Goal: Information Seeking & Learning: Learn about a topic

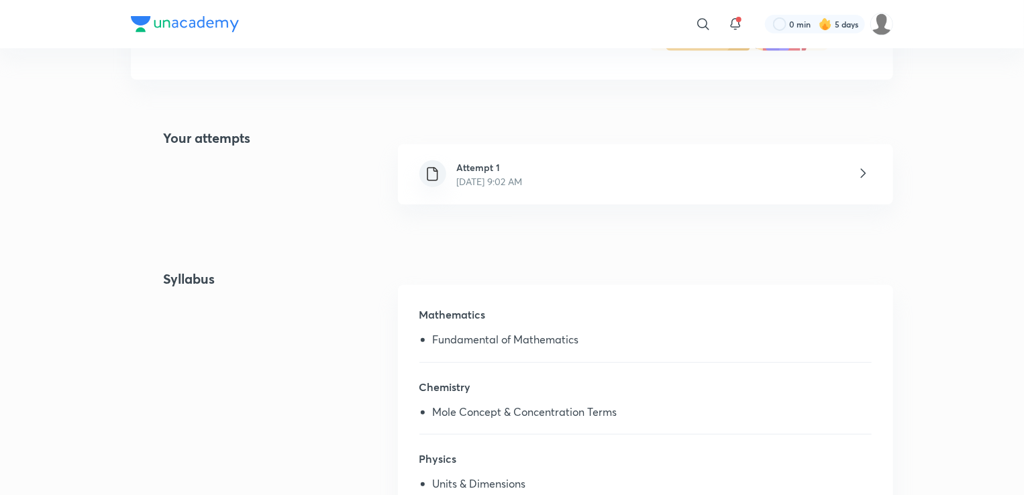
scroll to position [260, 0]
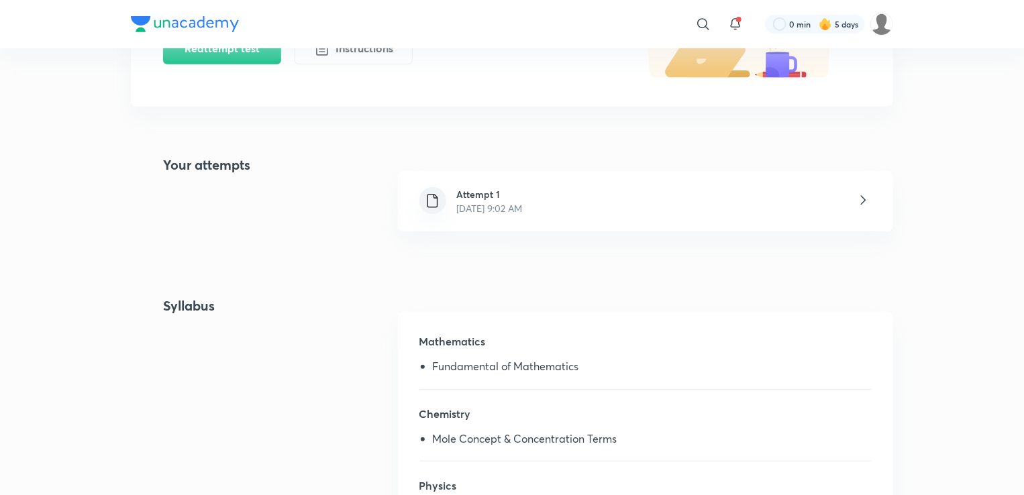
click at [523, 197] on h6 "Attempt 1" at bounding box center [490, 194] width 66 height 14
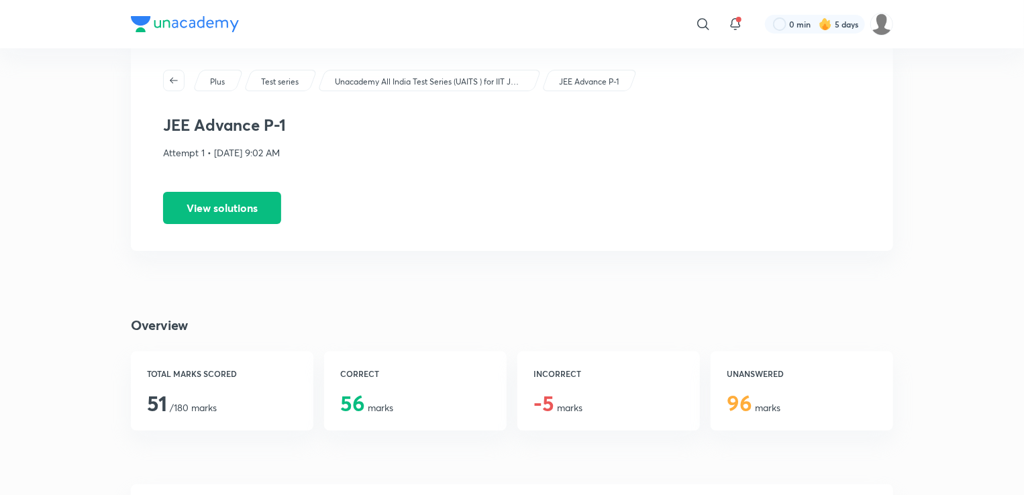
scroll to position [32, 0]
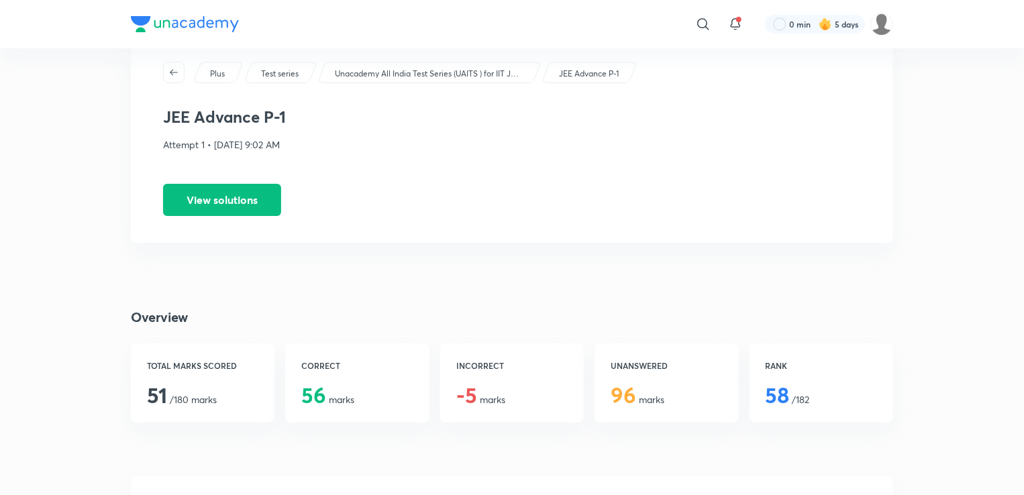
click at [537, 184] on div "Plus Test series Unacademy All India Test Series (UAITS ) for IIT JEE - Class 1…" at bounding box center [512, 139] width 762 height 208
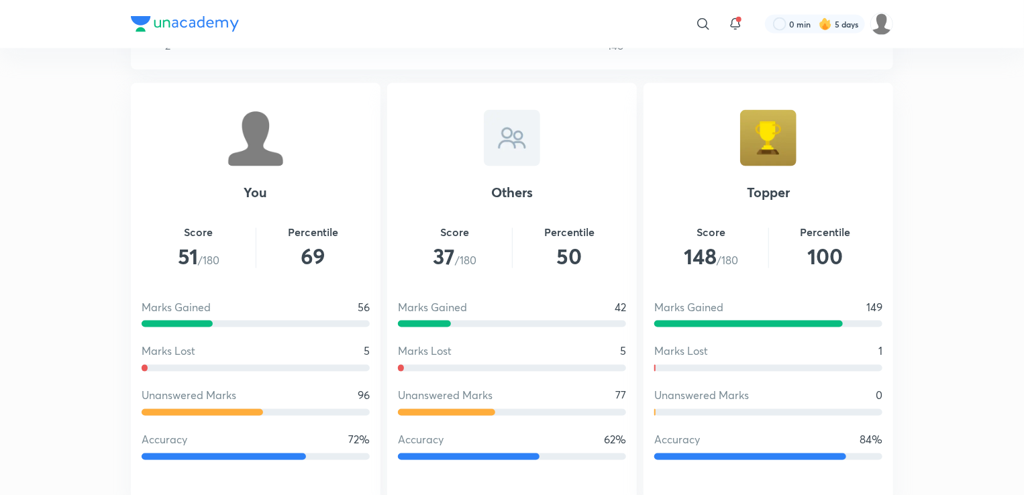
scroll to position [936, 0]
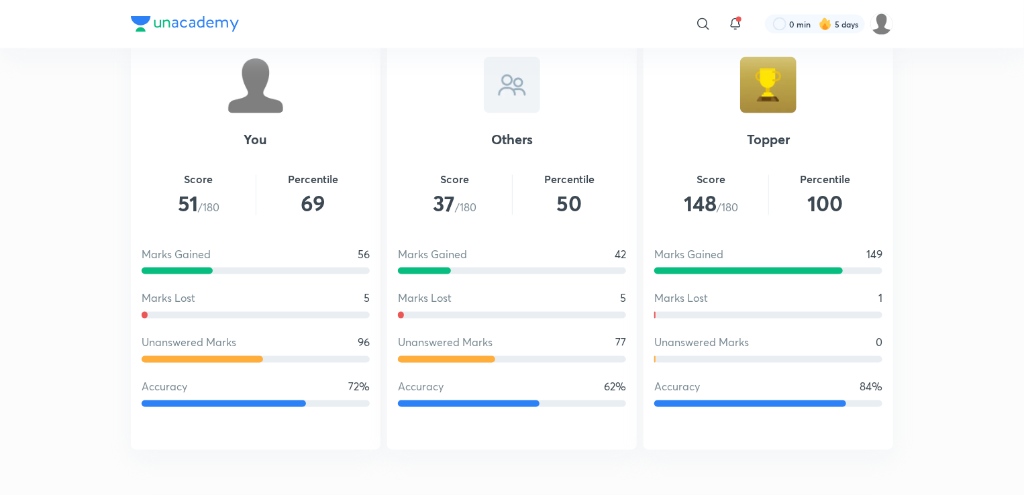
click at [134, 261] on div "You Score 51 /180 Percentile 69 Marks Gained 56 Marks Lost 5 Unanswered Marks 9…" at bounding box center [256, 240] width 250 height 420
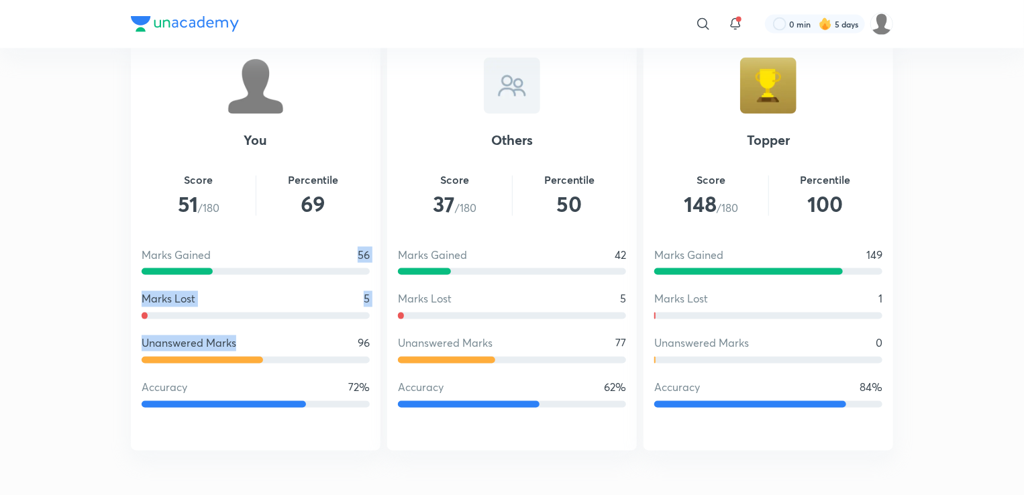
drag, startPoint x: 258, startPoint y: 341, endPoint x: 260, endPoint y: 329, distance: 12.4
click at [260, 331] on div "You Score 51 /180 Percentile 69 Marks Gained 56 Marks Lost 5 Unanswered Marks 9…" at bounding box center [256, 241] width 250 height 420
click at [250, 339] on div "Unanswered Marks 96" at bounding box center [256, 343] width 228 height 16
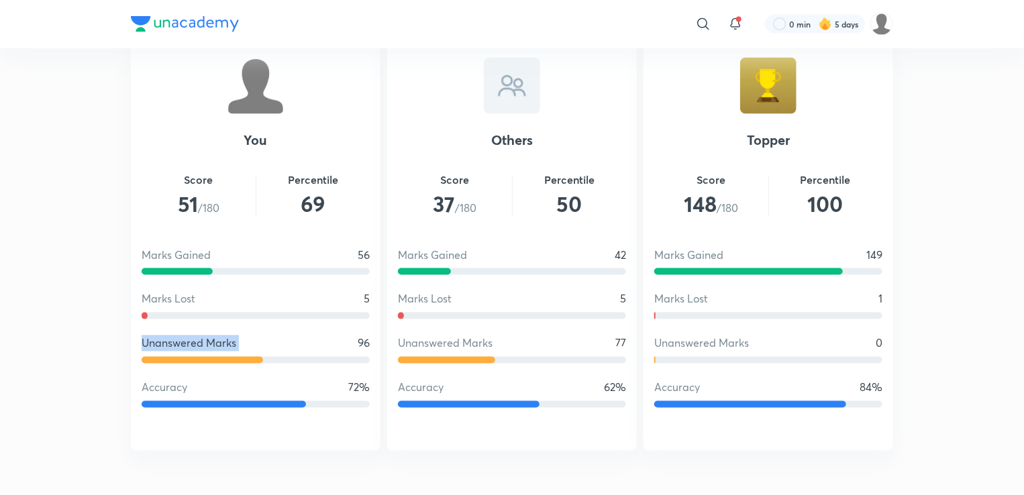
click at [250, 339] on div "Unanswered Marks 96" at bounding box center [256, 343] width 228 height 16
click at [250, 317] on div at bounding box center [256, 316] width 228 height 7
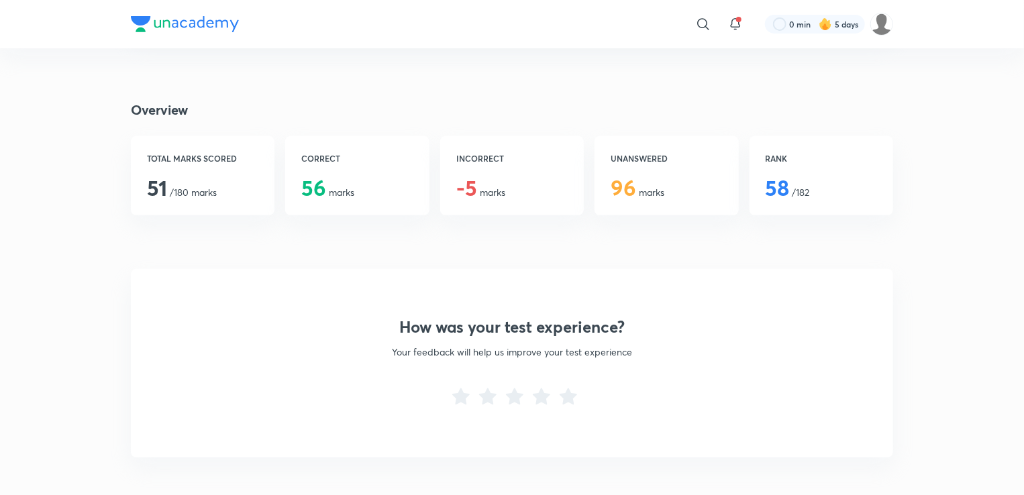
click at [246, 358] on p "Your feedback will help us improve your test experience" at bounding box center [511, 352] width 665 height 14
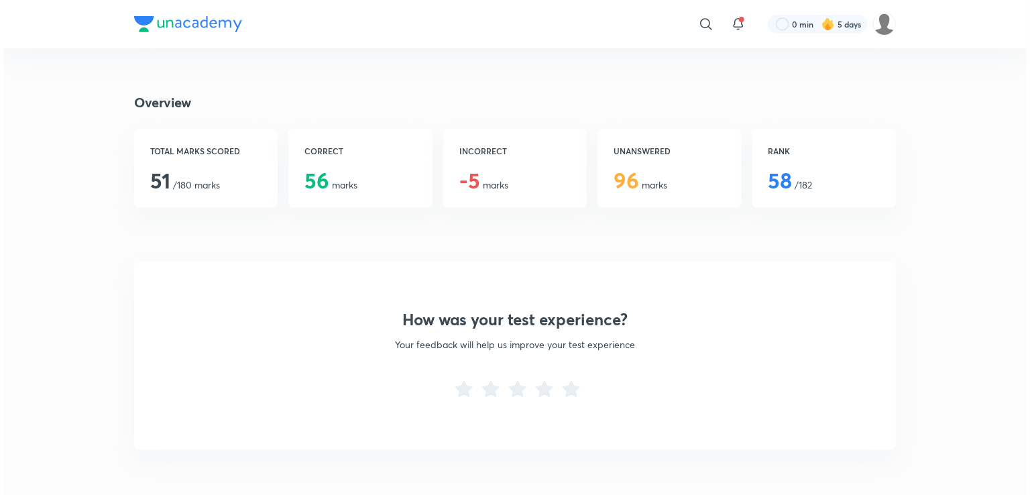
scroll to position [256, 0]
click at [459, 382] on icon at bounding box center [460, 387] width 21 height 21
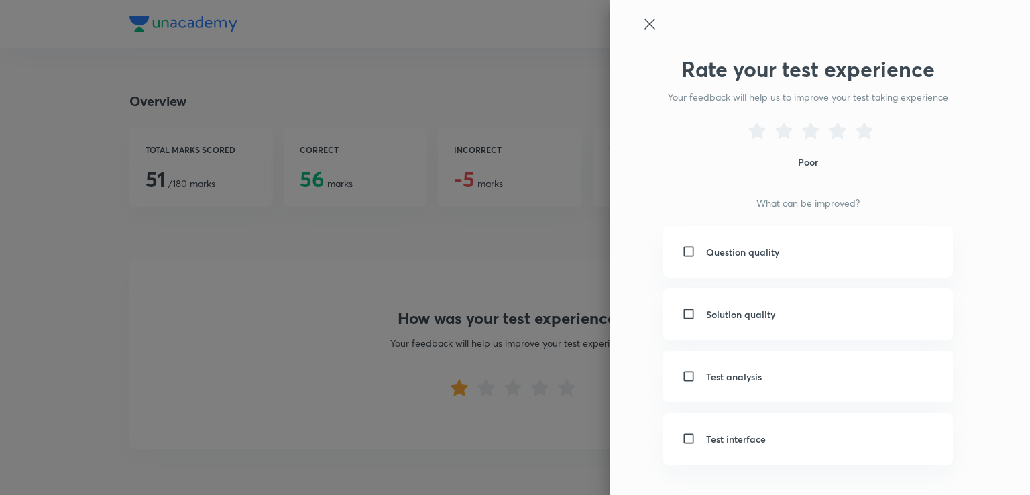
click at [482, 382] on div at bounding box center [515, 247] width 1030 height 495
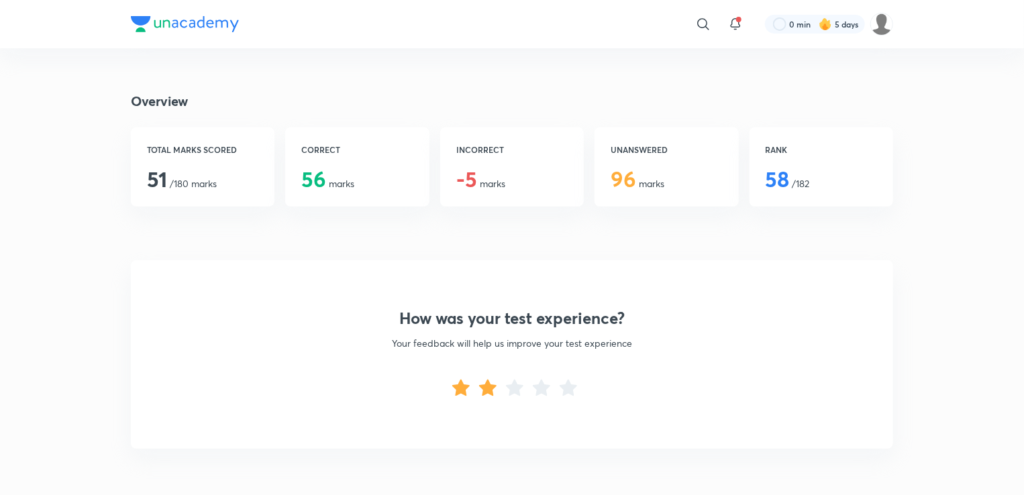
click at [482, 382] on icon at bounding box center [487, 387] width 21 height 21
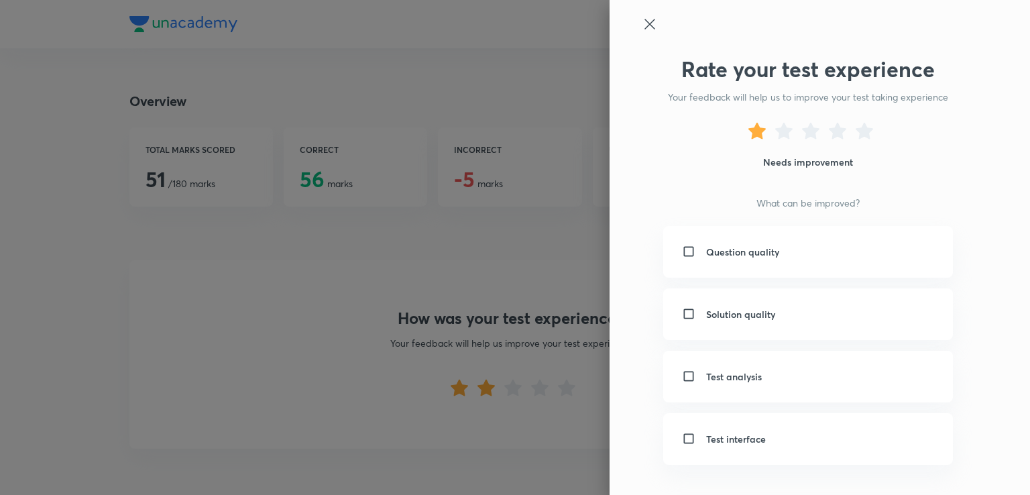
click at [508, 387] on div at bounding box center [515, 247] width 1030 height 495
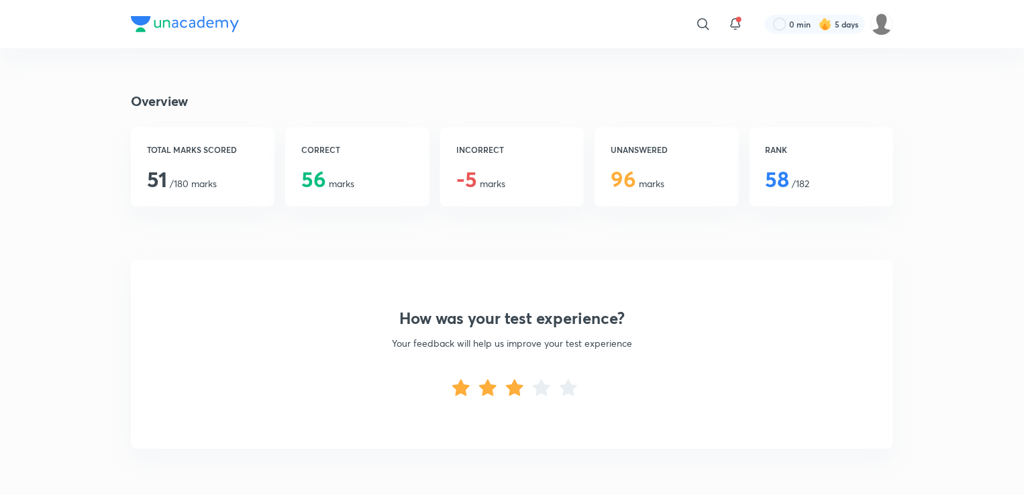
click at [508, 387] on icon at bounding box center [514, 387] width 17 height 17
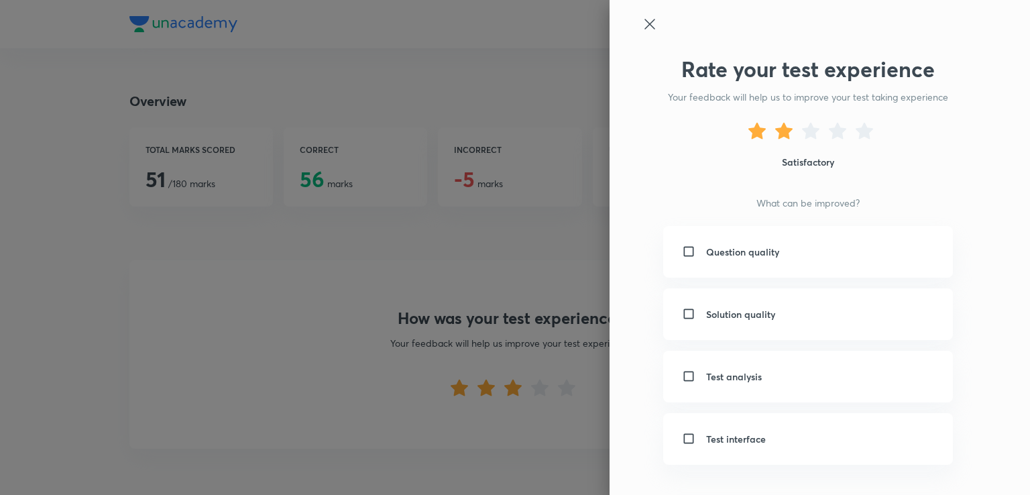
click at [508, 387] on div at bounding box center [515, 247] width 1030 height 495
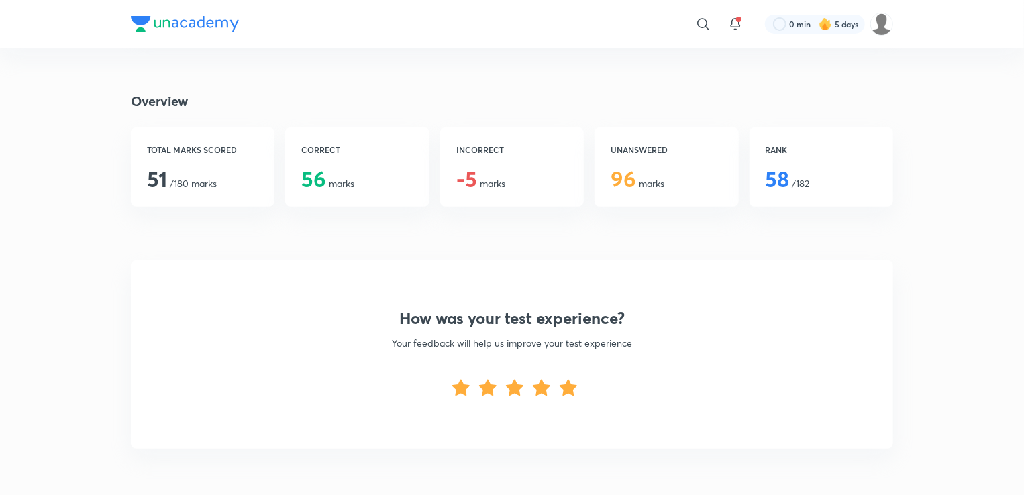
click at [569, 382] on icon at bounding box center [567, 387] width 17 height 17
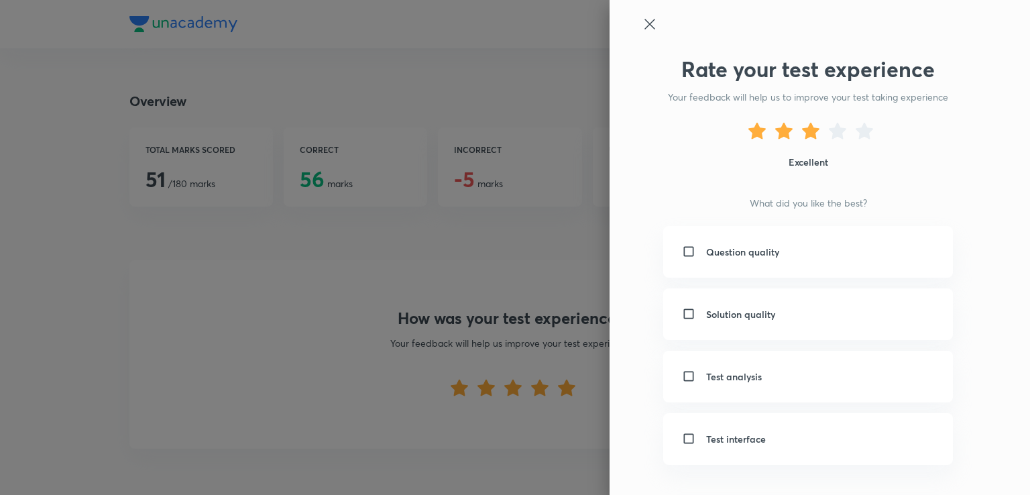
click at [692, 256] on div "Question quality" at bounding box center [808, 252] width 290 height 52
click at [682, 252] on input "checkbox" at bounding box center [691, 252] width 19 height 14
checkbox input "true"
click at [675, 306] on div "Solution quality" at bounding box center [808, 314] width 290 height 52
click at [690, 385] on div "Test analysis" at bounding box center [808, 377] width 290 height 52
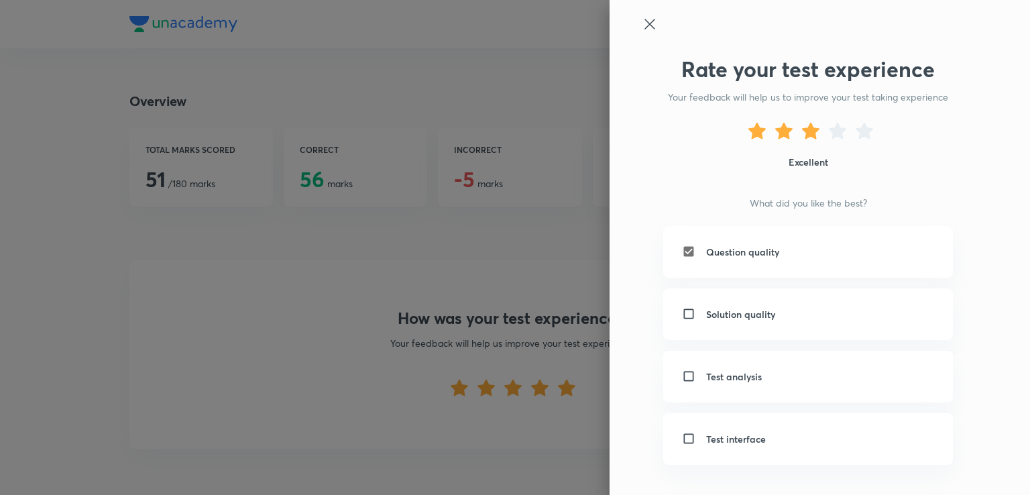
click at [682, 379] on input "checkbox" at bounding box center [691, 377] width 19 height 14
checkbox input "true"
click at [682, 315] on input "checkbox" at bounding box center [691, 314] width 19 height 14
checkbox input "true"
click at [682, 433] on input "checkbox" at bounding box center [691, 439] width 19 height 14
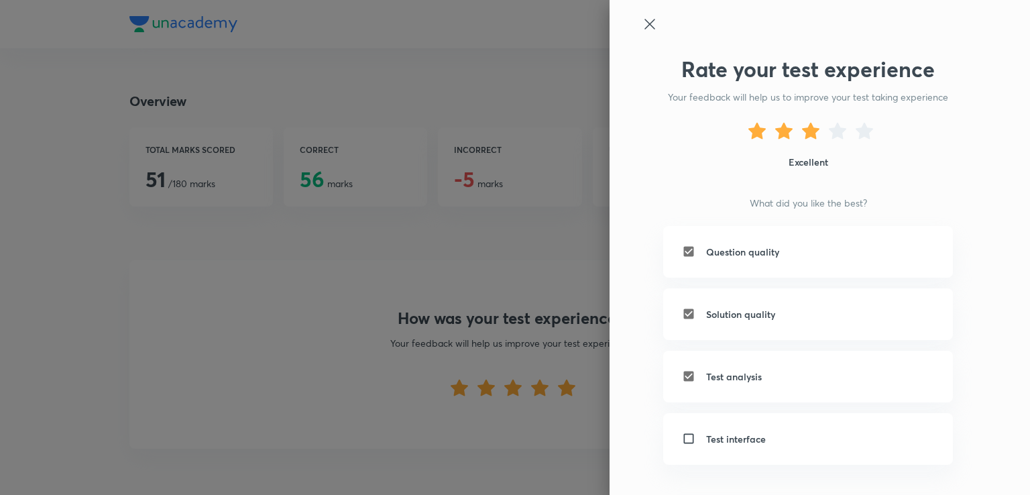
checkbox input "true"
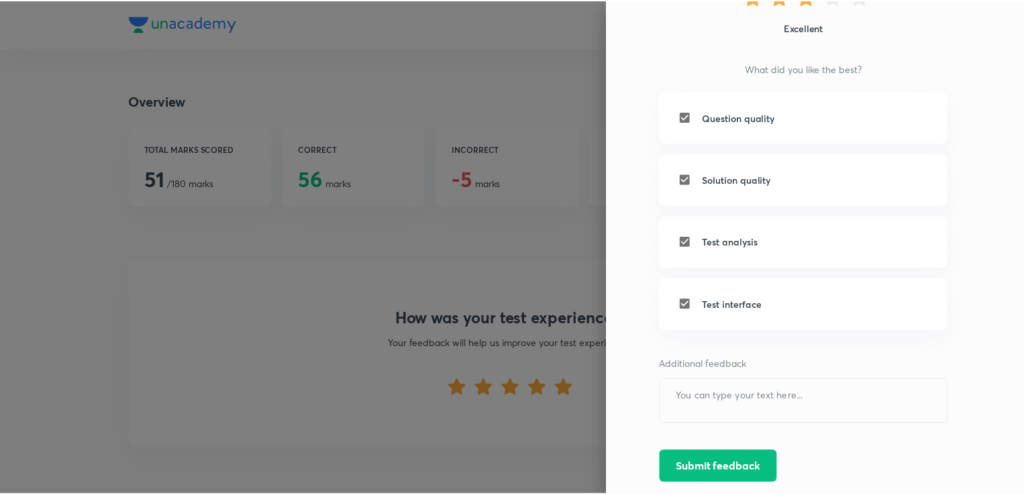
scroll to position [164, 0]
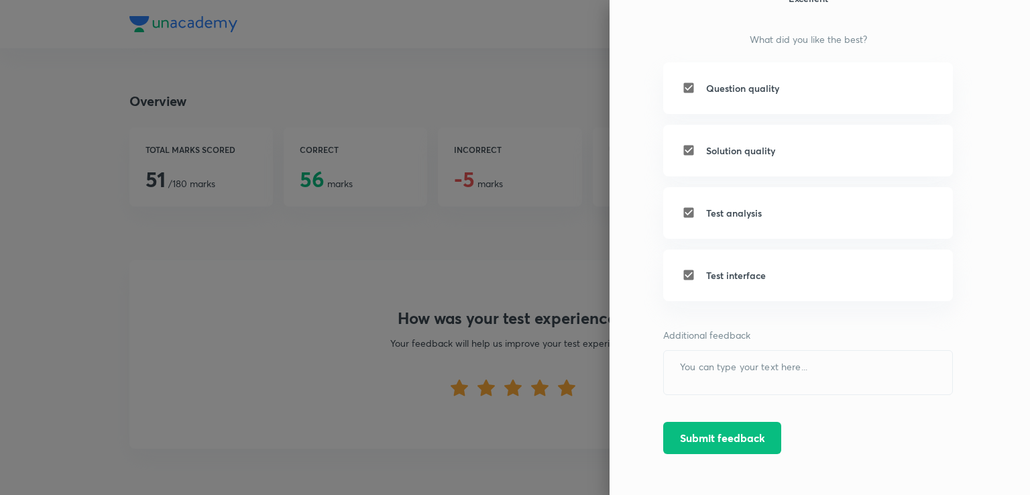
click at [673, 433] on button "Submit feedback" at bounding box center [722, 438] width 118 height 32
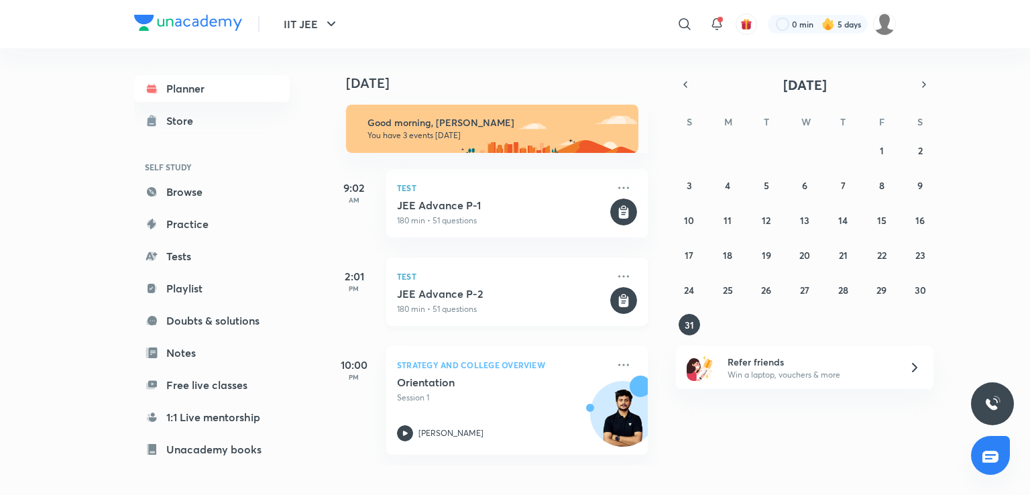
click at [423, 302] on div "JEE Advance P-2 180 min • 51 questions" at bounding box center [502, 301] width 211 height 28
click at [687, 20] on icon at bounding box center [684, 23] width 11 height 11
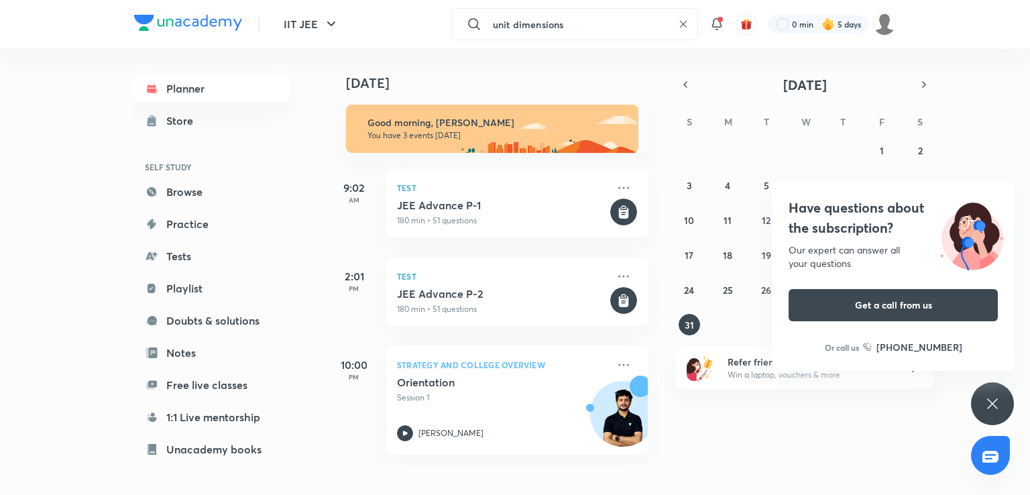
type input "unit dimensions"
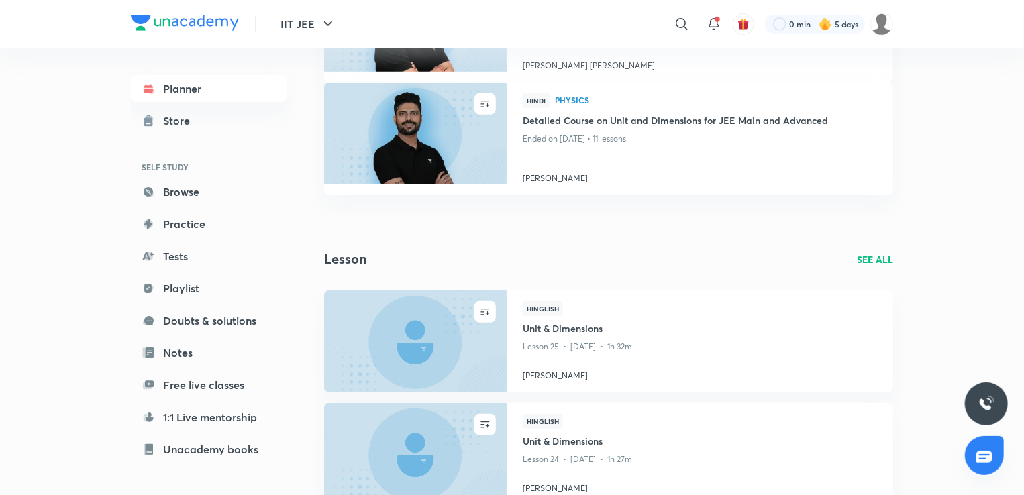
scroll to position [310, 0]
click at [631, 374] on h4 "Surbhit Bairoliya" at bounding box center [700, 372] width 354 height 17
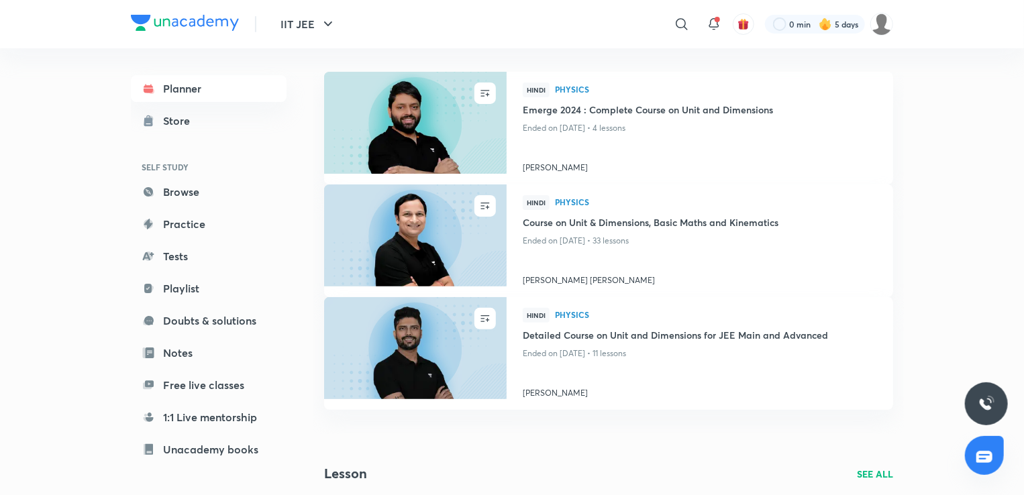
scroll to position [95, 0]
click at [410, 247] on img at bounding box center [415, 234] width 186 height 104
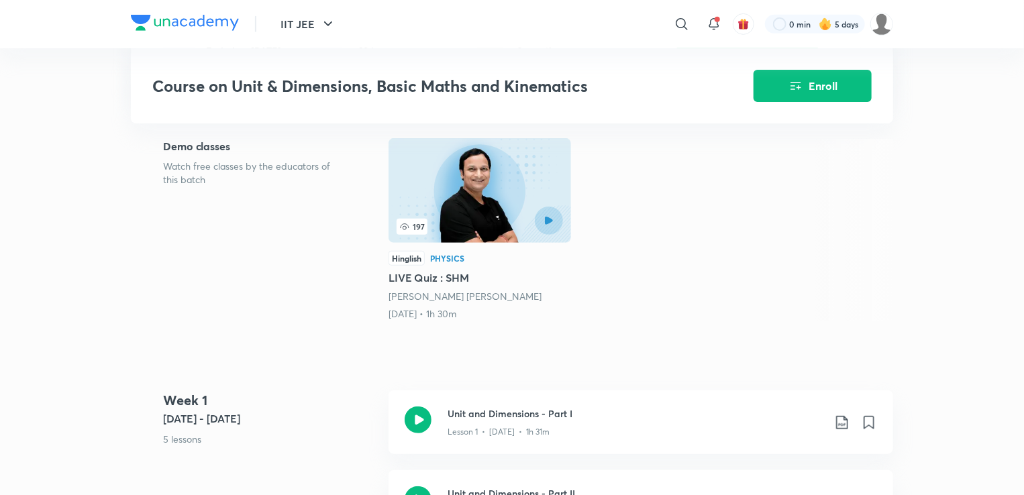
scroll to position [315, 0]
click at [412, 432] on icon at bounding box center [417, 420] width 27 height 27
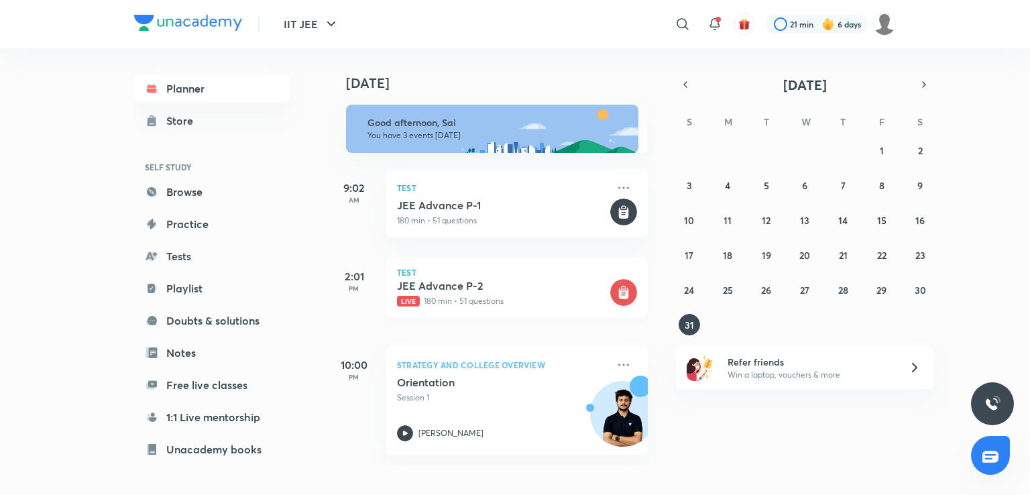
click at [559, 300] on p "Live 180 min • 51 questions" at bounding box center [502, 301] width 211 height 12
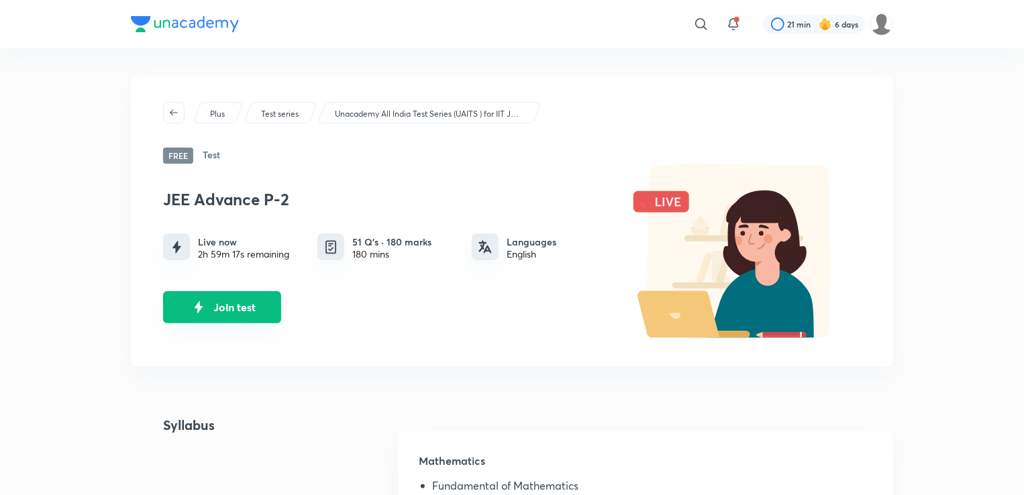
click at [204, 312] on img "Join test" at bounding box center [198, 307] width 20 height 20
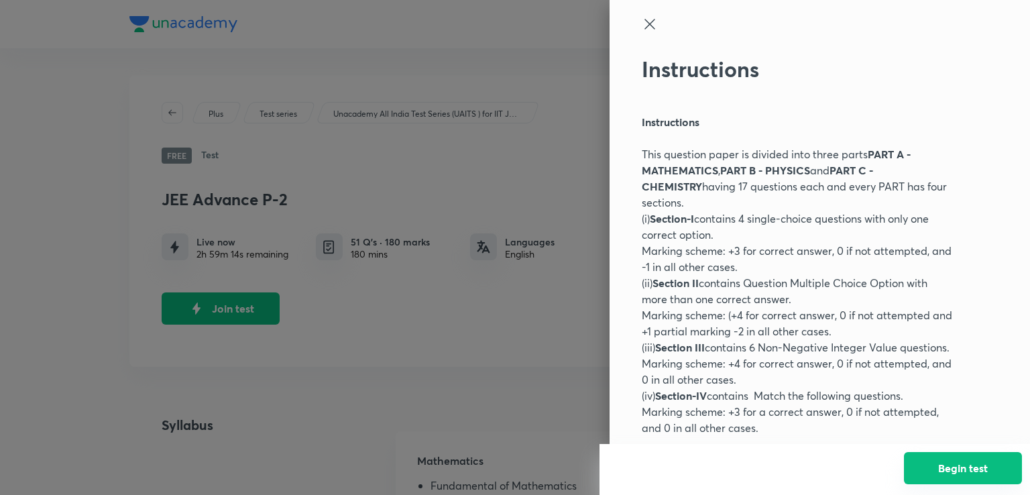
click at [922, 459] on button "Begin test" at bounding box center [963, 468] width 118 height 32
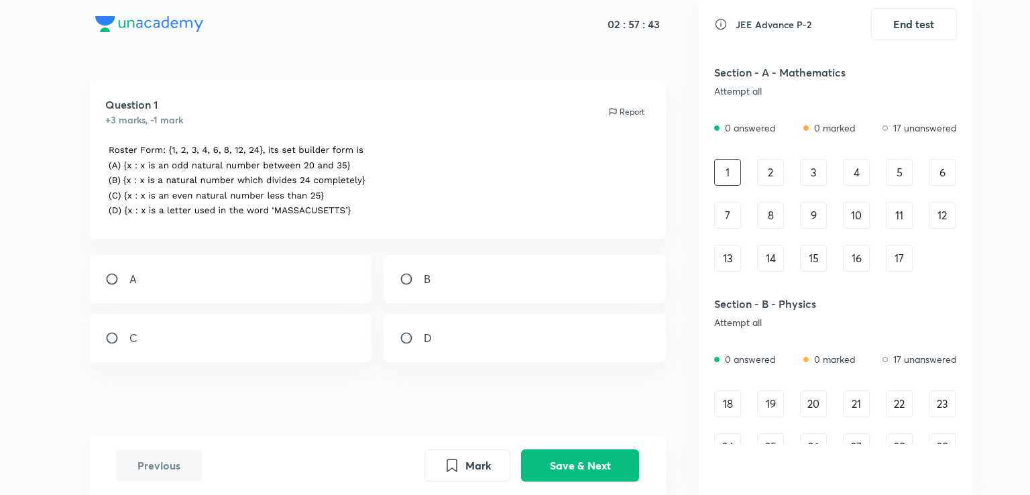
click at [158, 184] on img at bounding box center [243, 181] width 277 height 76
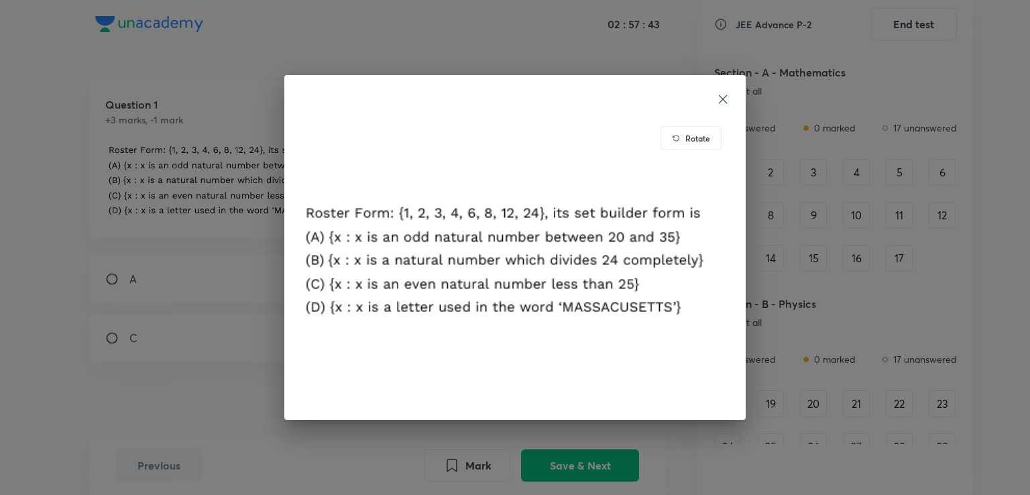
click at [158, 184] on div "Rotate" at bounding box center [515, 247] width 1030 height 495
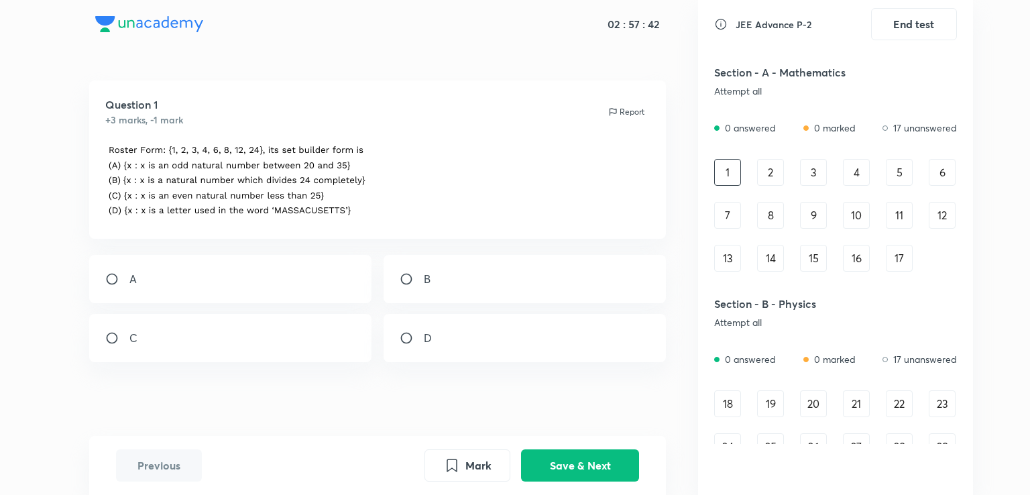
click at [158, 184] on img at bounding box center [243, 181] width 277 height 76
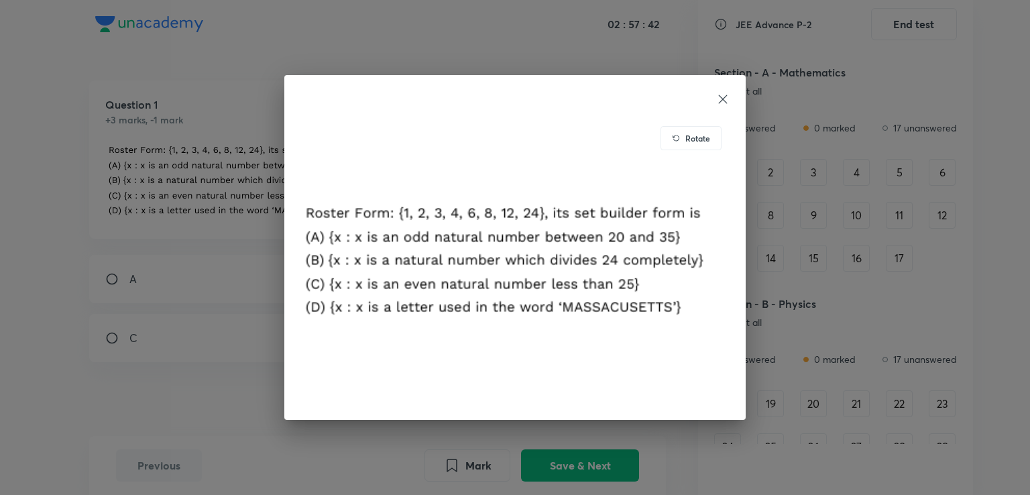
click at [158, 184] on div "Rotate" at bounding box center [515, 247] width 1030 height 495
click at [172, 178] on div "Rotate" at bounding box center [515, 247] width 1030 height 495
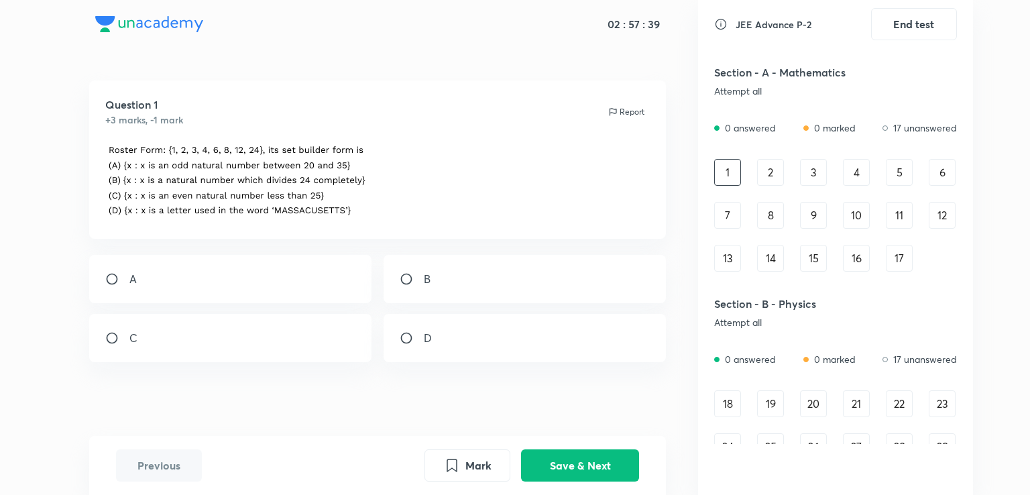
click at [430, 270] on div "B" at bounding box center [525, 279] width 283 height 48
radio input "true"
click at [566, 478] on button "Save & Next" at bounding box center [580, 464] width 118 height 32
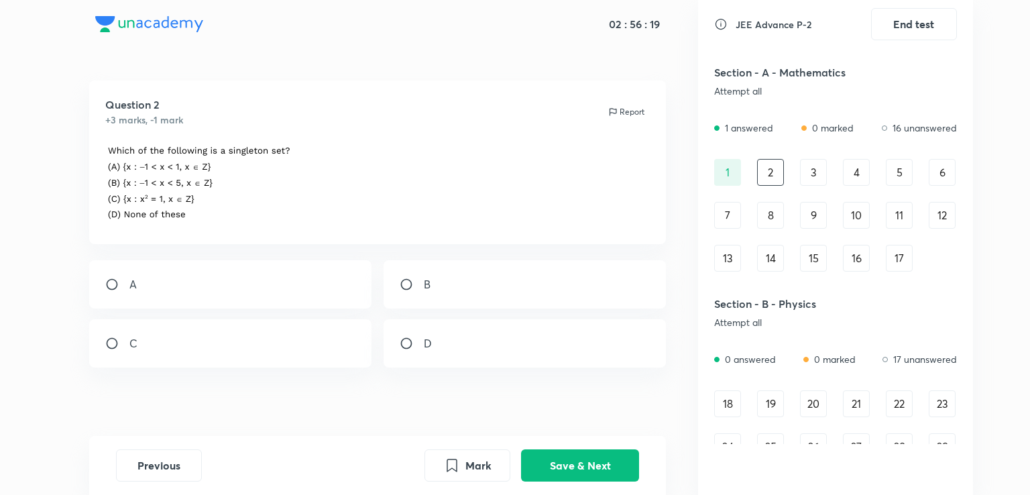
click at [180, 272] on div "A" at bounding box center [230, 284] width 283 height 48
radio input "true"
click at [586, 468] on button "Save & Next" at bounding box center [580, 464] width 118 height 32
click at [157, 308] on div "A" at bounding box center [230, 302] width 283 height 48
radio input "true"
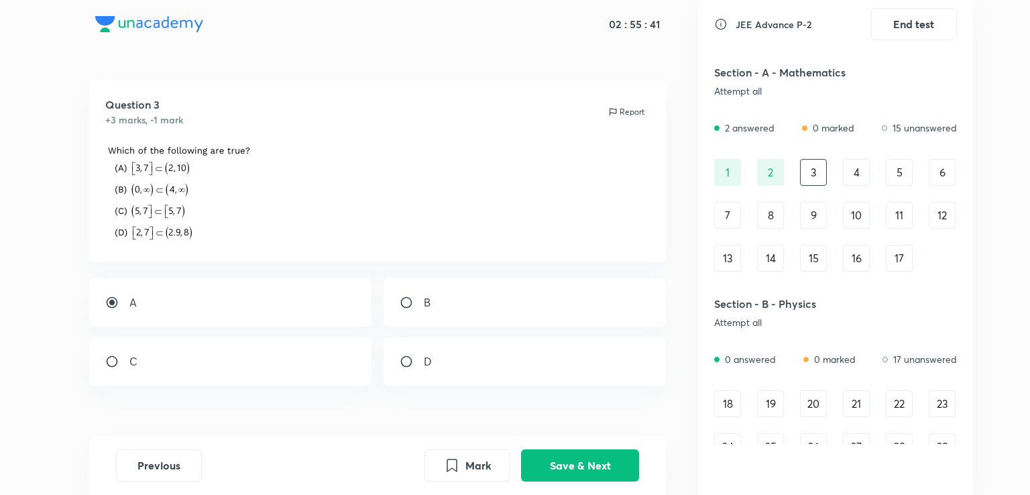
click at [458, 437] on div "Previous Mark Save & Next" at bounding box center [378, 465] width 578 height 59
click at [569, 476] on button "Save & Next" at bounding box center [580, 464] width 118 height 32
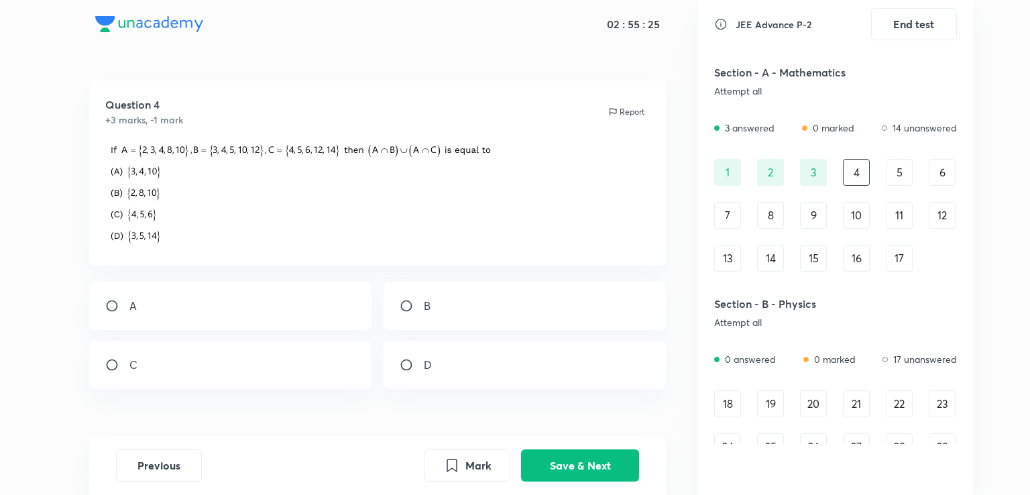
click at [521, 449] on button "Save & Next" at bounding box center [580, 465] width 118 height 32
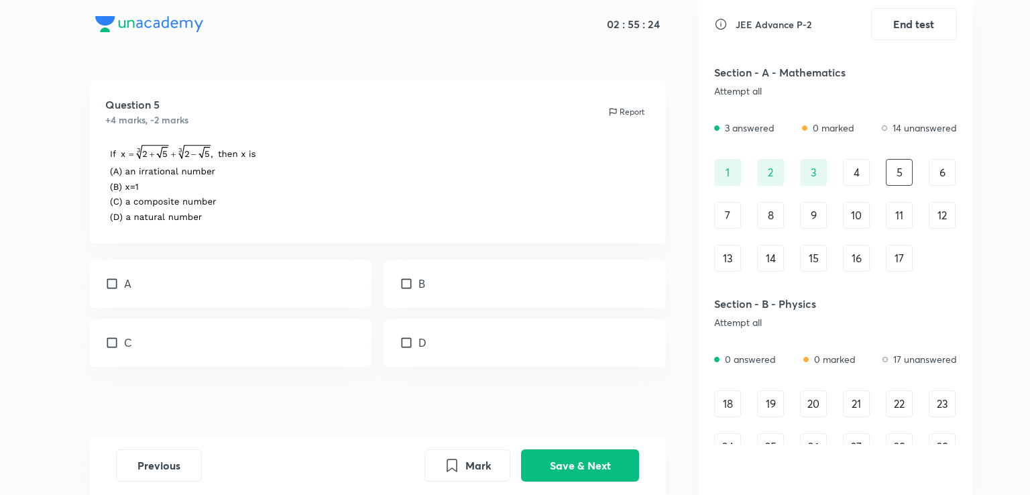
click at [521, 449] on button "Save & Next" at bounding box center [580, 465] width 118 height 32
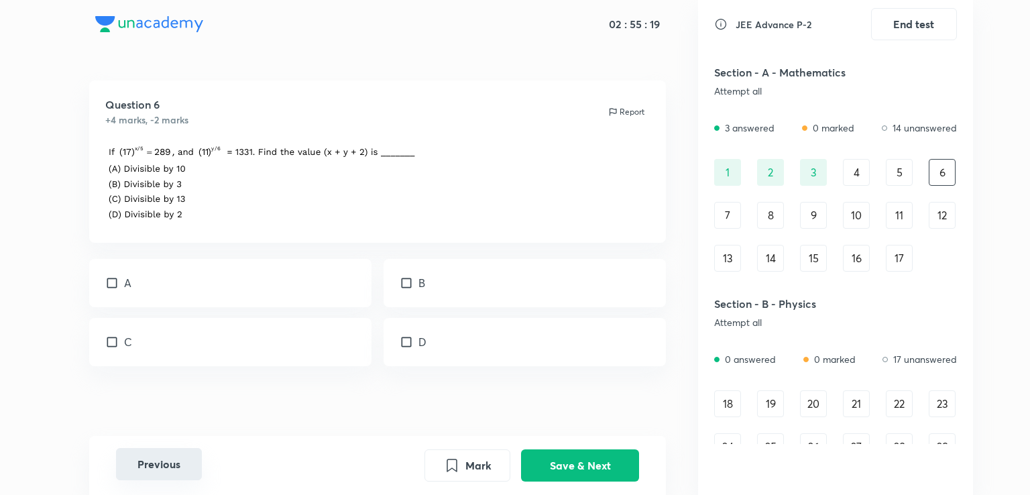
click at [201, 455] on button "Previous" at bounding box center [159, 464] width 86 height 32
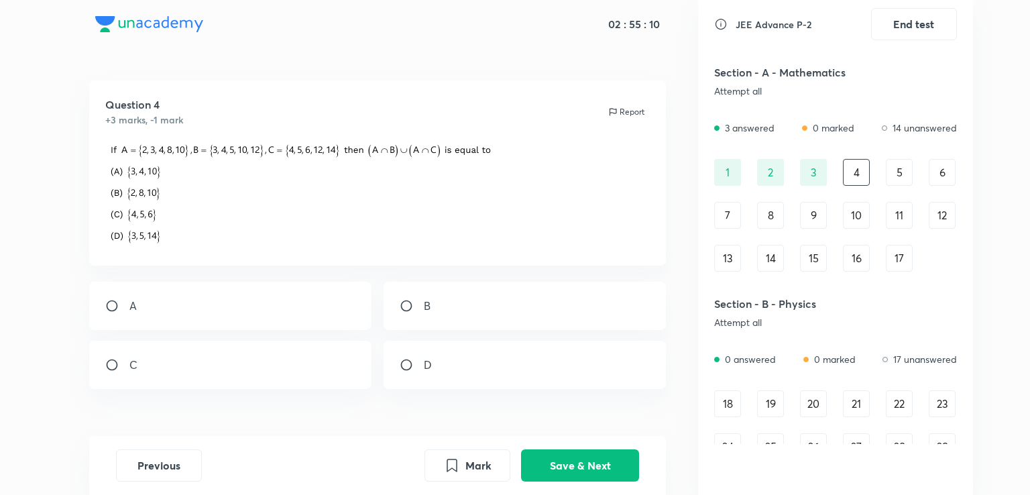
click at [531, 176] on p at bounding box center [377, 196] width 545 height 107
click at [242, 343] on div "C" at bounding box center [230, 365] width 283 height 48
radio input "true"
click at [258, 319] on div "A" at bounding box center [230, 306] width 283 height 48
radio input "true"
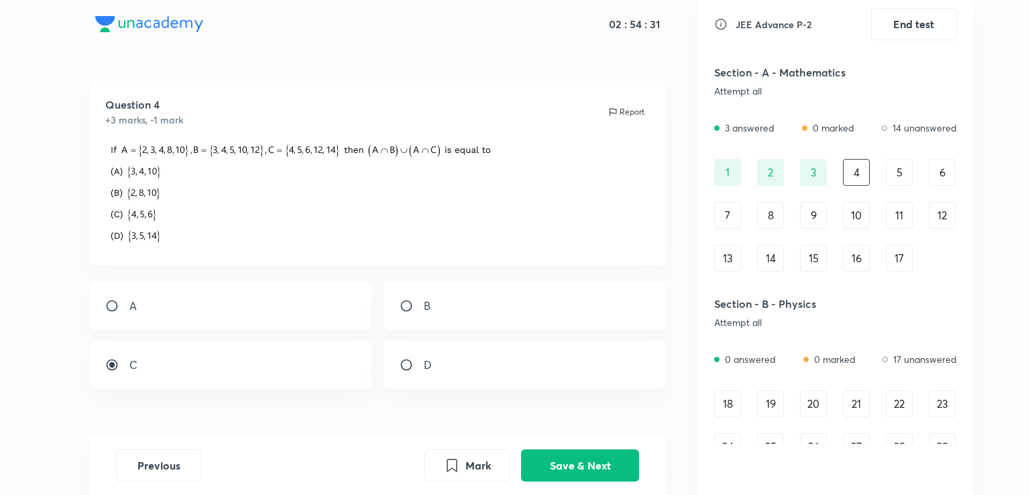
radio input "false"
click at [566, 470] on button "Save & Next" at bounding box center [580, 464] width 118 height 32
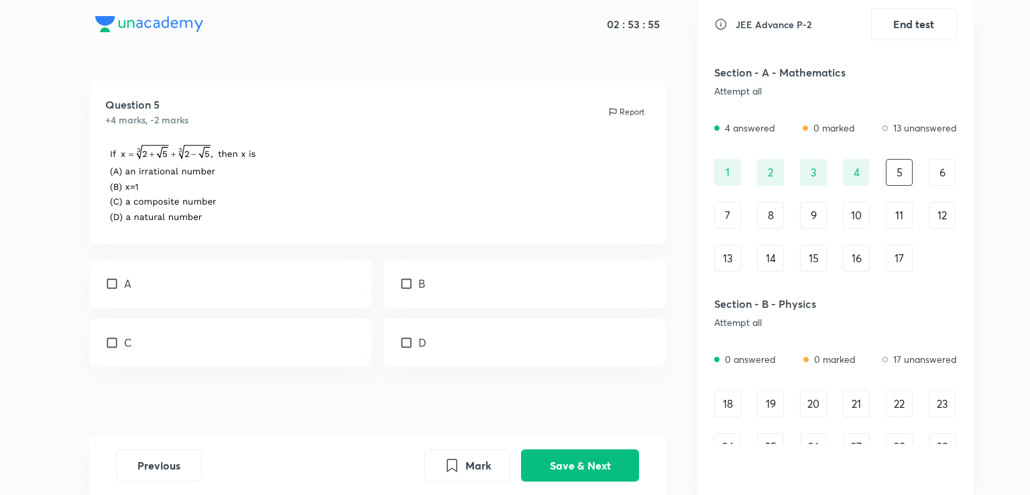
drag, startPoint x: 1009, startPoint y: 1, endPoint x: 618, endPoint y: 336, distance: 515.2
click at [618, 336] on div "D" at bounding box center [525, 343] width 283 height 48
checkbox input "true"
click at [254, 271] on div "A" at bounding box center [230, 284] width 283 height 48
checkbox input "true"
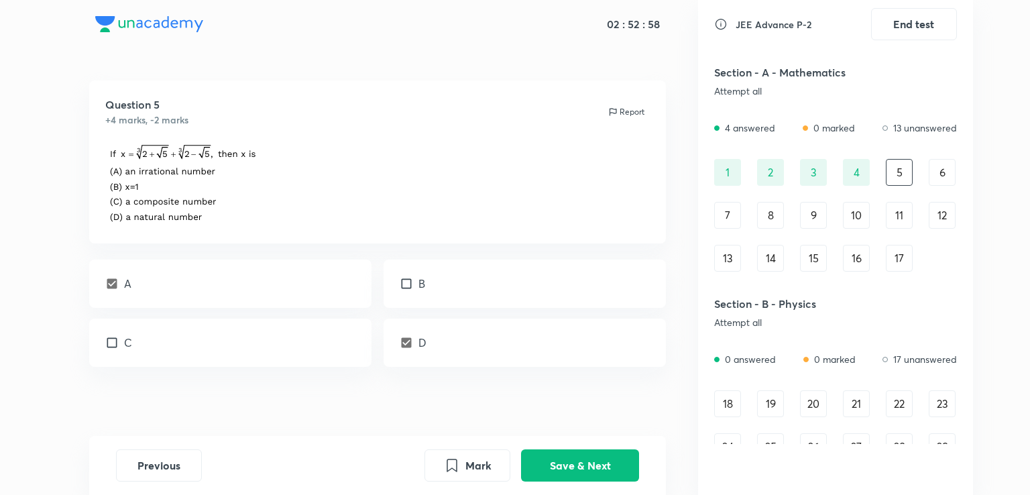
click at [278, 356] on div "C" at bounding box center [230, 343] width 283 height 48
checkbox input "true"
click at [158, 270] on div "A" at bounding box center [230, 284] width 283 height 48
checkbox input "false"
click at [577, 461] on button "Save & Next" at bounding box center [580, 464] width 118 height 32
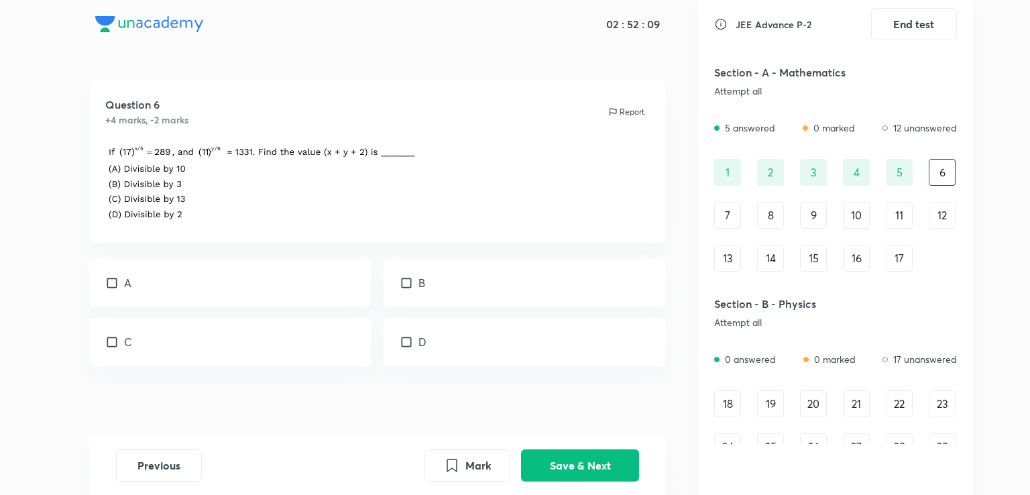
click at [286, 272] on div "A" at bounding box center [230, 283] width 283 height 48
checkbox input "true"
click at [608, 459] on button "Save & Next" at bounding box center [580, 464] width 118 height 32
click at [96, 250] on div "Question 7 +4 marks, -2 marks Report" at bounding box center [378, 167] width 578 height 174
click at [273, 288] on div "A" at bounding box center [230, 295] width 283 height 48
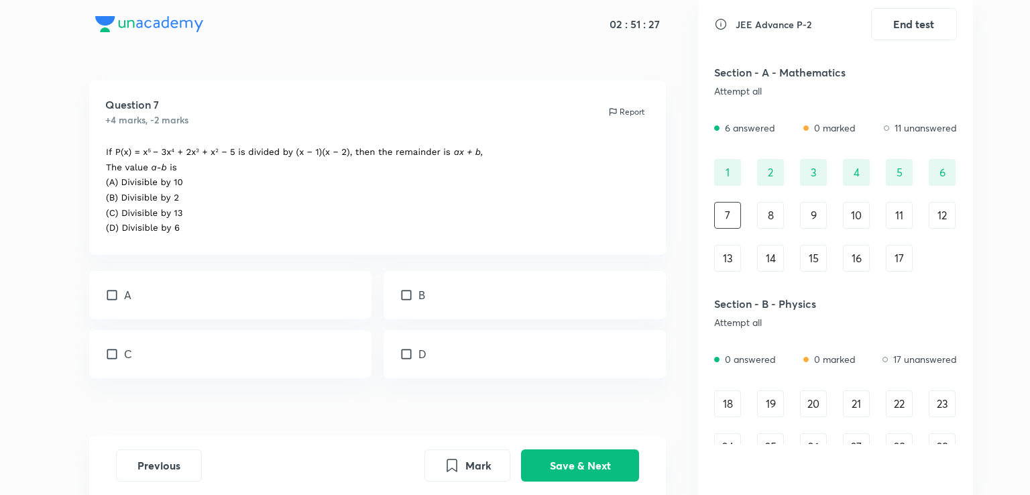
checkbox input "true"
click at [448, 296] on div "B" at bounding box center [525, 295] width 283 height 48
checkbox input "true"
click at [568, 466] on button "Save & Next" at bounding box center [580, 464] width 118 height 32
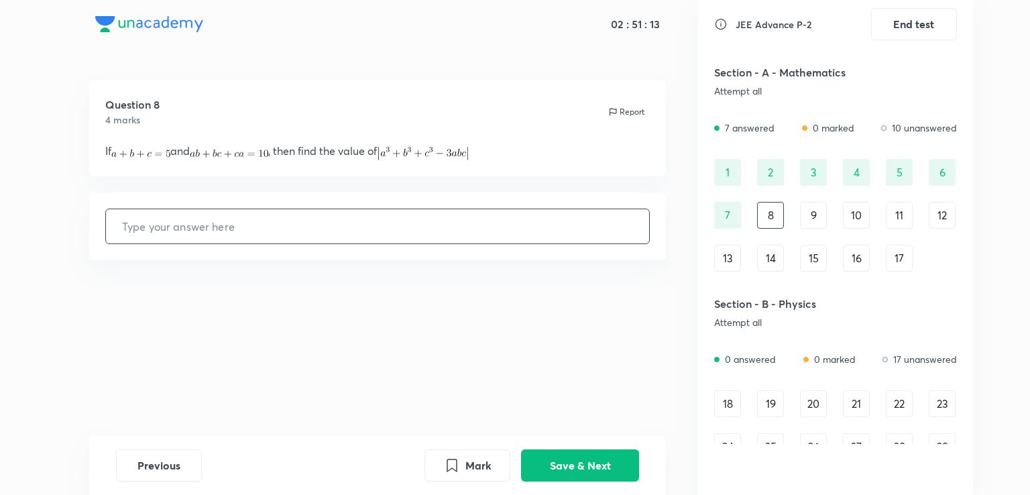
click at [343, 231] on input "text" at bounding box center [378, 226] width 544 height 34
click at [547, 241] on input "text" at bounding box center [378, 226] width 544 height 34
type input "25"
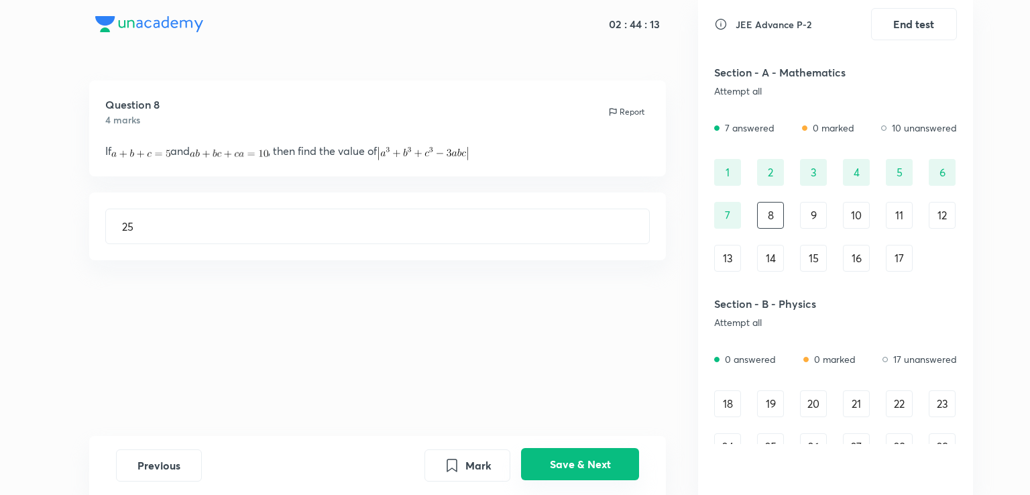
click at [559, 454] on button "Save & Next" at bounding box center [580, 464] width 118 height 32
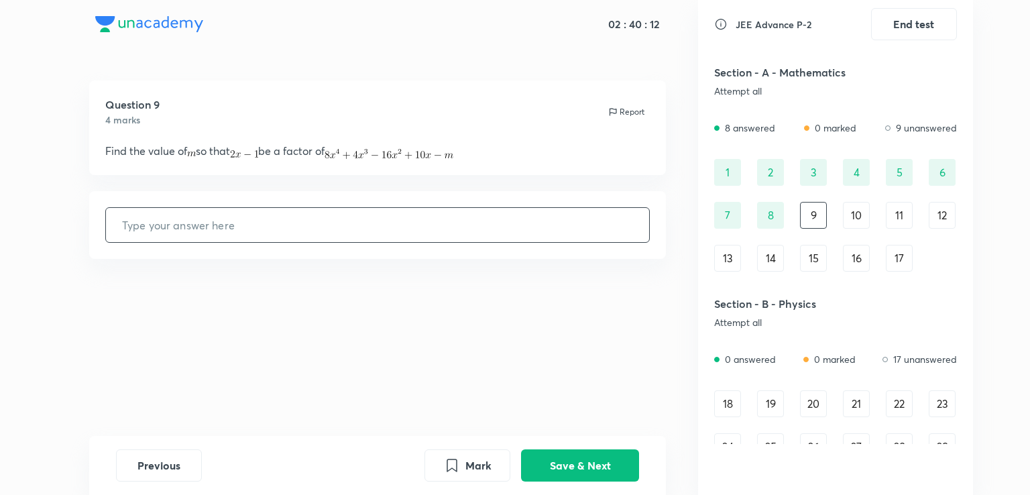
click at [180, 233] on input "text" at bounding box center [378, 225] width 544 height 34
type input "2"
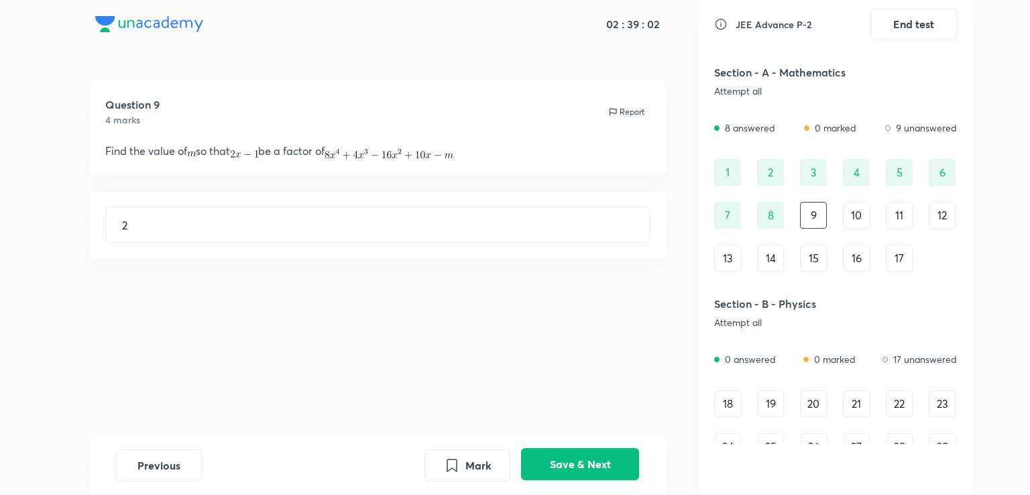
click at [603, 473] on button "Save & Next" at bounding box center [580, 464] width 118 height 32
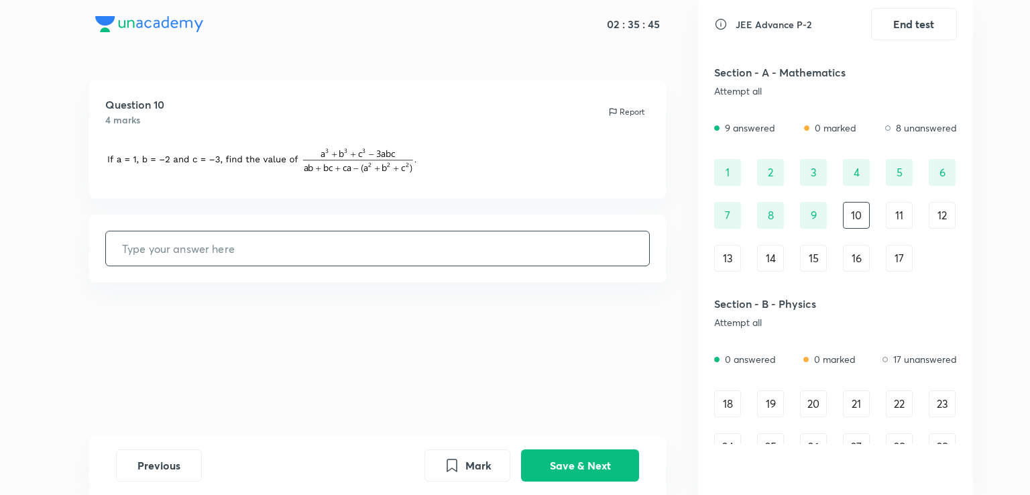
click at [385, 245] on input "text" at bounding box center [378, 248] width 544 height 34
type input "4"
click at [551, 473] on button "Save & Next" at bounding box center [580, 464] width 118 height 32
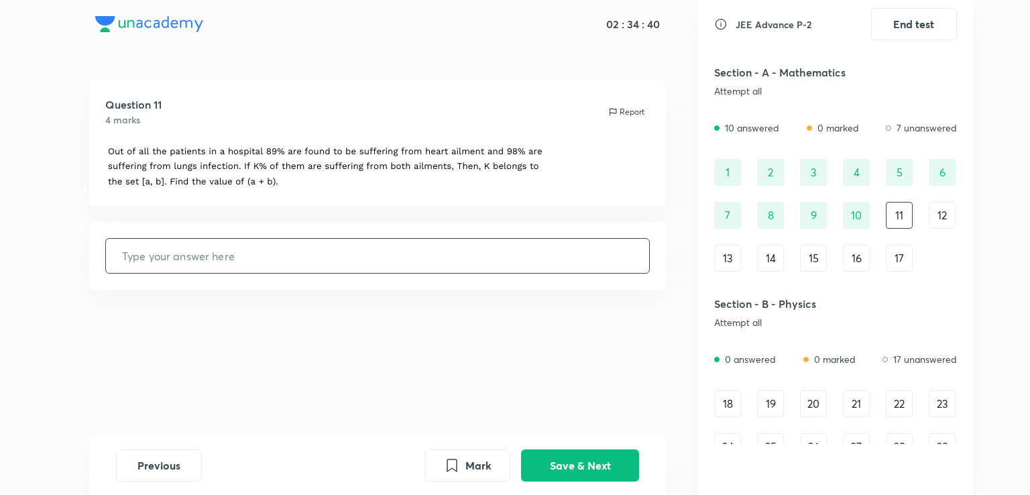
click at [488, 245] on input "text" at bounding box center [378, 256] width 544 height 34
type input "176"
click at [587, 472] on button "Save & Next" at bounding box center [580, 464] width 118 height 32
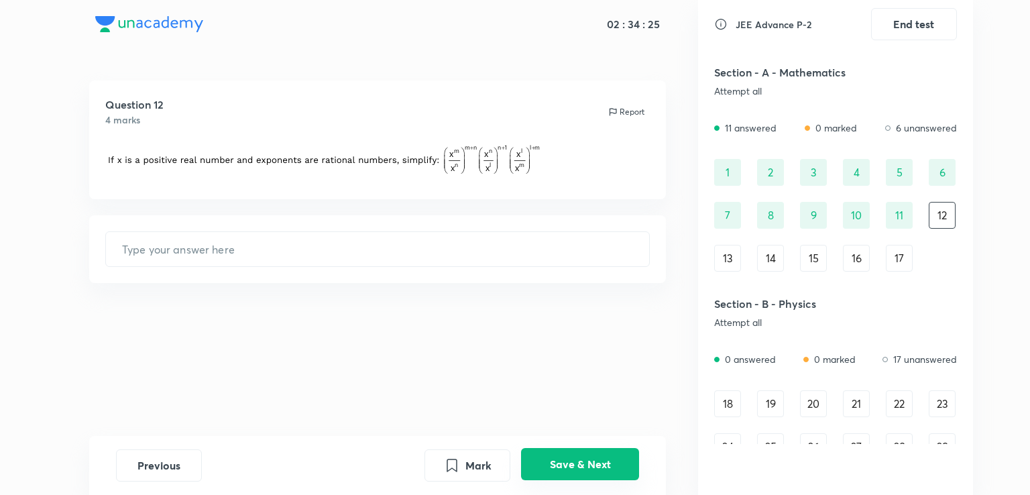
click at [521, 448] on button "Save & Next" at bounding box center [580, 464] width 118 height 32
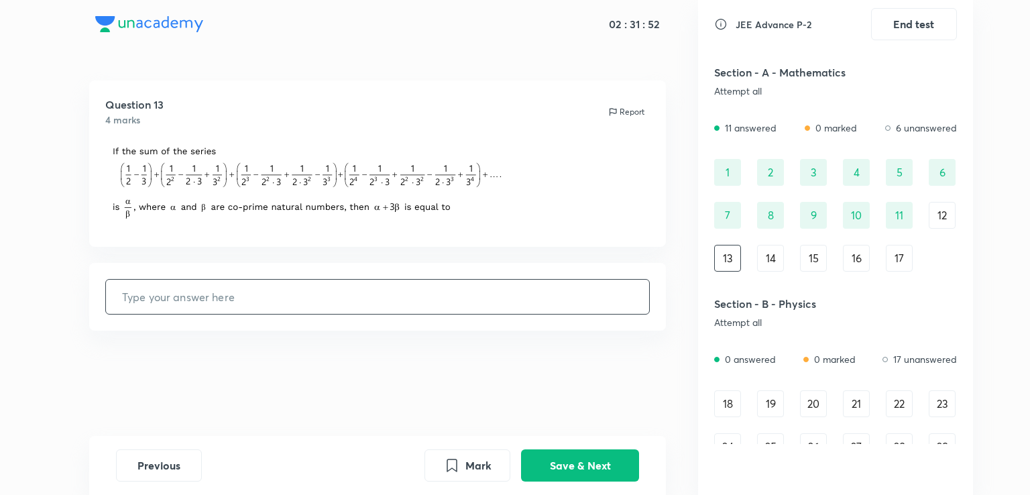
click at [226, 305] on input "text" at bounding box center [378, 297] width 544 height 34
type input "6"
click at [601, 458] on button "Save & Next" at bounding box center [580, 464] width 118 height 32
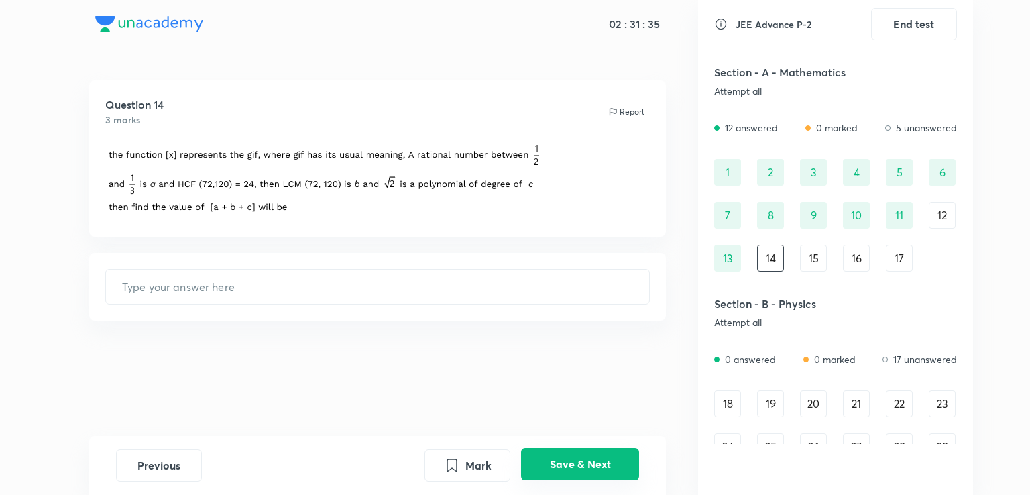
click at [549, 457] on button "Save & Next" at bounding box center [580, 464] width 118 height 32
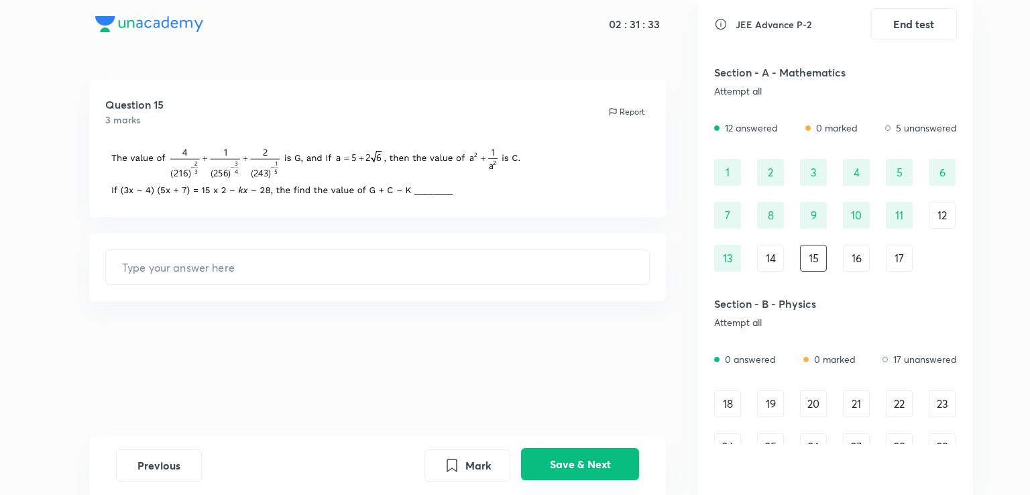
click at [549, 457] on button "Save & Next" at bounding box center [580, 464] width 118 height 32
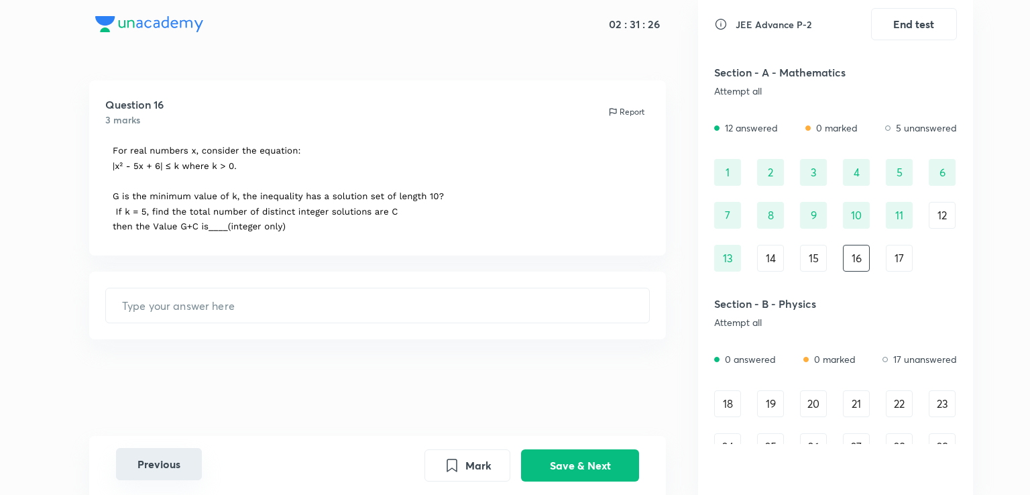
click at [163, 450] on button "Previous" at bounding box center [159, 464] width 86 height 32
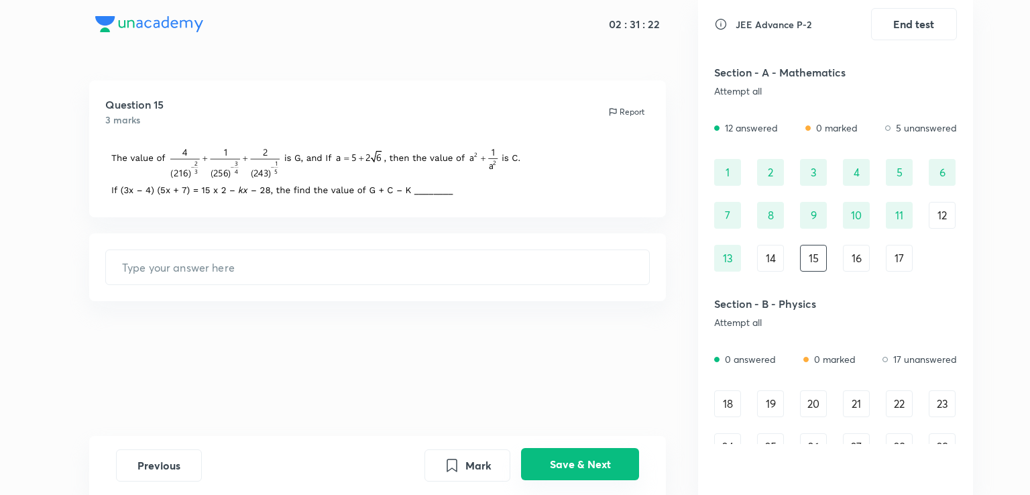
click at [539, 477] on button "Save & Next" at bounding box center [580, 464] width 118 height 32
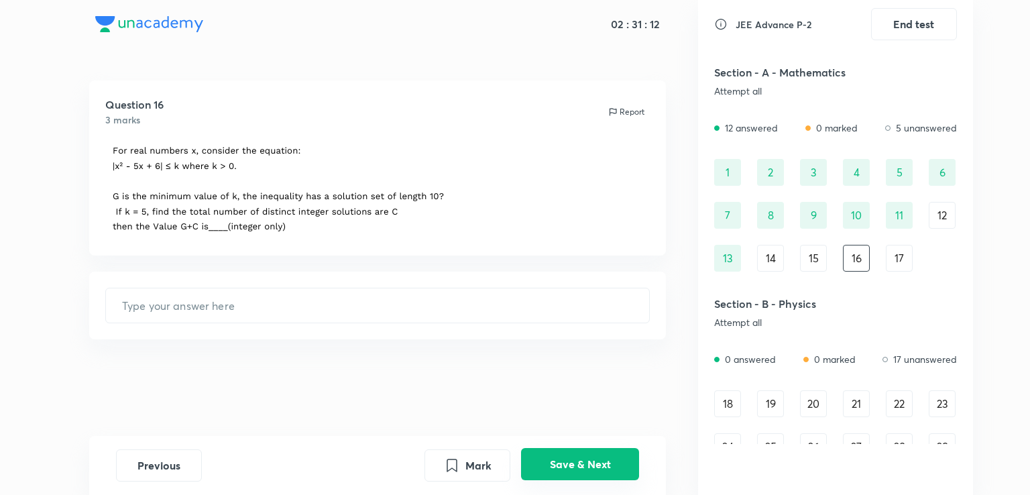
click at [549, 449] on button "Save & Next" at bounding box center [580, 464] width 118 height 32
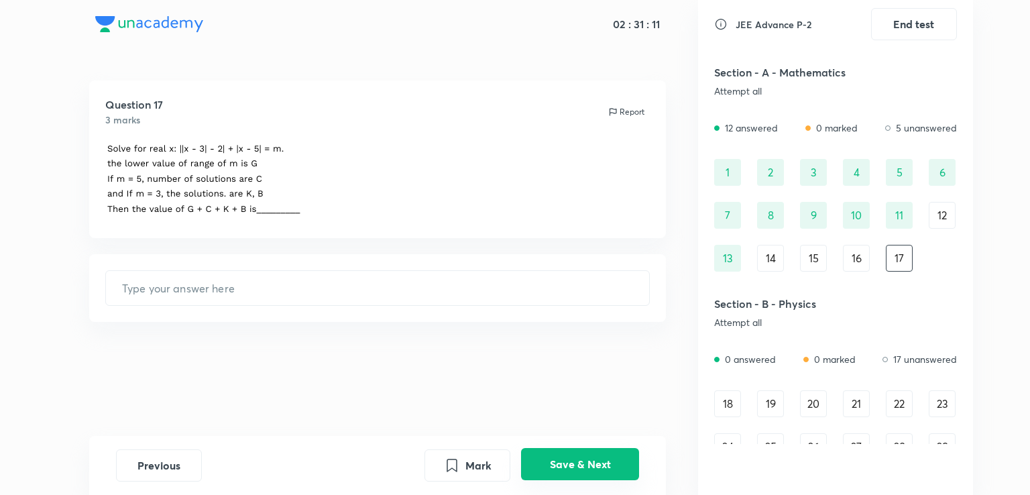
click at [549, 449] on button "Save & Next" at bounding box center [580, 464] width 118 height 32
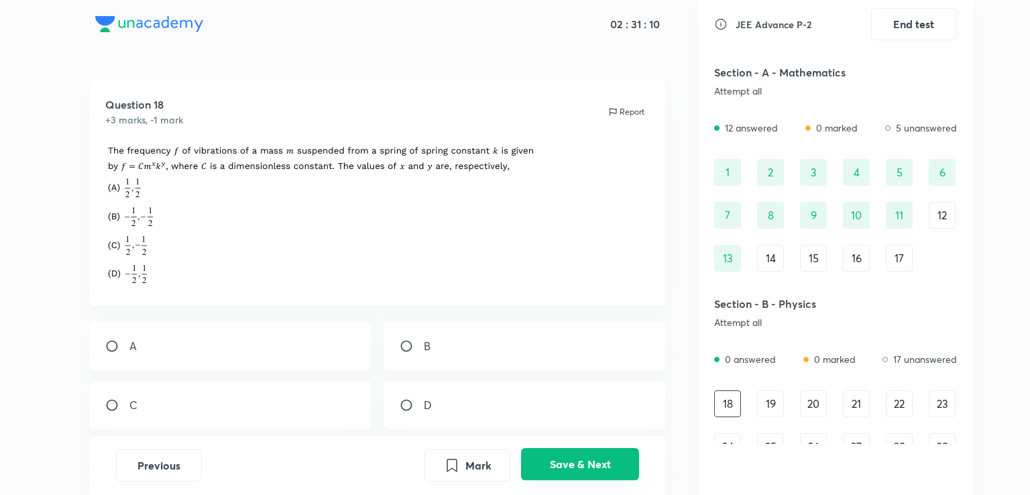
click at [549, 449] on button "Save & Next" at bounding box center [580, 464] width 118 height 32
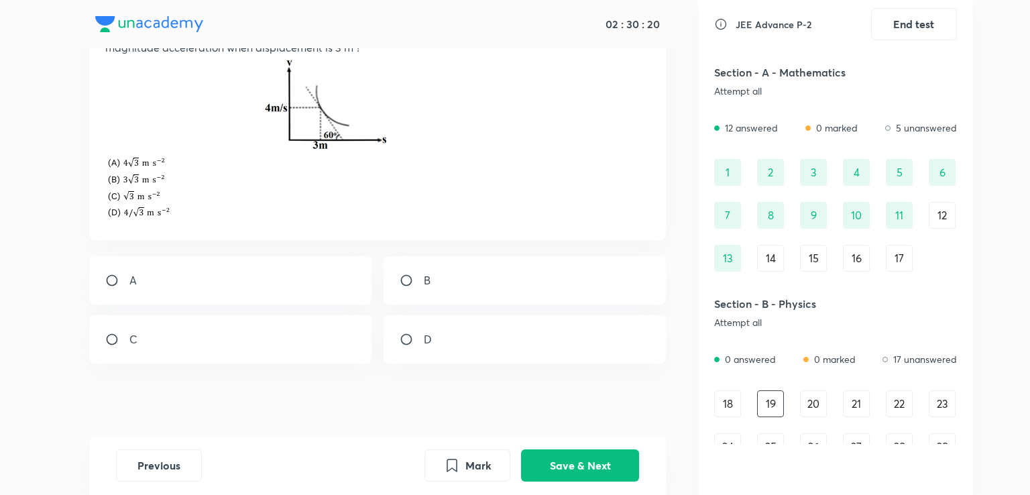
scroll to position [128, 0]
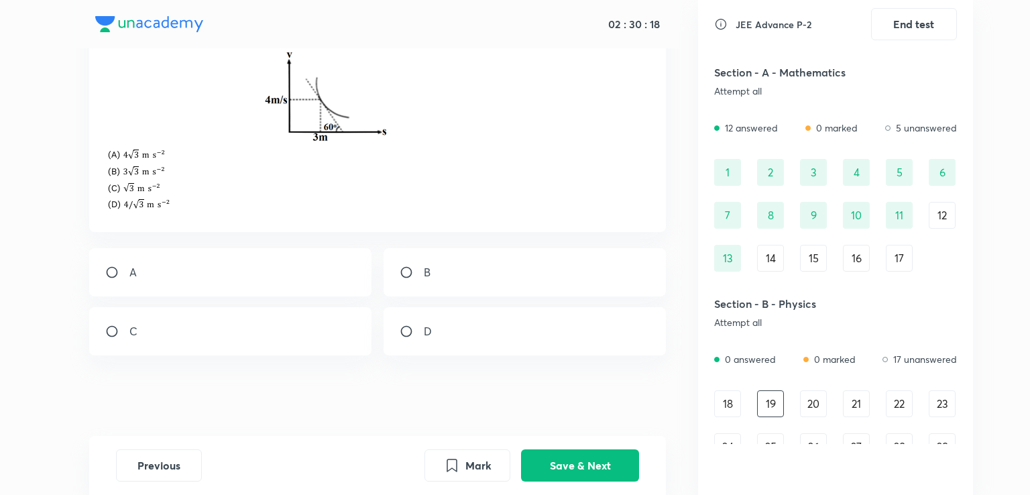
click at [184, 290] on div "A" at bounding box center [230, 272] width 283 height 48
radio input "true"
click at [590, 468] on button "Save & Next" at bounding box center [580, 464] width 118 height 32
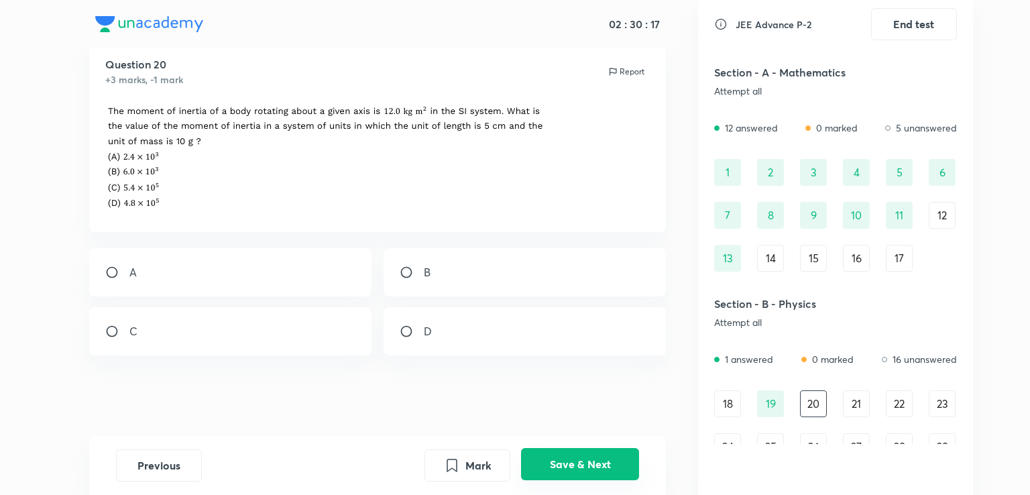
scroll to position [0, 0]
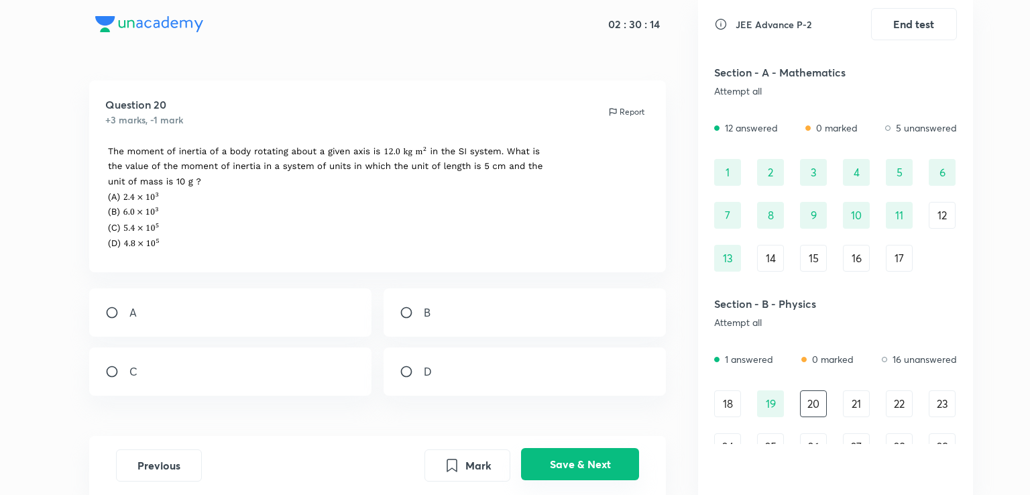
click at [590, 468] on button "Save & Next" at bounding box center [580, 464] width 118 height 32
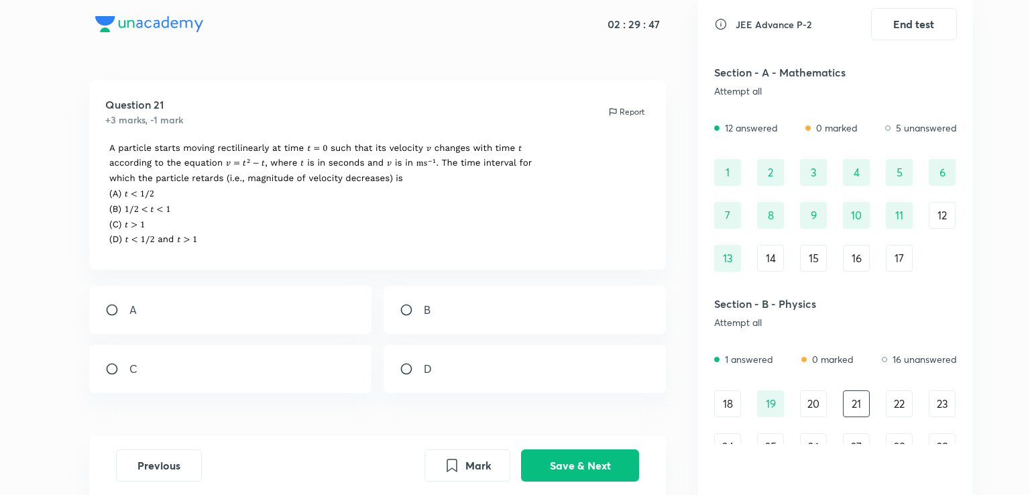
click at [430, 305] on p "B" at bounding box center [427, 310] width 7 height 16
radio input "true"
click at [547, 460] on button "Save & Next" at bounding box center [580, 464] width 118 height 32
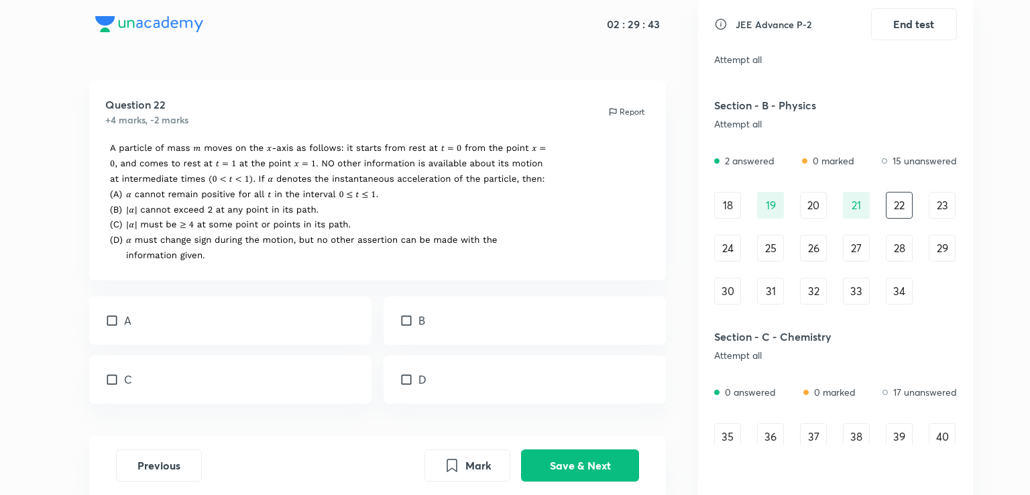
scroll to position [199, 0]
click at [550, 446] on div "Previous Mark Save & Next" at bounding box center [378, 465] width 578 height 59
click at [553, 470] on button "Save & Next" at bounding box center [580, 464] width 118 height 32
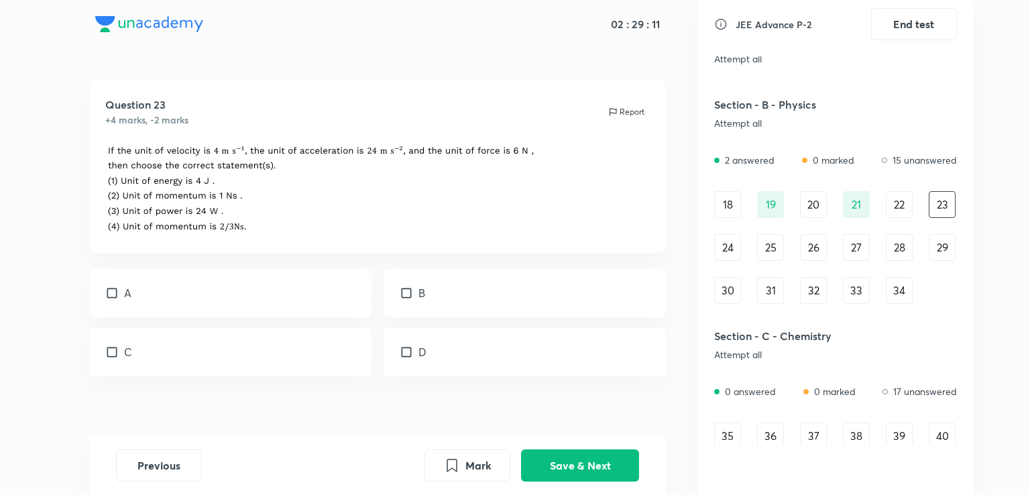
click at [421, 282] on div "B" at bounding box center [525, 293] width 283 height 48
checkbox input "true"
click at [227, 339] on div "C" at bounding box center [230, 352] width 283 height 48
checkbox input "true"
click at [584, 465] on button "Save & Next" at bounding box center [580, 464] width 118 height 32
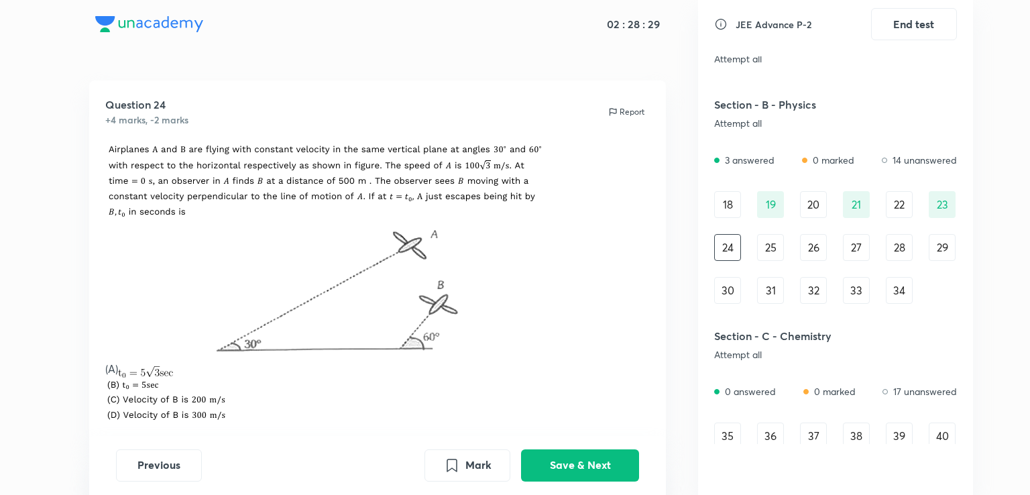
click at [110, 372] on p "(A)" at bounding box center [377, 369] width 545 height 17
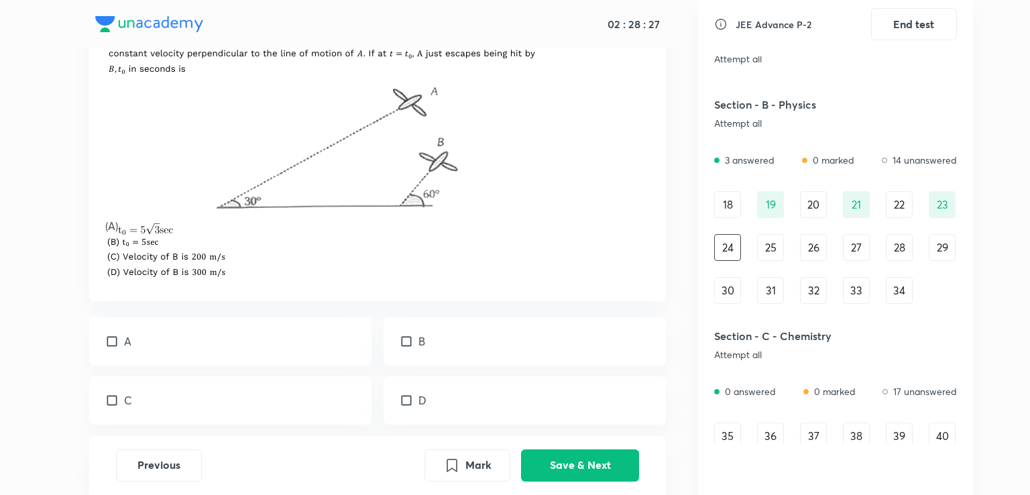
scroll to position [203, 0]
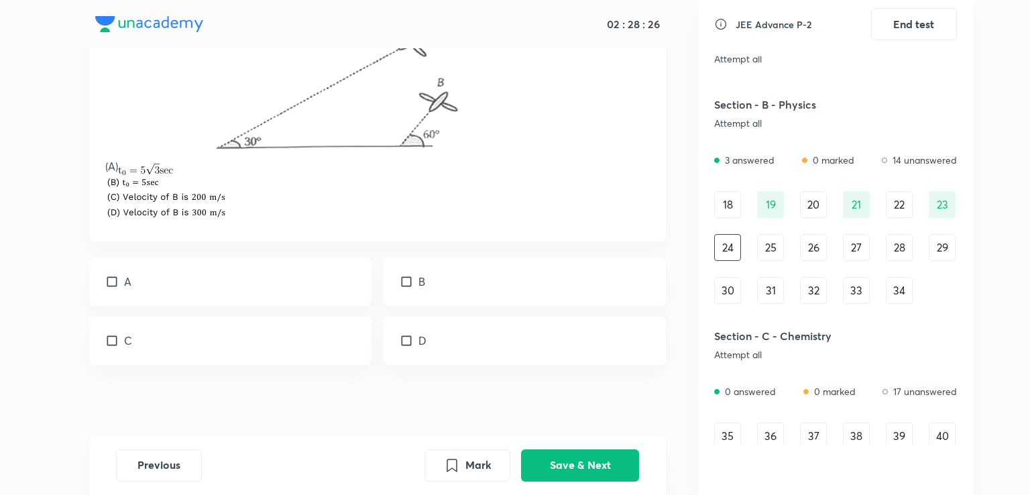
click at [398, 290] on div "B" at bounding box center [525, 282] width 283 height 48
checkbox input "true"
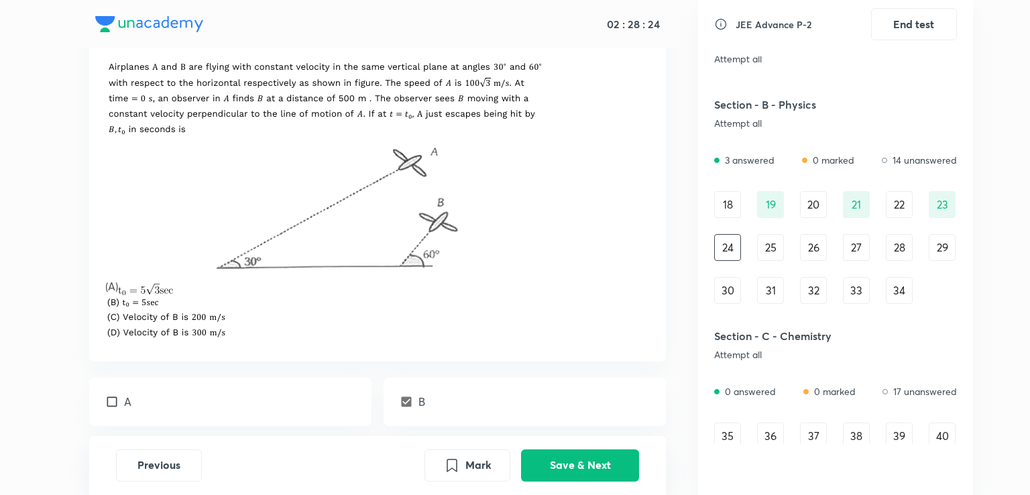
scroll to position [0, 0]
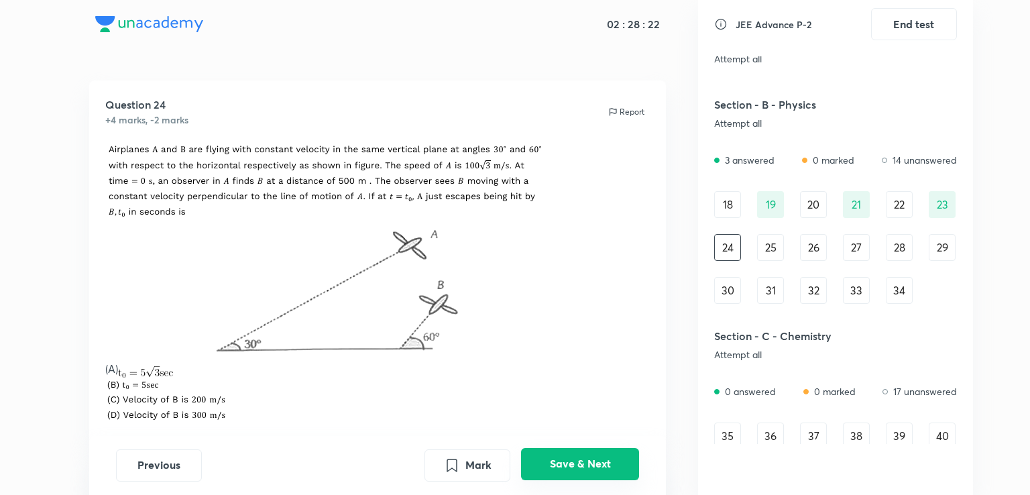
click at [571, 461] on button "Save & Next" at bounding box center [580, 464] width 118 height 32
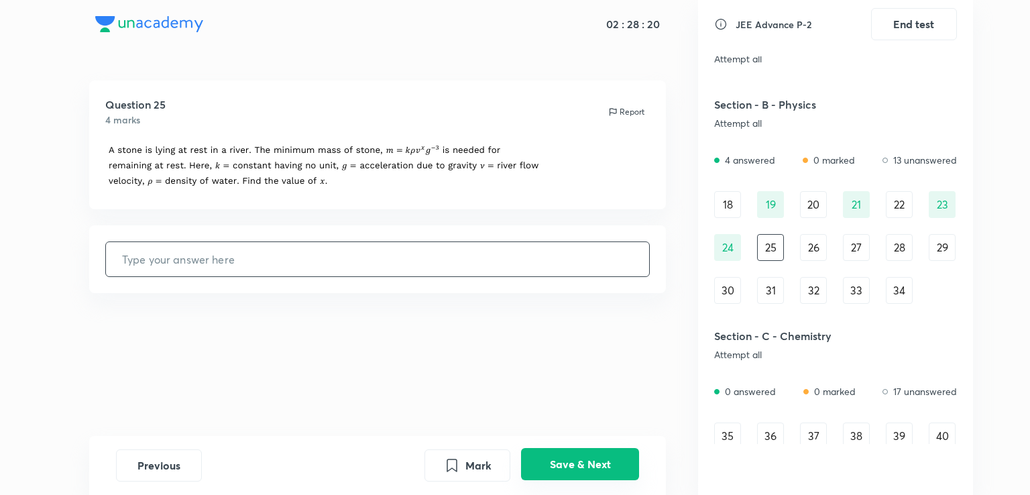
click at [571, 461] on button "Save & Next" at bounding box center [580, 464] width 118 height 32
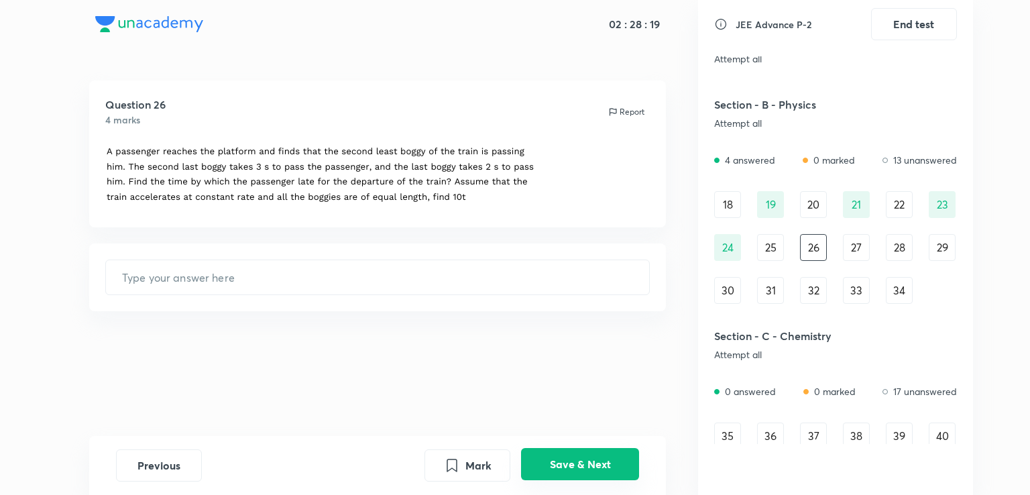
click at [571, 461] on button "Save & Next" at bounding box center [580, 464] width 118 height 32
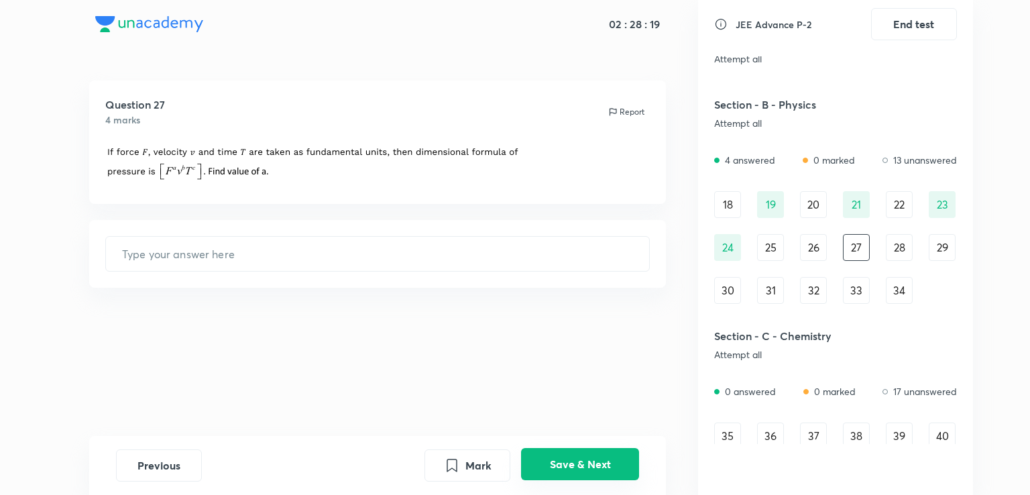
click at [571, 461] on button "Save & Next" at bounding box center [580, 464] width 118 height 32
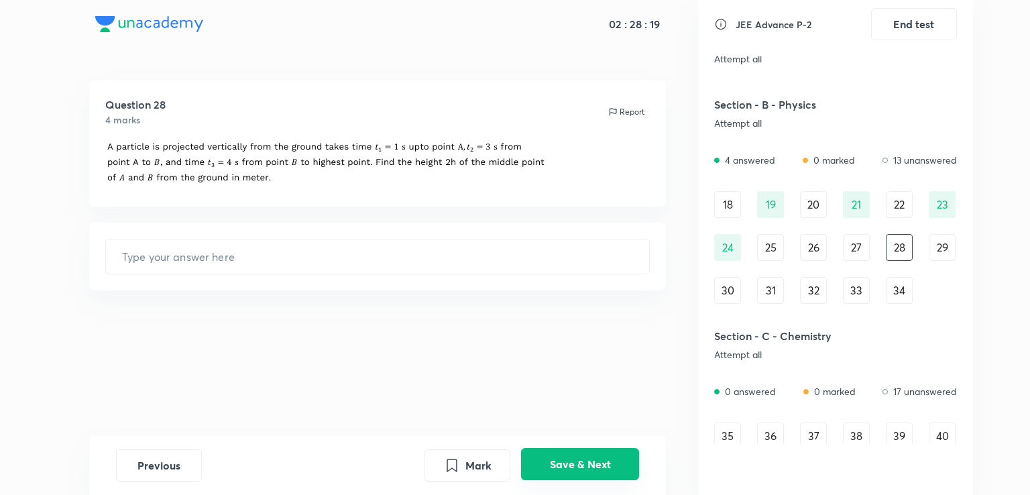
click at [571, 461] on button "Save & Next" at bounding box center [580, 464] width 118 height 32
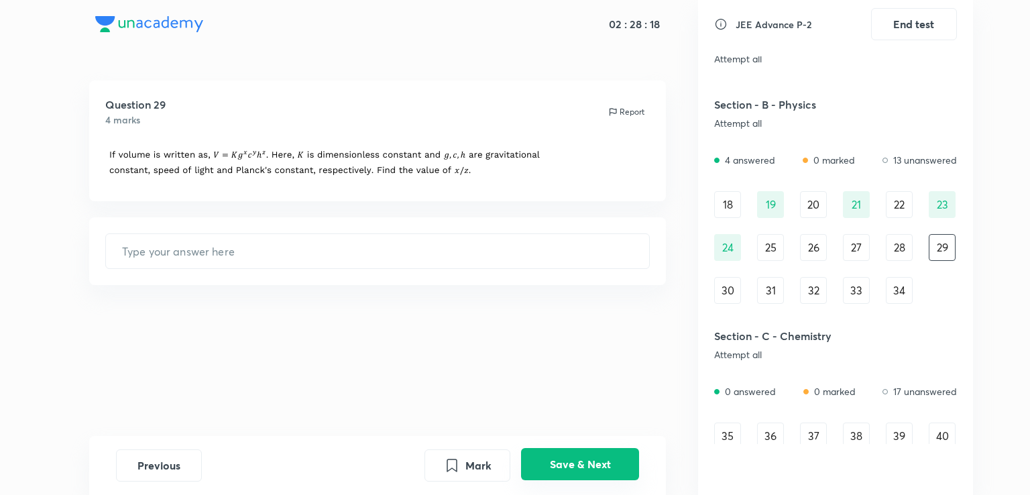
click at [571, 461] on button "Save & Next" at bounding box center [580, 464] width 118 height 32
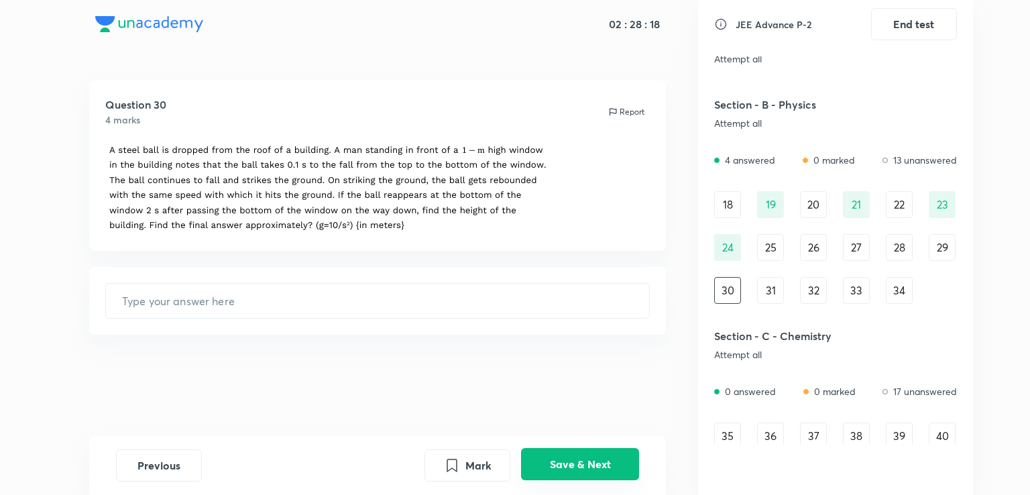
click at [571, 461] on button "Save & Next" at bounding box center [580, 464] width 118 height 32
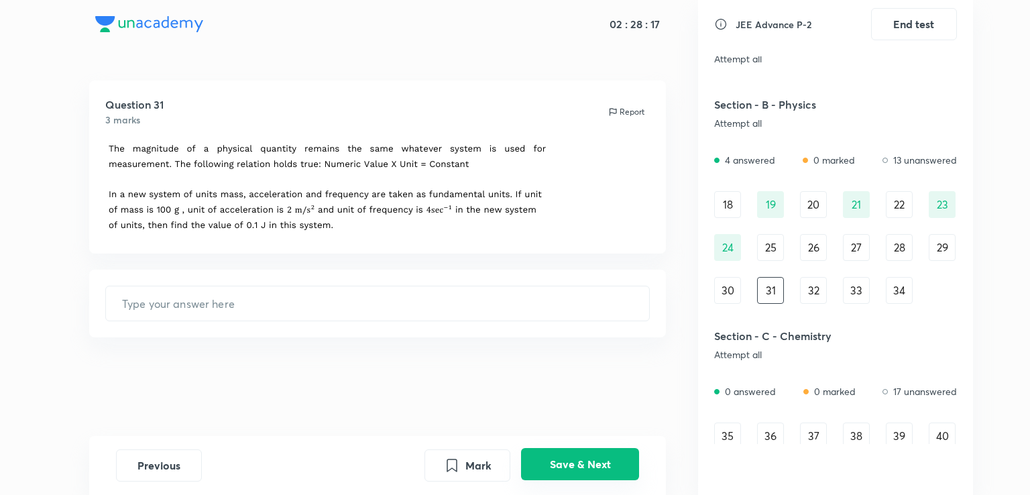
click at [571, 461] on button "Save & Next" at bounding box center [580, 464] width 118 height 32
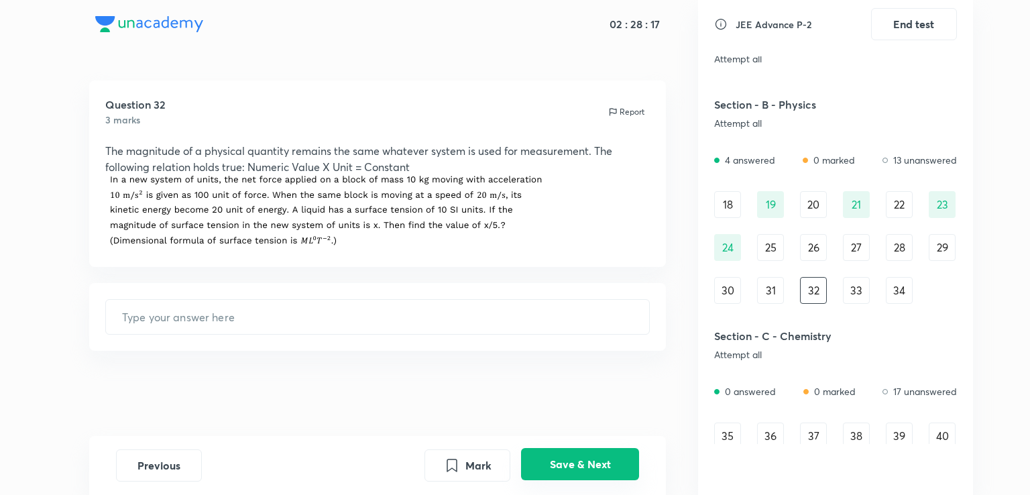
click at [571, 461] on button "Save & Next" at bounding box center [580, 464] width 118 height 32
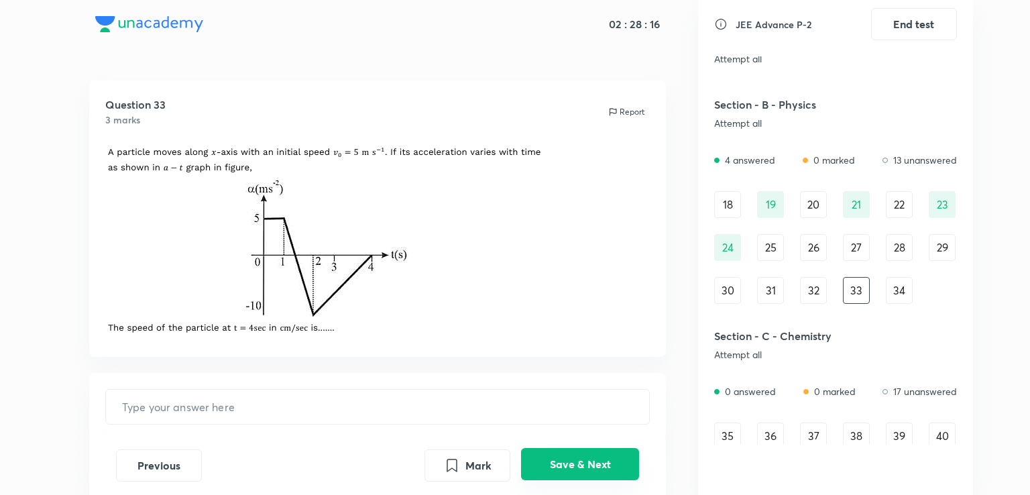
click at [571, 461] on button "Save & Next" at bounding box center [580, 464] width 118 height 32
click at [724, 433] on div "35" at bounding box center [727, 436] width 27 height 27
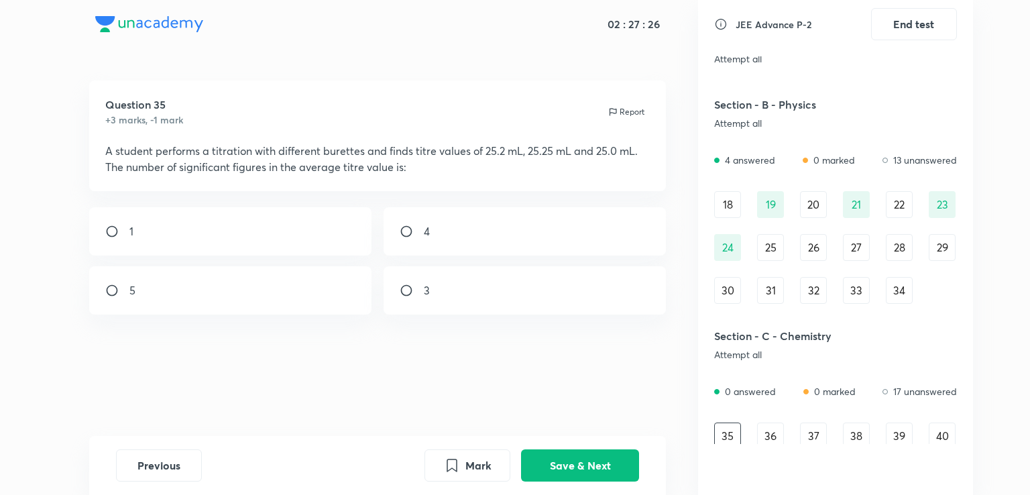
click at [472, 301] on div "3" at bounding box center [525, 290] width 283 height 48
radio input "true"
click at [582, 478] on button "Save & Next" at bounding box center [580, 464] width 118 height 32
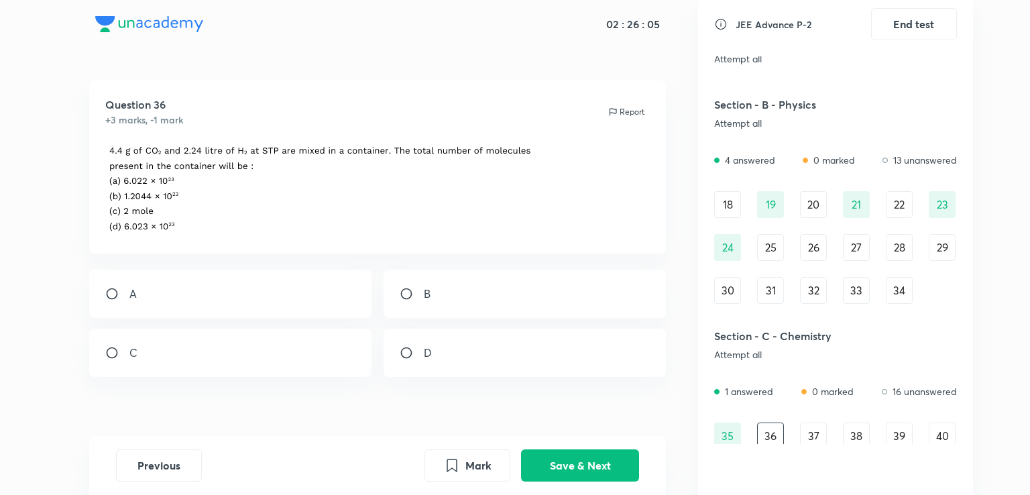
click at [421, 304] on div "B" at bounding box center [525, 294] width 283 height 48
radio input "true"
click at [544, 465] on button "Save & Next" at bounding box center [580, 464] width 118 height 32
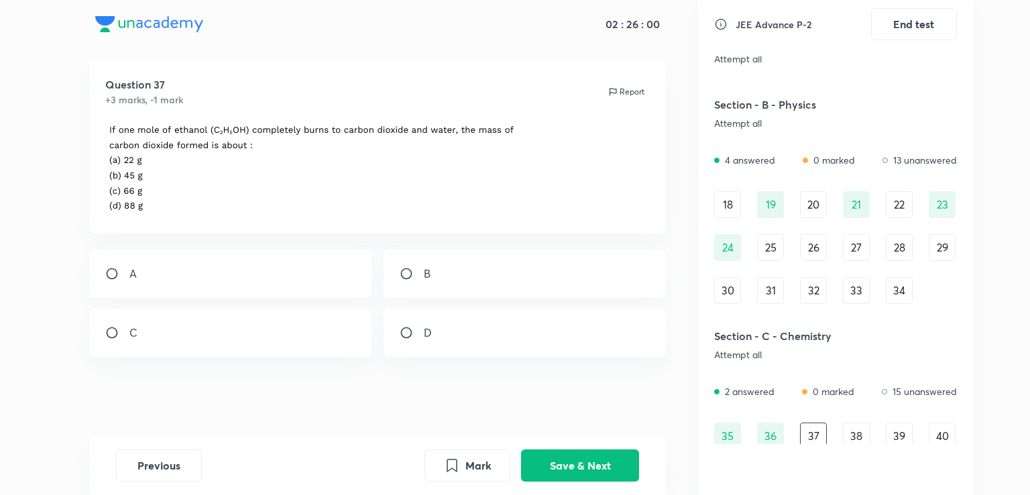
scroll to position [21, 0]
click at [158, 123] on img at bounding box center [313, 166] width 416 height 91
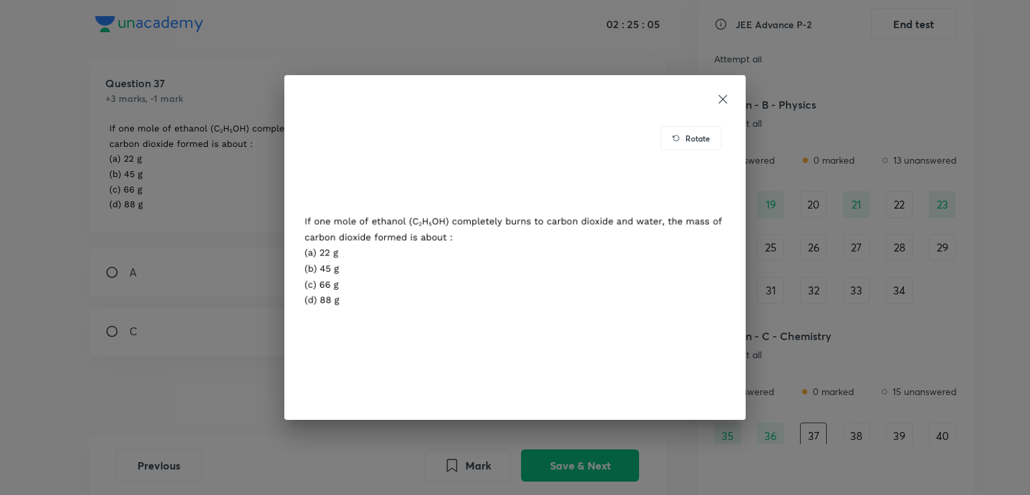
click at [158, 123] on div "Rotate" at bounding box center [515, 247] width 1030 height 495
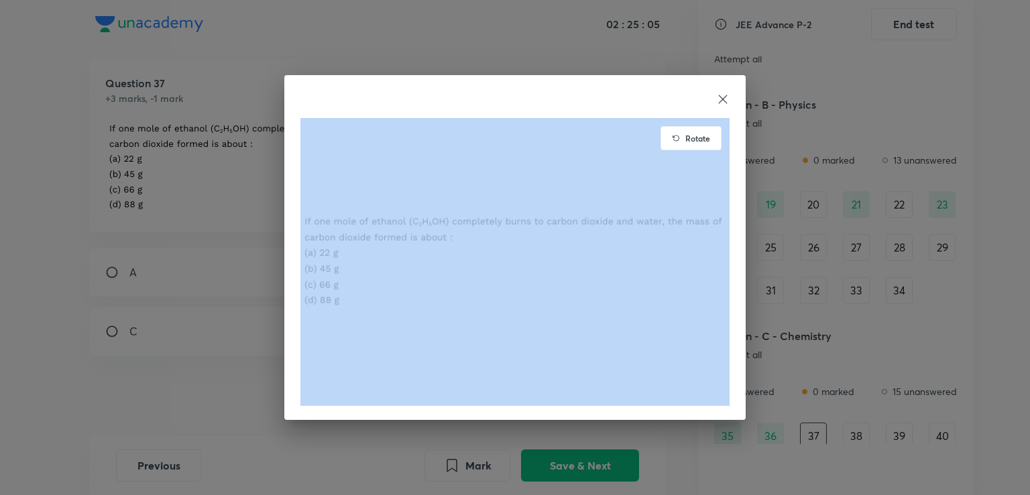
click at [158, 123] on div "Rotate" at bounding box center [515, 247] width 1030 height 495
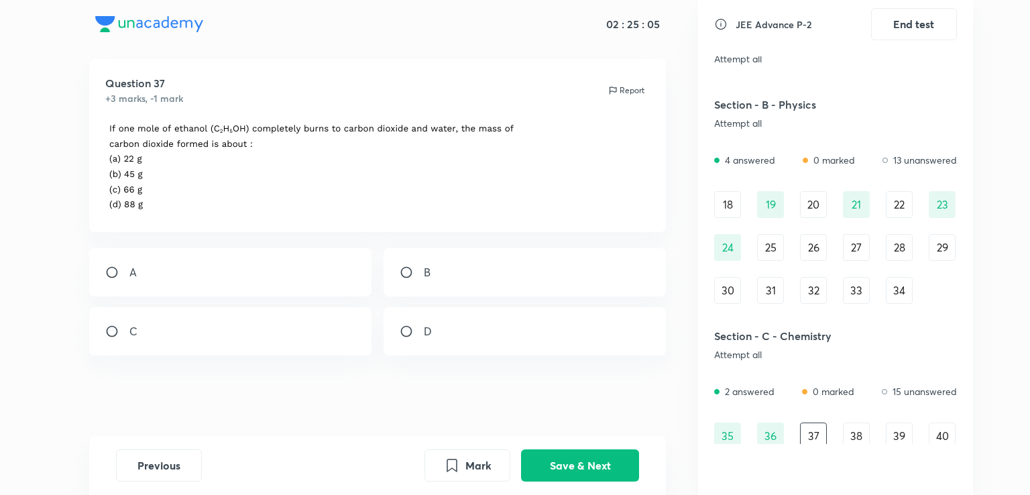
click at [158, 123] on img at bounding box center [313, 166] width 416 height 91
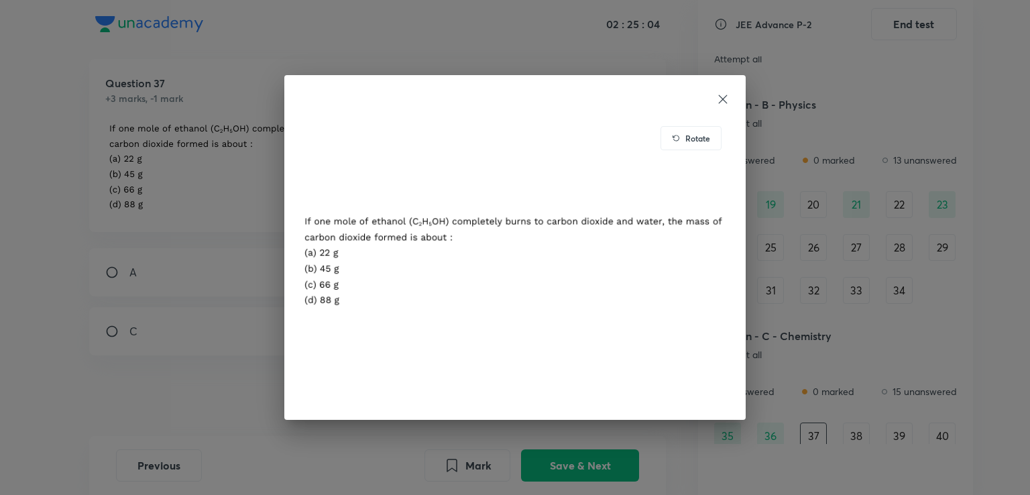
click at [158, 123] on div "Rotate" at bounding box center [515, 247] width 1030 height 495
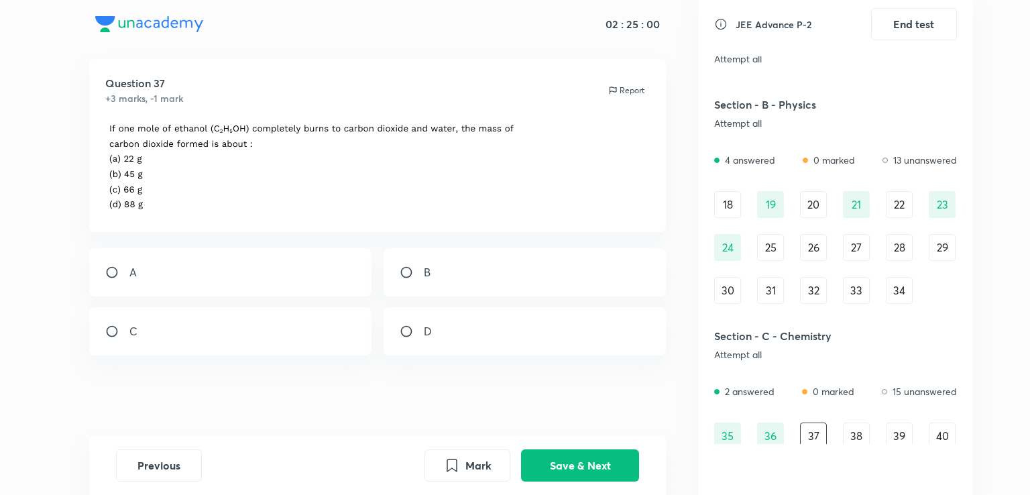
click at [106, 132] on img at bounding box center [313, 166] width 416 height 91
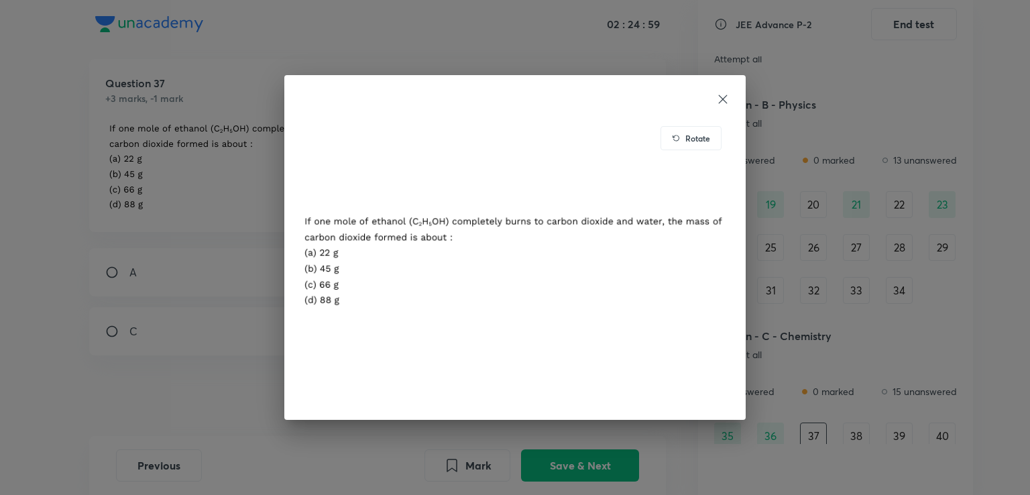
click at [106, 132] on div "Rotate" at bounding box center [515, 247] width 1030 height 495
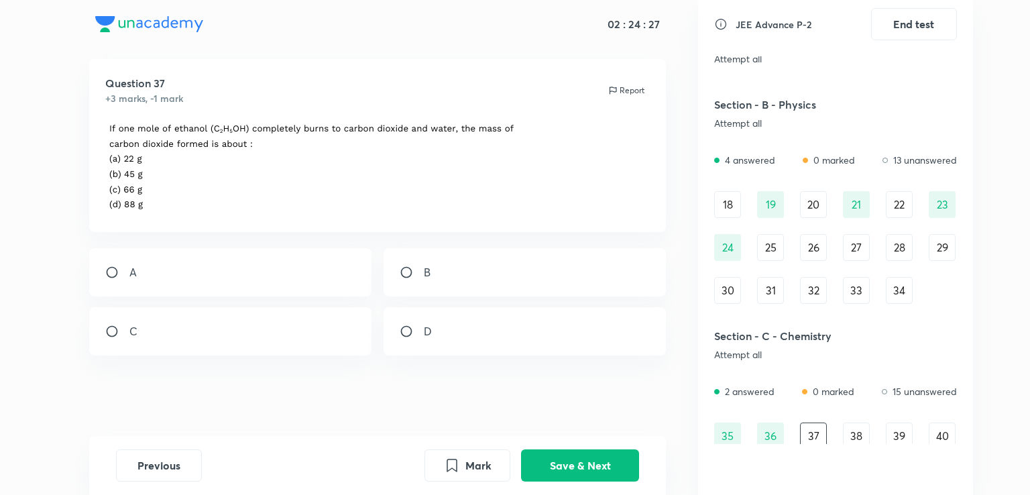
click at [416, 328] on input "radio" at bounding box center [412, 331] width 24 height 13
radio input "true"
click at [564, 459] on button "Save & Next" at bounding box center [580, 464] width 118 height 32
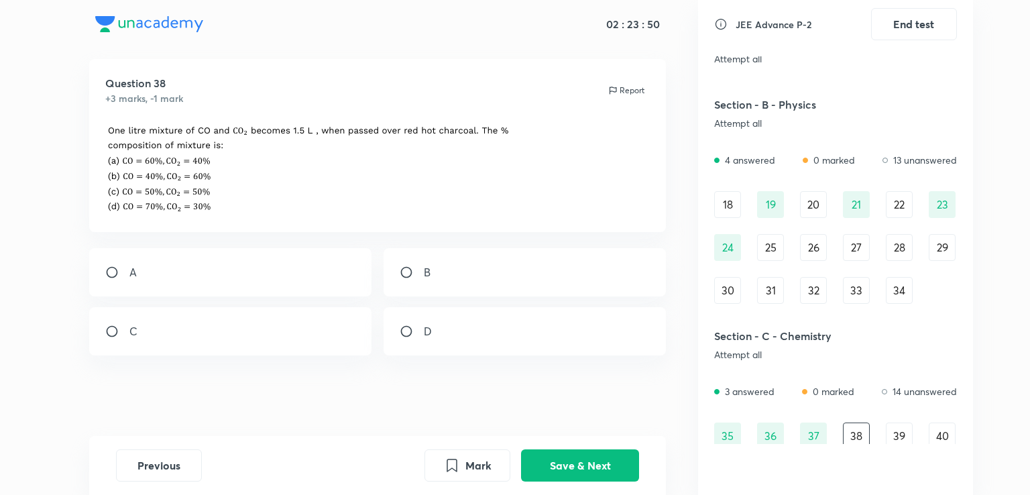
click at [239, 347] on div "C" at bounding box center [230, 331] width 283 height 48
radio input "true"
click at [553, 470] on button "Save & Next" at bounding box center [580, 464] width 118 height 32
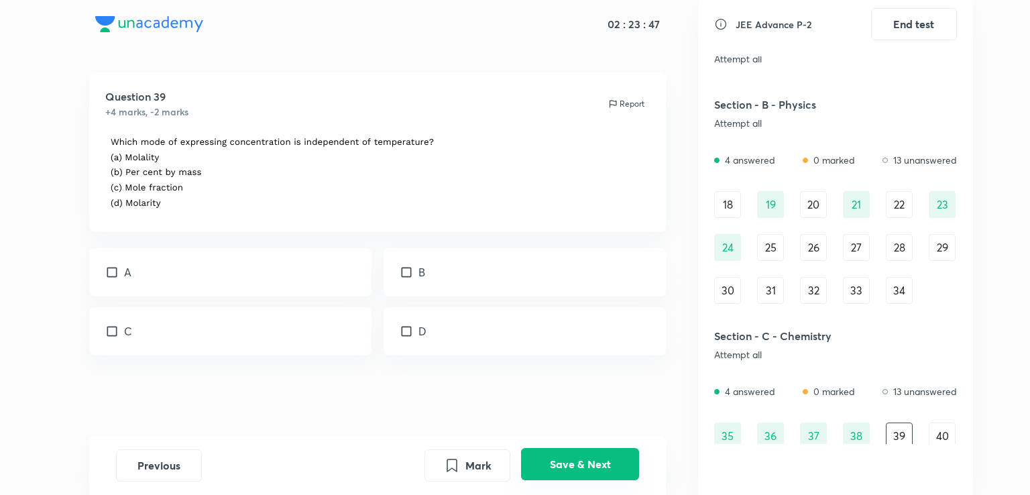
scroll to position [0, 0]
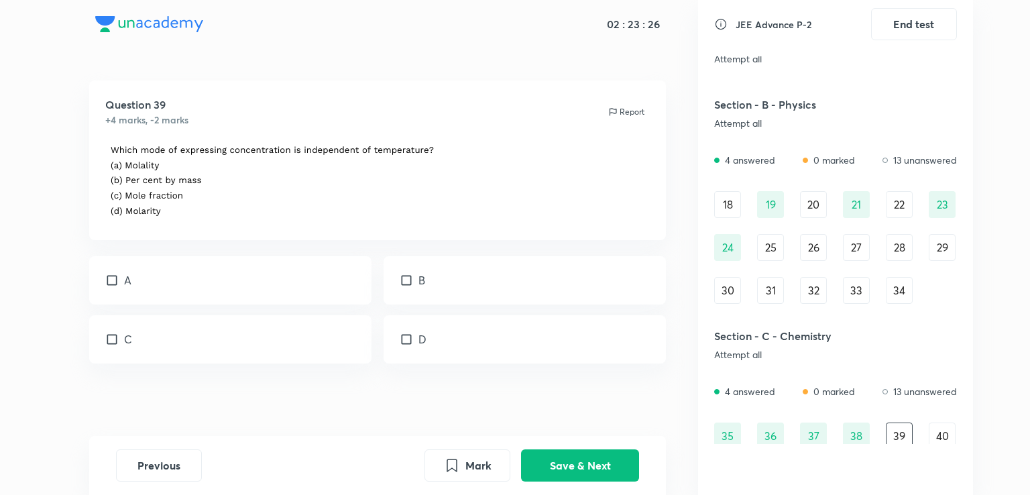
click at [74, 172] on div "Question 39 +4 marks, -2 marks Report A B C D" at bounding box center [377, 262] width 641 height 364
drag, startPoint x: 74, startPoint y: 172, endPoint x: 100, endPoint y: 165, distance: 27.0
click at [100, 165] on div "Question 39 +4 marks, -2 marks Report A B C D" at bounding box center [377, 262] width 641 height 364
click at [100, 165] on div "Question 39 +4 marks, -2 marks Report" at bounding box center [378, 160] width 578 height 160
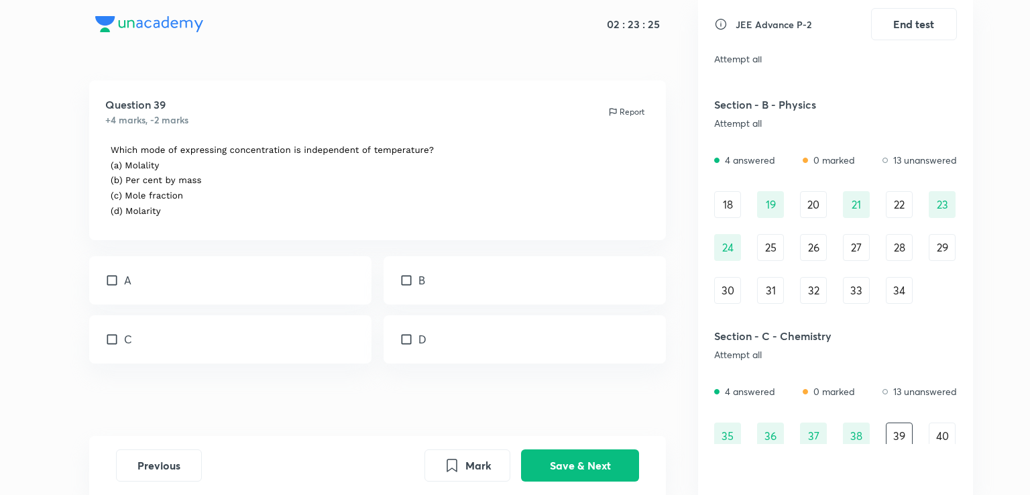
click at [100, 165] on div "Question 39 +4 marks, -2 marks Report" at bounding box center [378, 160] width 578 height 160
click at [93, 287] on div "A" at bounding box center [230, 280] width 283 height 48
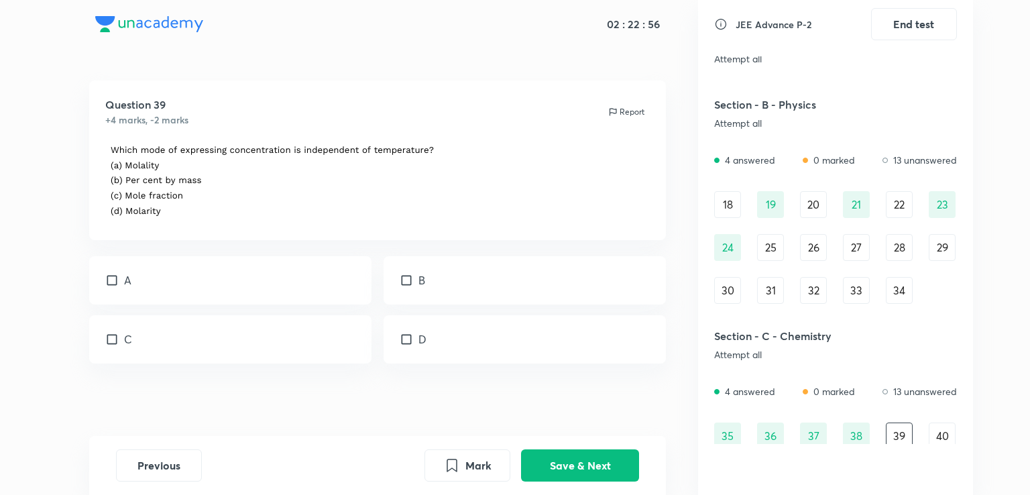
click at [237, 275] on div "A" at bounding box center [230, 280] width 283 height 48
checkbox input "true"
click at [568, 462] on button "Save & Next" at bounding box center [580, 464] width 118 height 32
click at [798, 342] on h5 "Section - C - Chemistry" at bounding box center [799, 336] width 170 height 16
click at [535, 321] on div "D" at bounding box center [525, 335] width 283 height 48
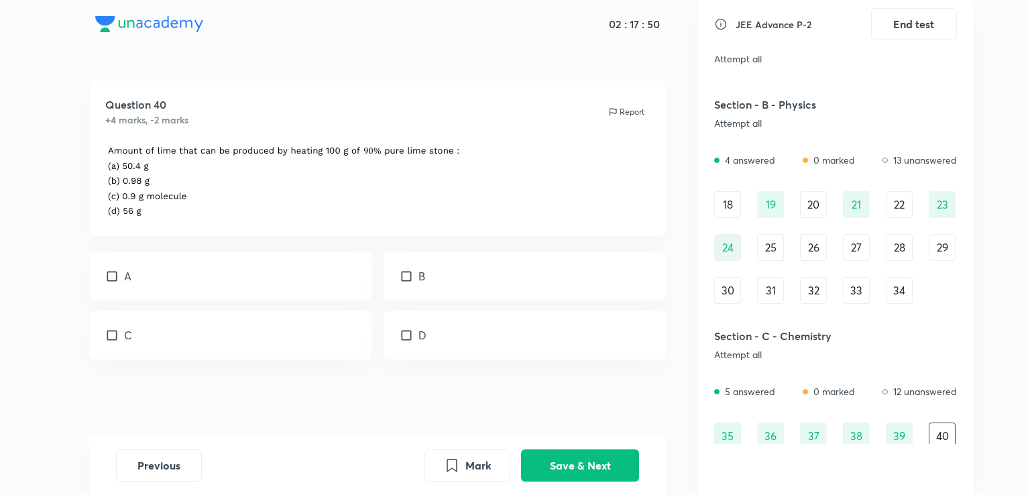
checkbox input "true"
click at [588, 466] on button "Save & Next" at bounding box center [580, 464] width 118 height 32
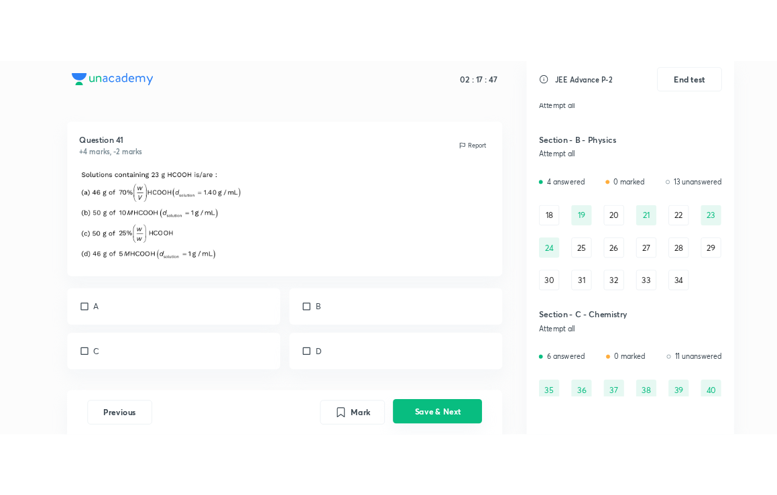
scroll to position [248, 0]
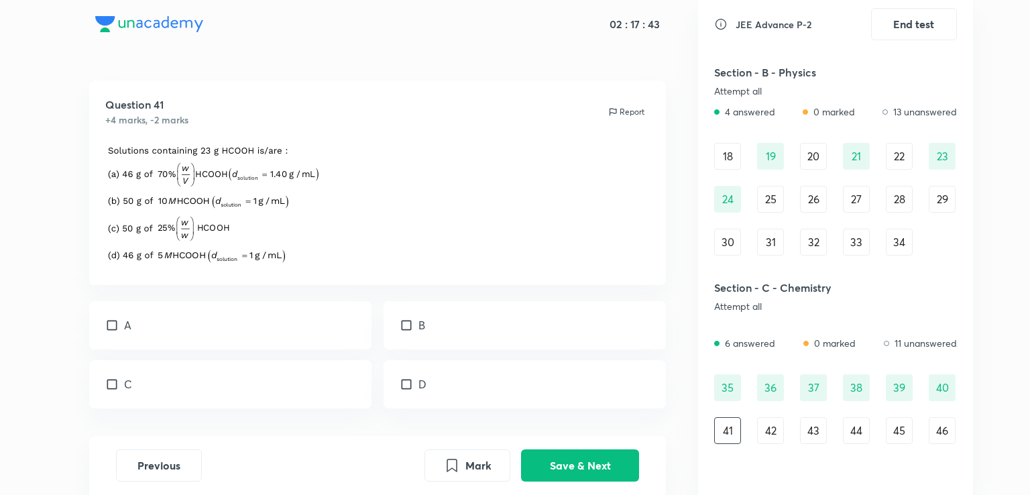
click at [521, 443] on div "Previous Mark Save & Next" at bounding box center [378, 465] width 578 height 59
click at [555, 464] on button "Save & Next" at bounding box center [580, 464] width 118 height 32
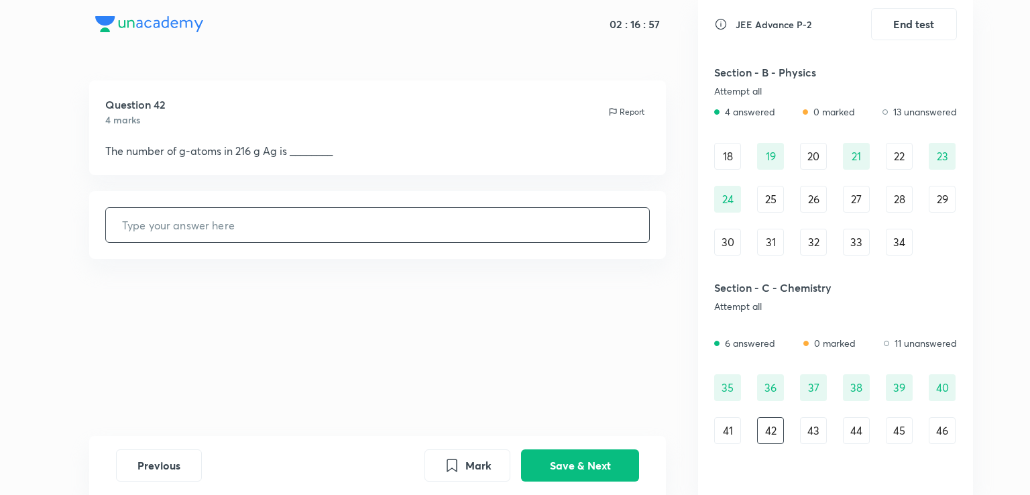
click at [370, 233] on input "text" at bounding box center [378, 225] width 544 height 34
type input "2"
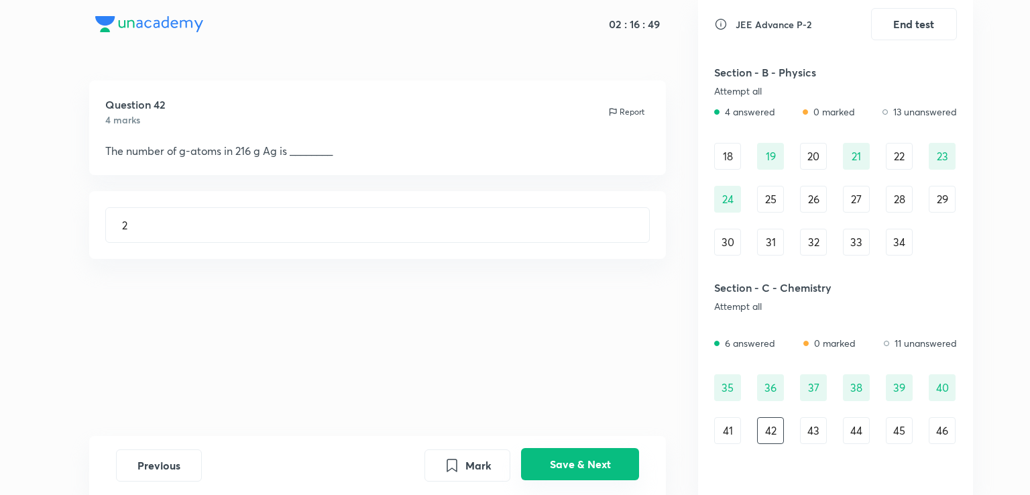
click at [560, 449] on button "Save & Next" at bounding box center [580, 464] width 118 height 32
click at [561, 449] on button "Save & Next" at bounding box center [580, 464] width 118 height 32
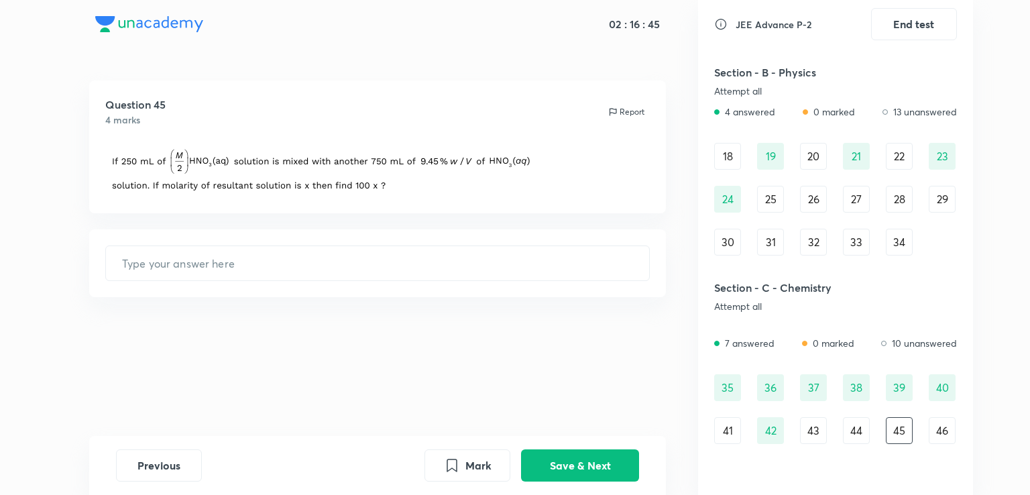
click at [671, 444] on div "02 : 16 : 45 Question 45 4 marks Report ​ Previous Mark Save & Next" at bounding box center [377, 247] width 641 height 495
click at [611, 461] on button "Save & Next" at bounding box center [580, 464] width 118 height 32
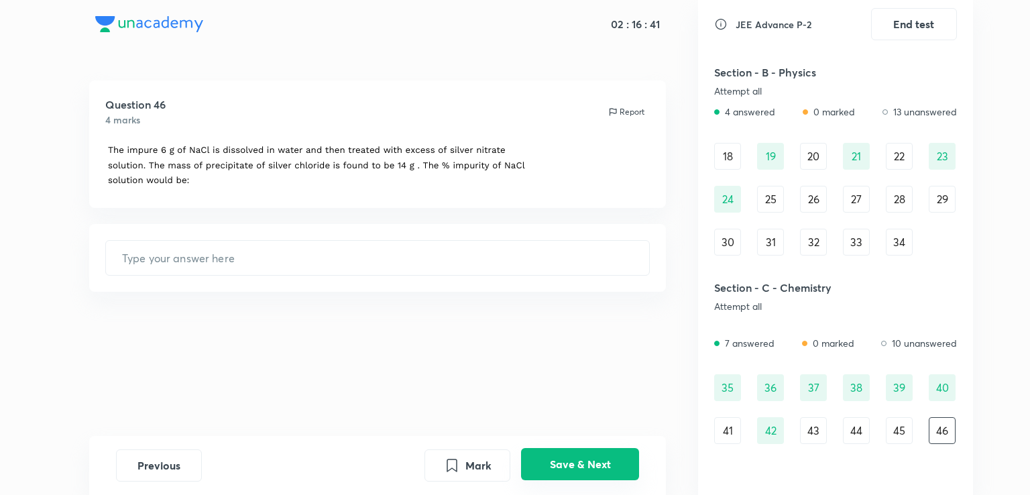
click at [611, 461] on button "Save & Next" at bounding box center [580, 464] width 118 height 32
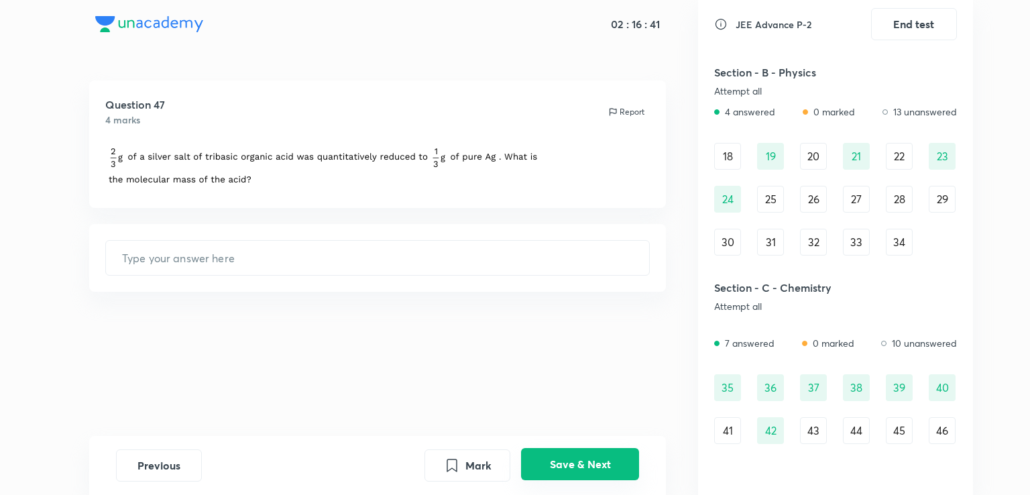
scroll to position [290, 0]
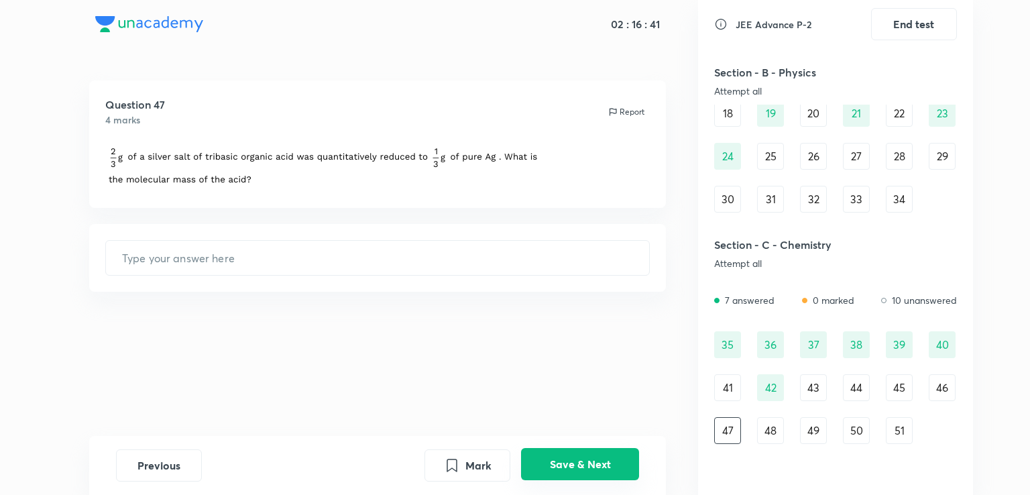
click at [611, 461] on button "Save & Next" at bounding box center [580, 464] width 118 height 32
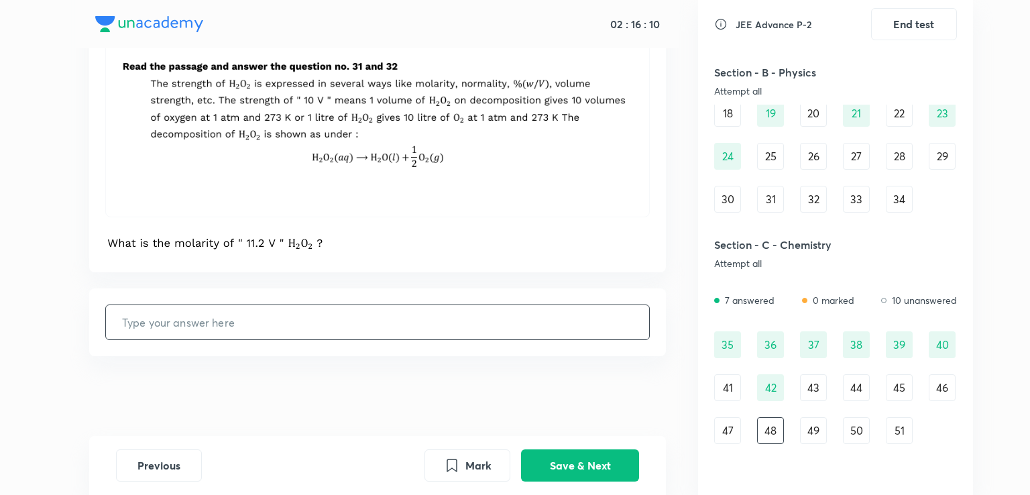
click at [270, 322] on input "text" at bounding box center [378, 322] width 544 height 34
type input "1"
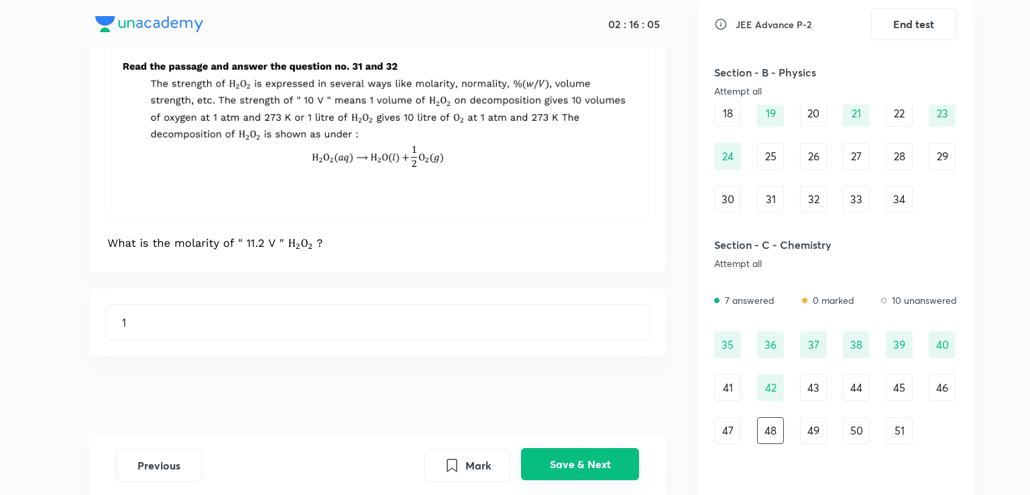
click at [571, 466] on button "Save & Next" at bounding box center [580, 464] width 118 height 32
click at [574, 471] on button "Save & Next" at bounding box center [580, 464] width 118 height 32
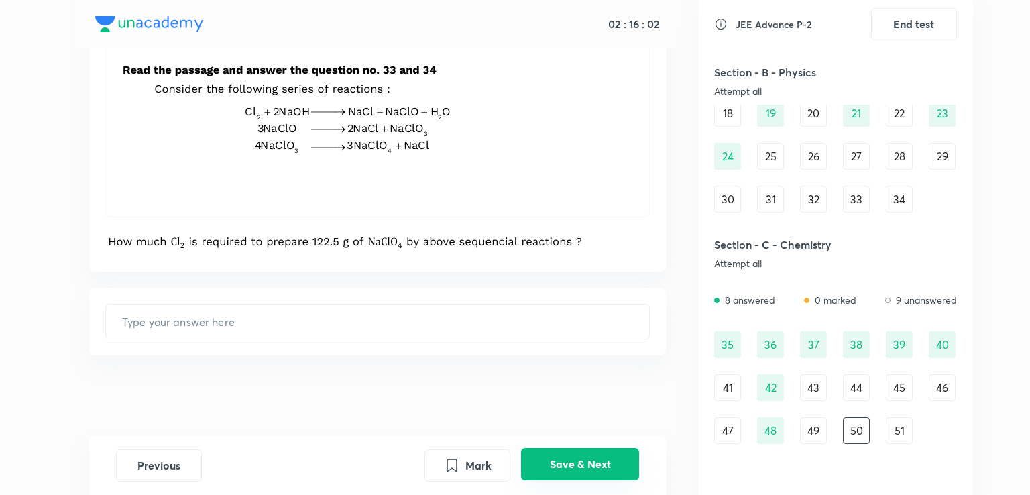
click at [574, 471] on button "Save & Next" at bounding box center [580, 464] width 118 height 32
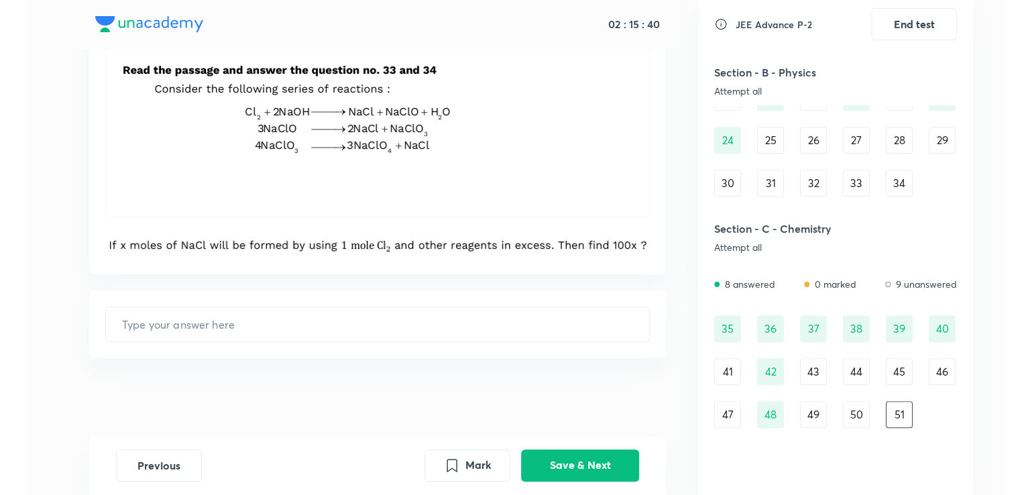
scroll to position [290, 0]
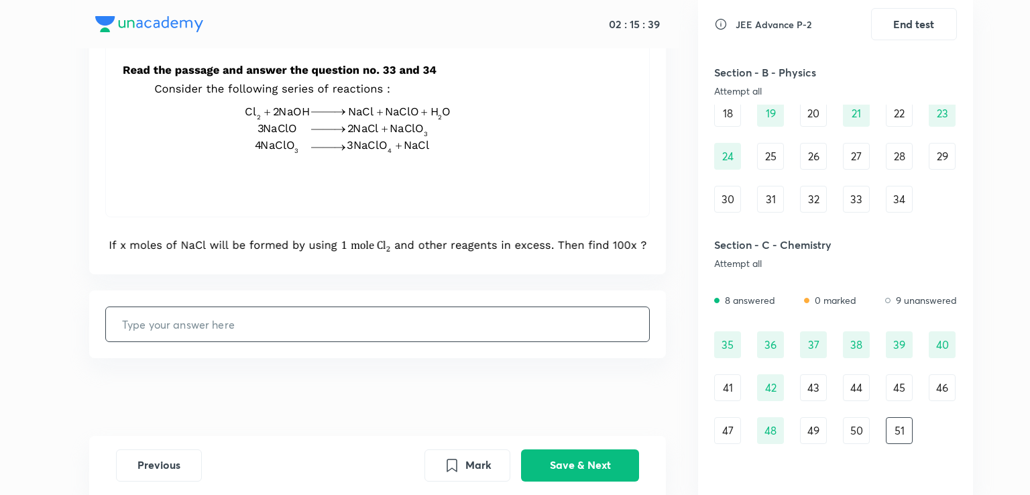
click at [227, 328] on input "text" at bounding box center [378, 324] width 544 height 34
type input "175"
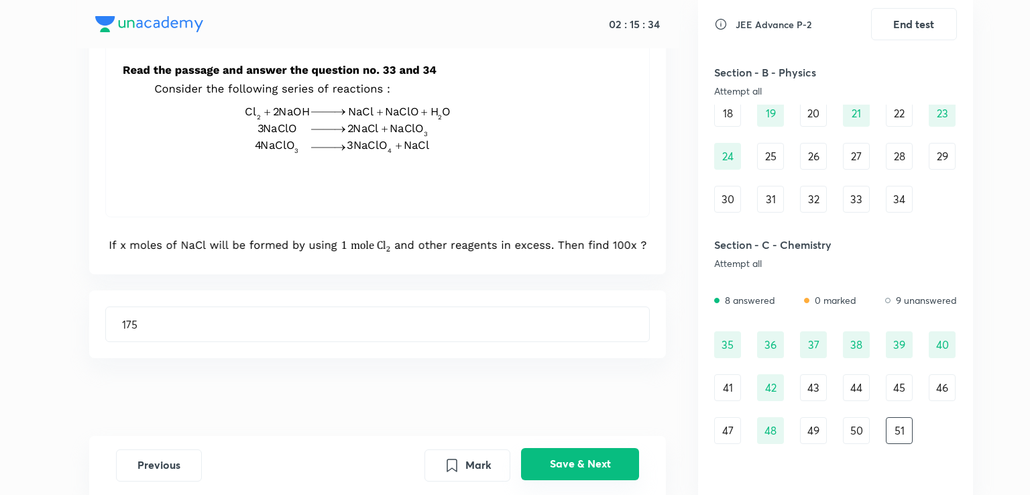
click at [569, 465] on button "Save & Next" at bounding box center [580, 464] width 118 height 32
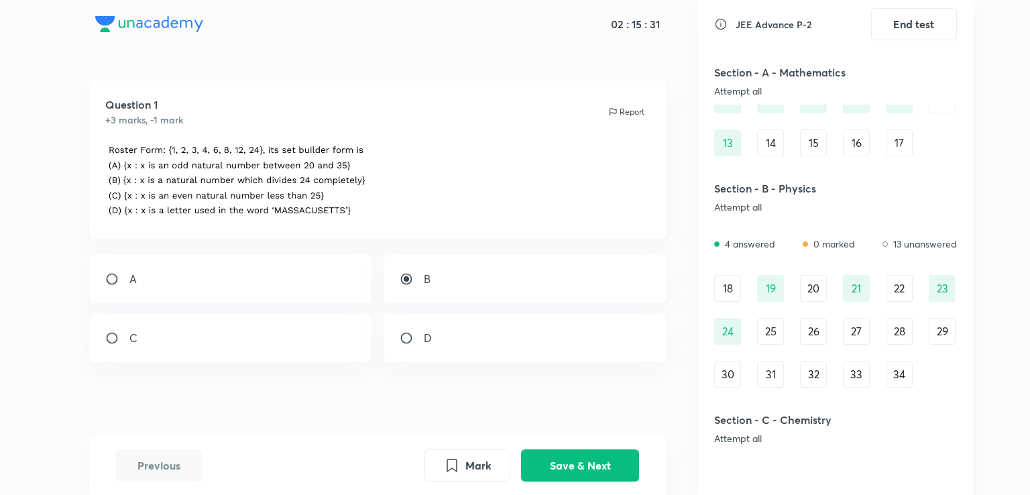
scroll to position [166, 0]
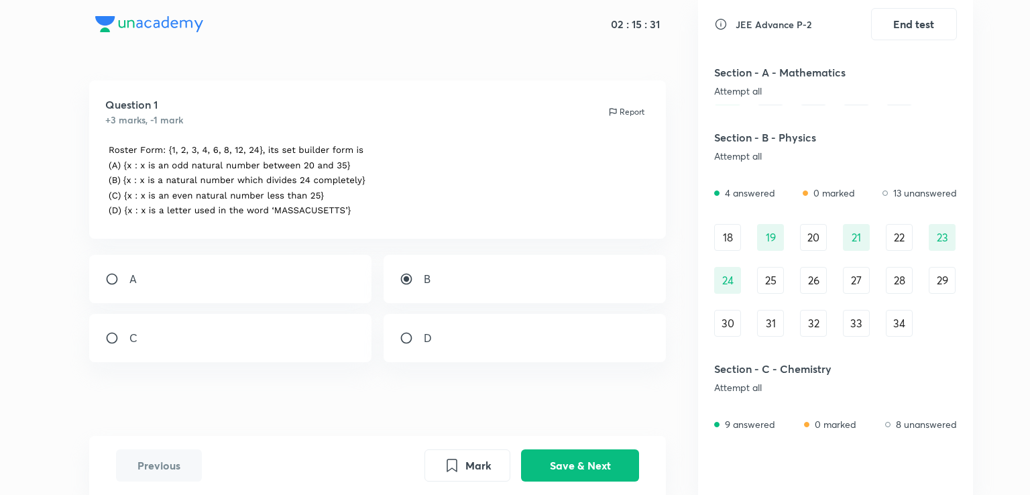
click at [883, 184] on div "Section - B - Physics Attempt all 4 answered 0 marked 13 unanswered 18 19 20 21…" at bounding box center [835, 228] width 243 height 215
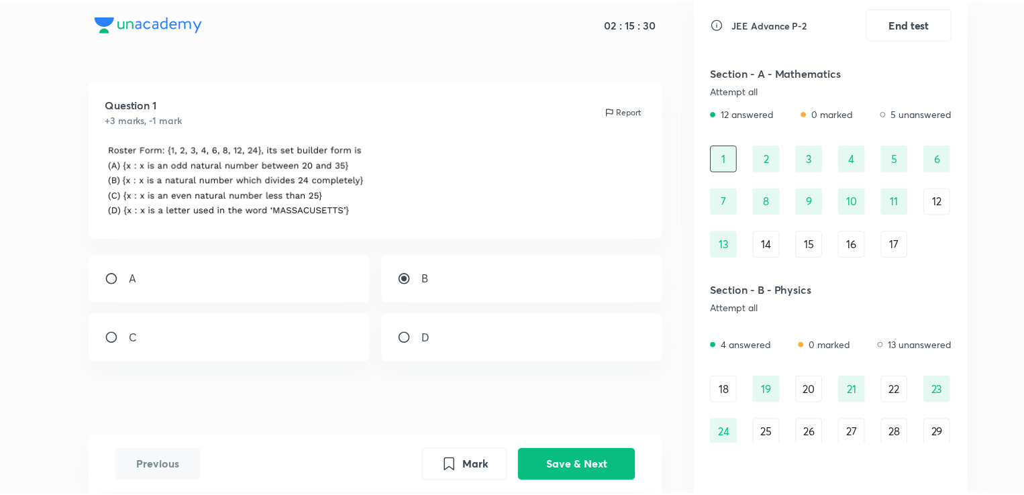
scroll to position [0, 0]
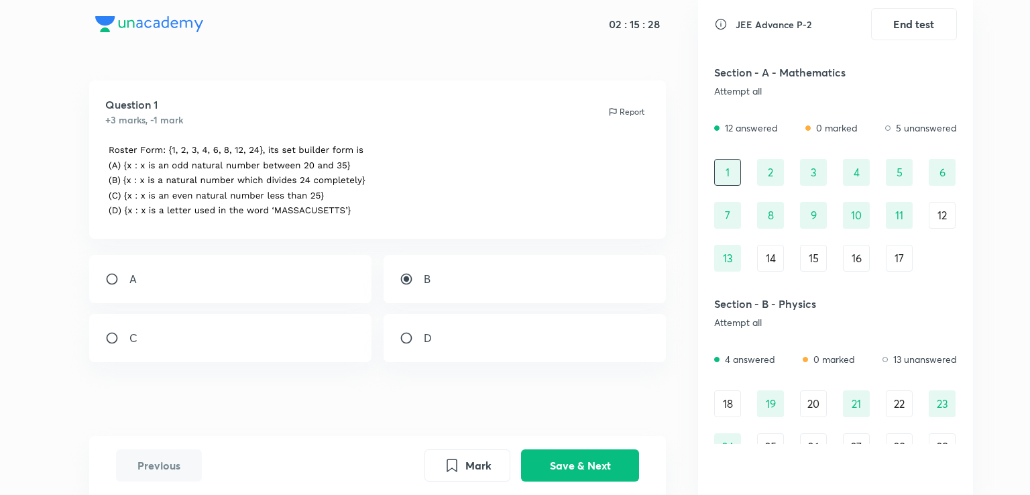
click at [759, 266] on div "14" at bounding box center [770, 258] width 27 height 27
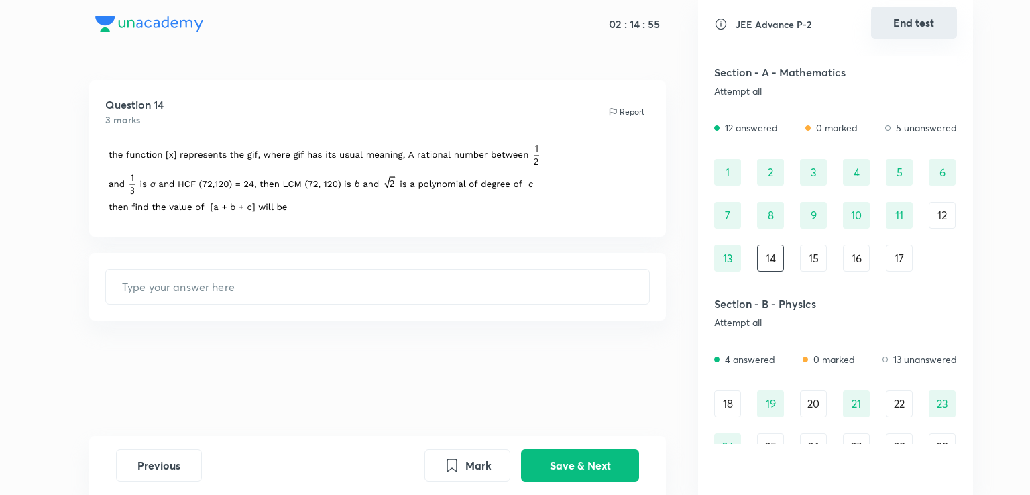
click at [894, 18] on button "End test" at bounding box center [914, 23] width 86 height 32
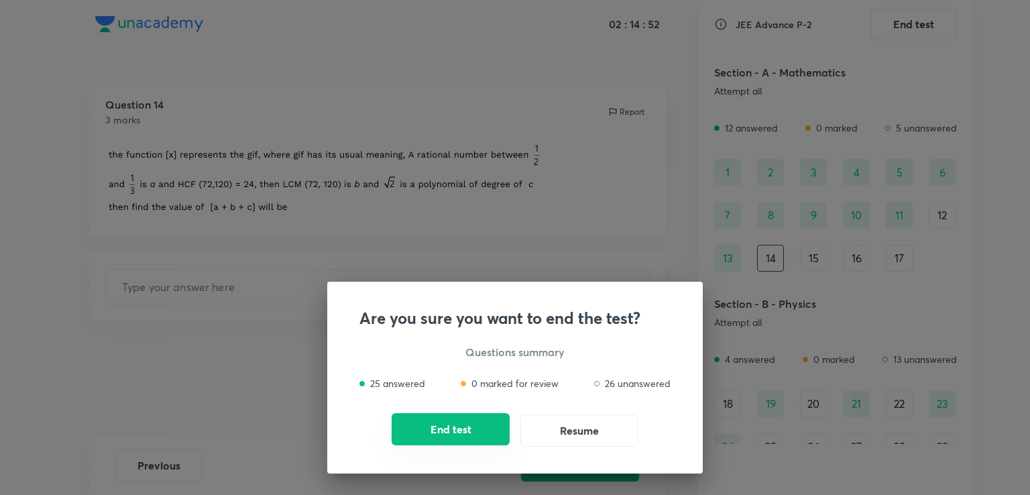
click at [430, 423] on button "End test" at bounding box center [451, 429] width 118 height 32
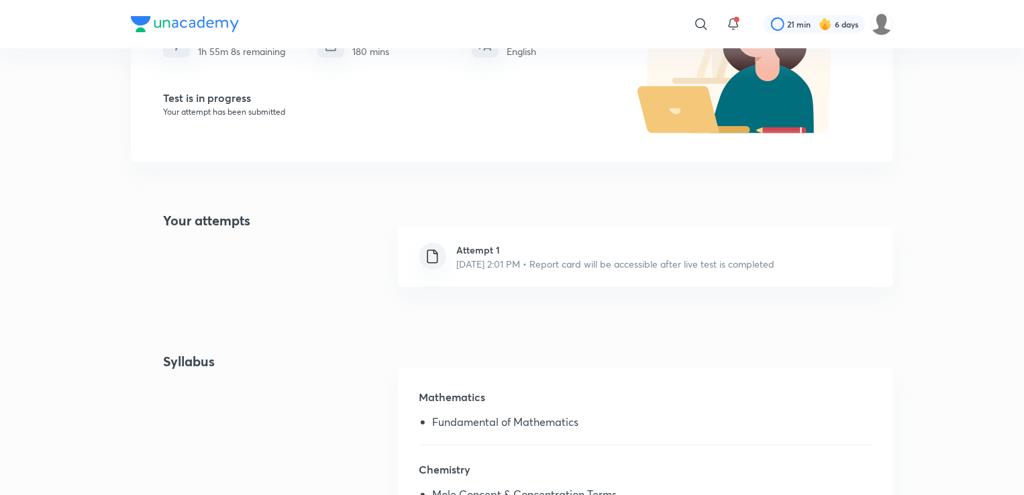
scroll to position [212, 0]
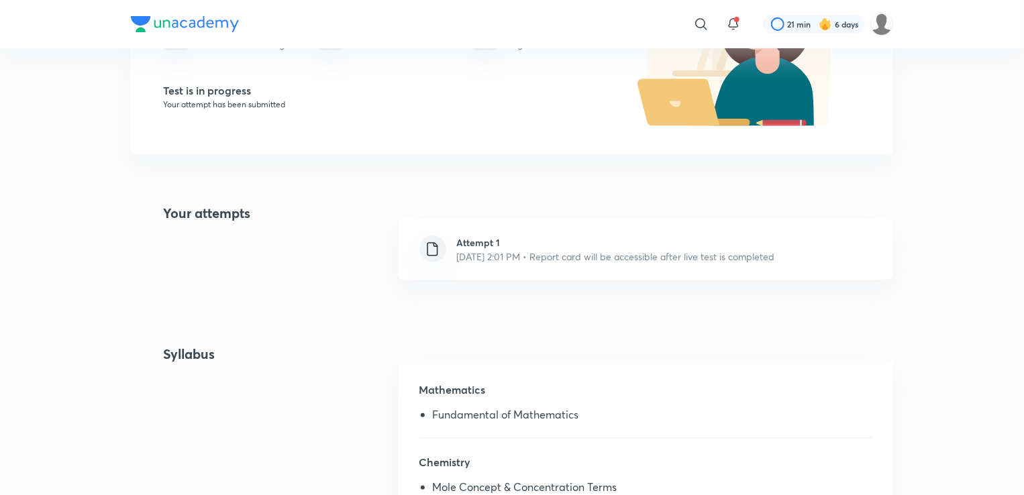
click at [520, 255] on p "Aug 31, 2025, 2:01 PM • Report card will be accessible after live test is compl…" at bounding box center [616, 257] width 318 height 14
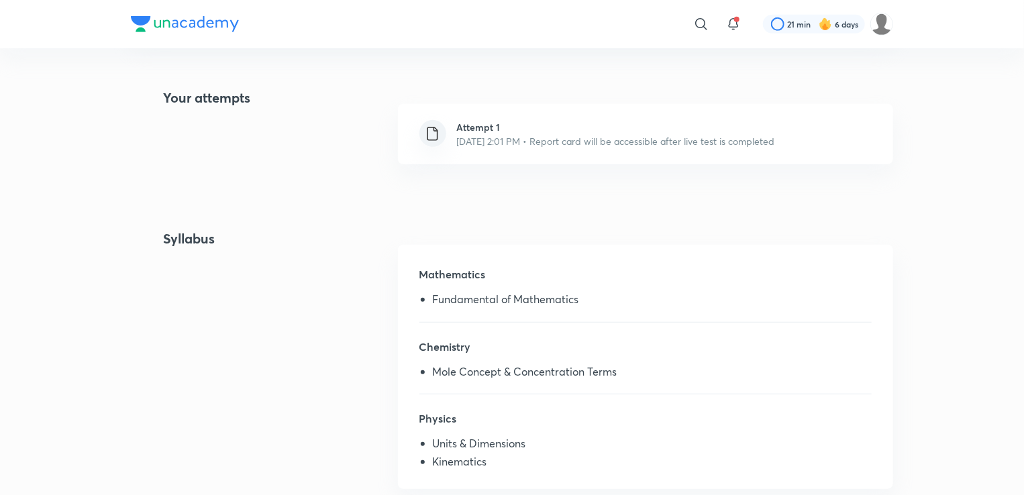
click at [367, 304] on div "Syllabus Mathematics Fundamental of Mathematics Chemistry Mole Concept & Concen…" at bounding box center [512, 367] width 762 height 276
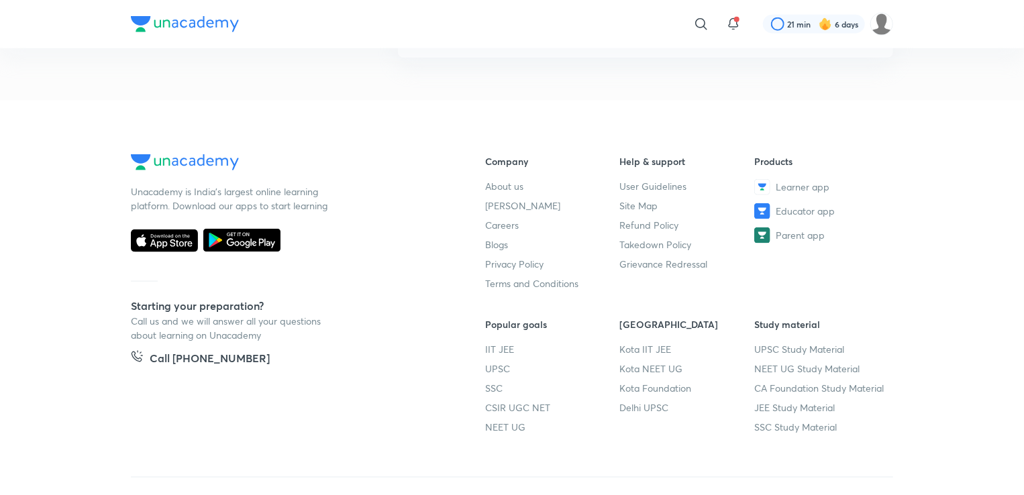
scroll to position [775, 0]
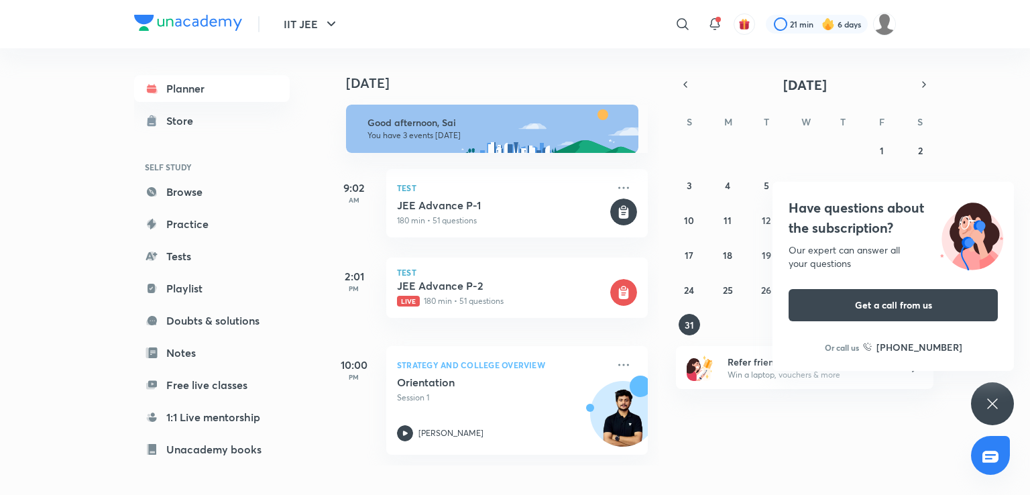
click at [978, 389] on div "IIT JEE ​ 21 min 6 days Planner Store SELF STUDY Browse Practice Tests Playlist…" at bounding box center [515, 247] width 1030 height 495
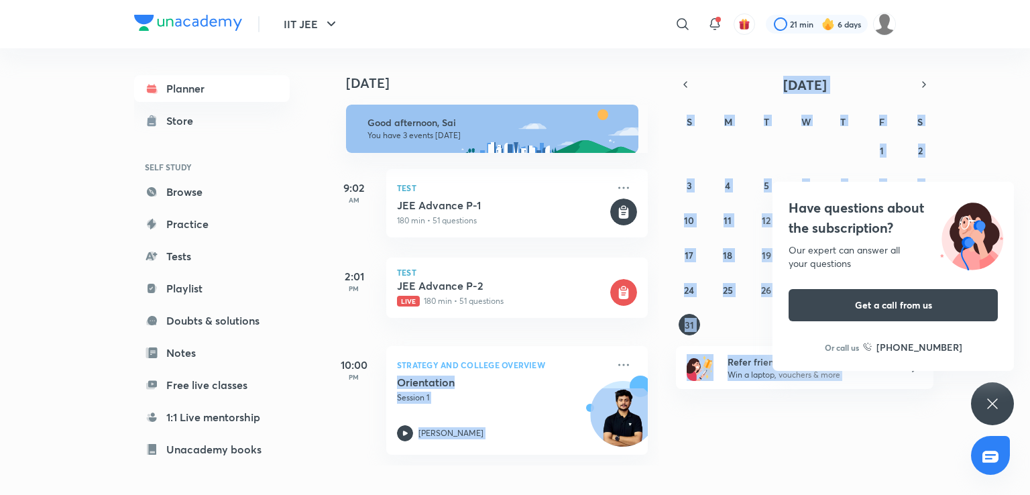
click at [978, 389] on div "Have questions about the subscription? Our expert can answer all your questions…" at bounding box center [992, 403] width 43 height 43
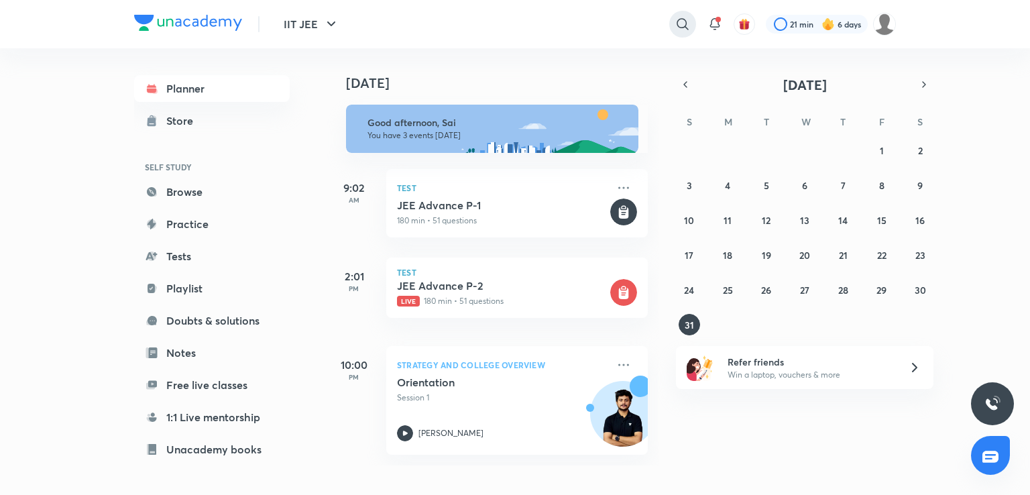
click at [681, 21] on icon at bounding box center [683, 24] width 16 height 16
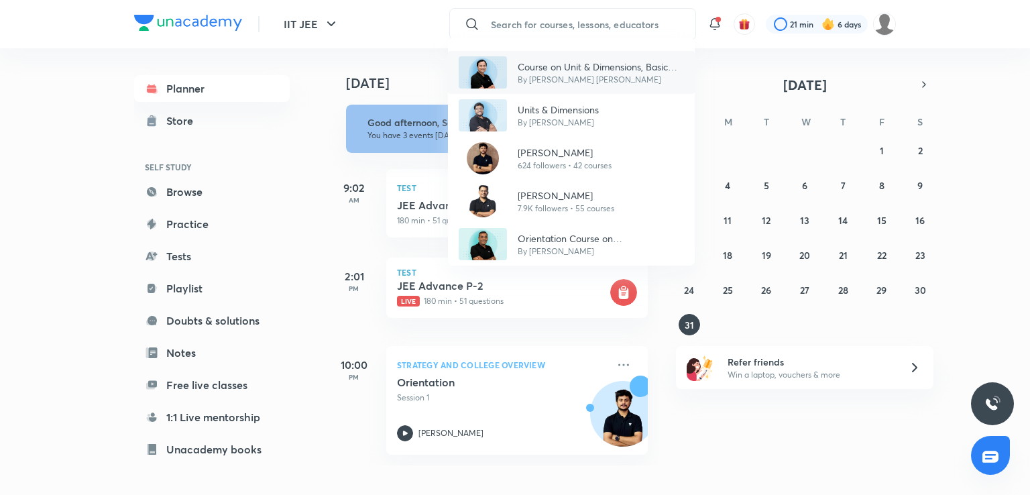
click at [536, 85] on p "By [PERSON_NAME] [PERSON_NAME]" at bounding box center [601, 80] width 166 height 12
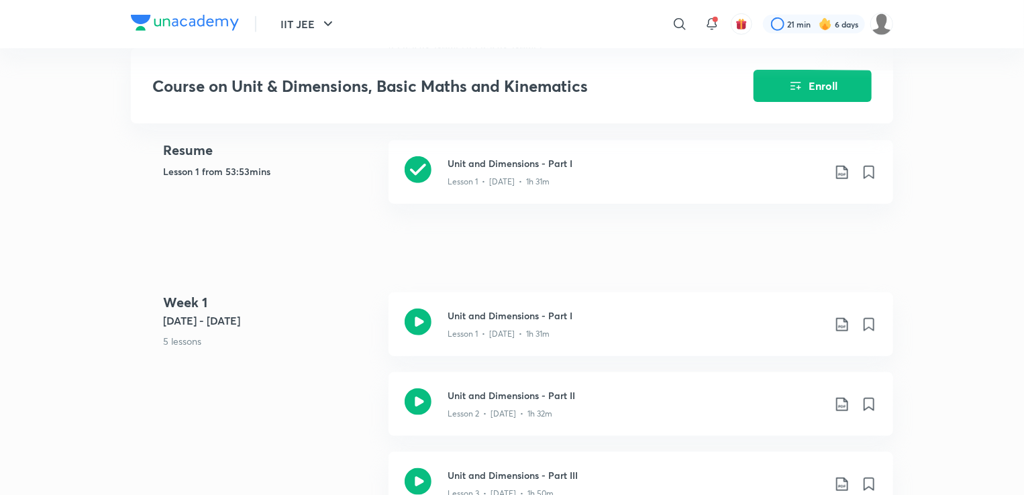
scroll to position [551, 0]
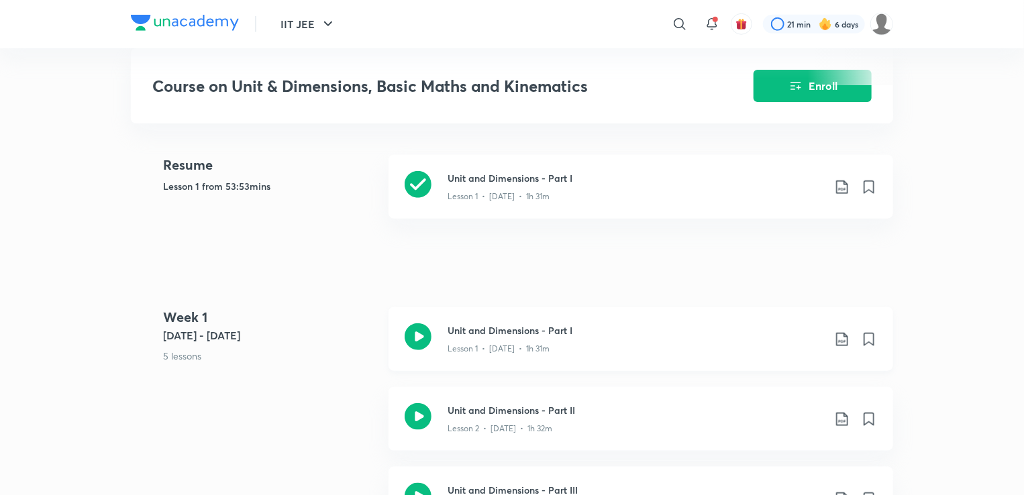
click at [388, 357] on div "Unit and Dimensions - Part I Lesson 1 • Jul 20 • 1h 31m" at bounding box center [640, 339] width 504 height 64
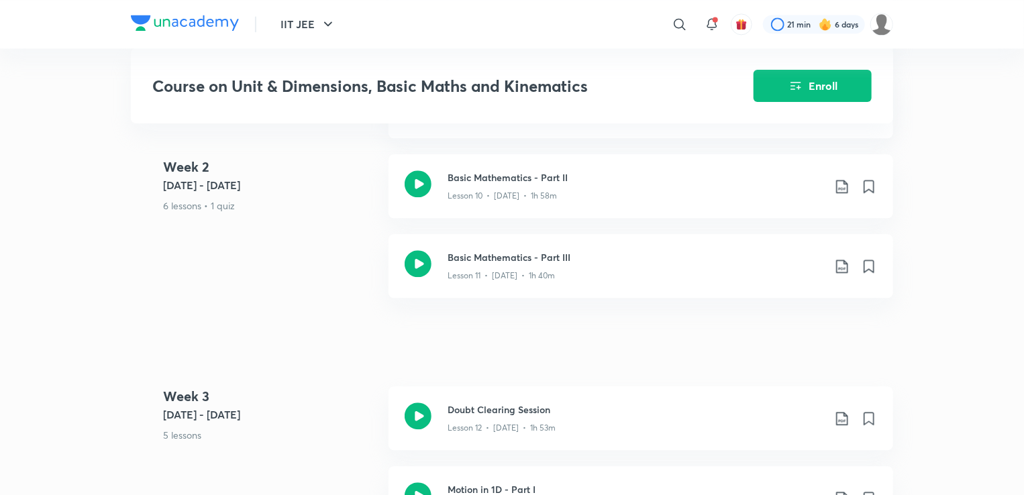
scroll to position [1580, 0]
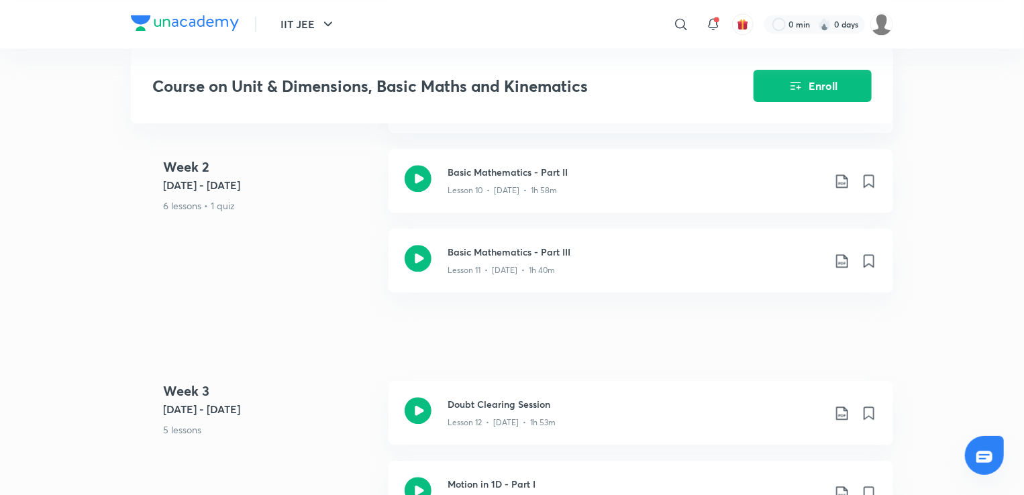
scroll to position [551, 0]
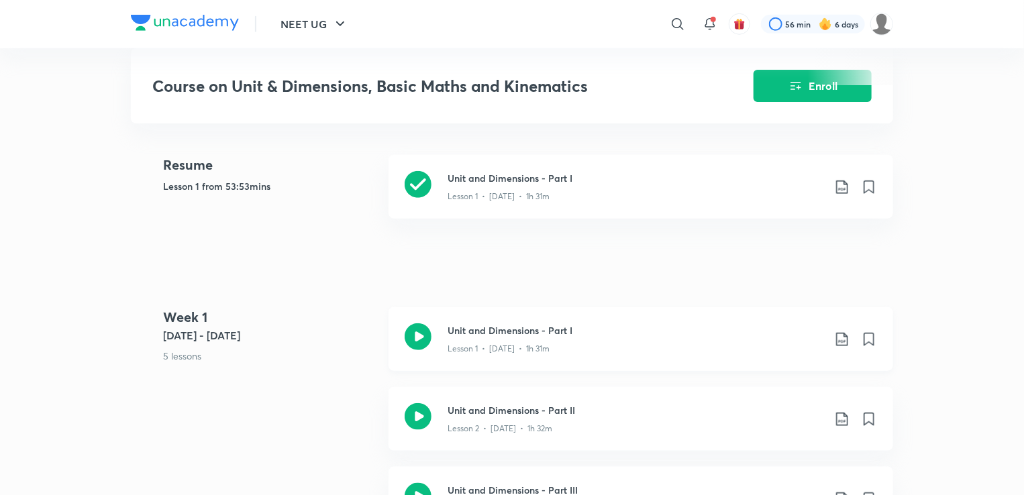
click at [472, 318] on div "Unit and Dimensions - Part I Lesson 1 • Jul 20 • 1h 31m" at bounding box center [640, 339] width 504 height 64
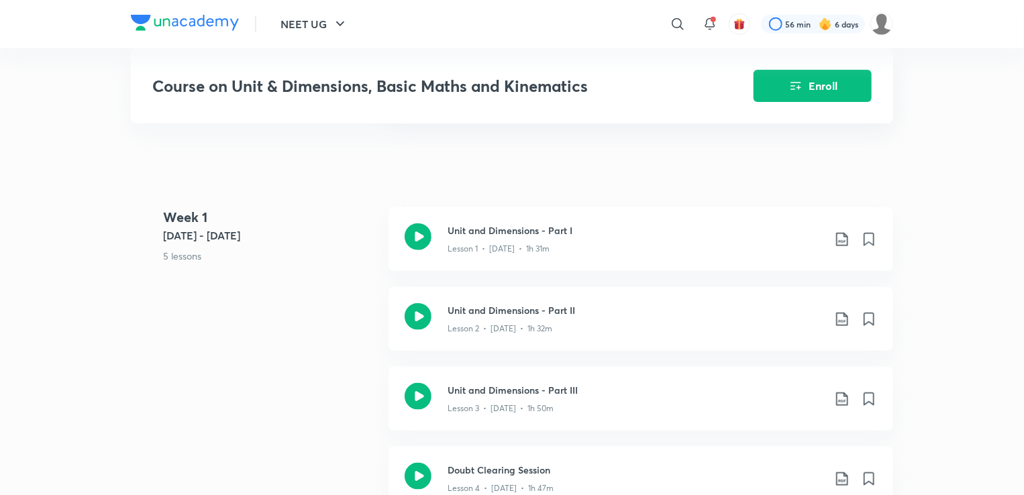
scroll to position [657, 0]
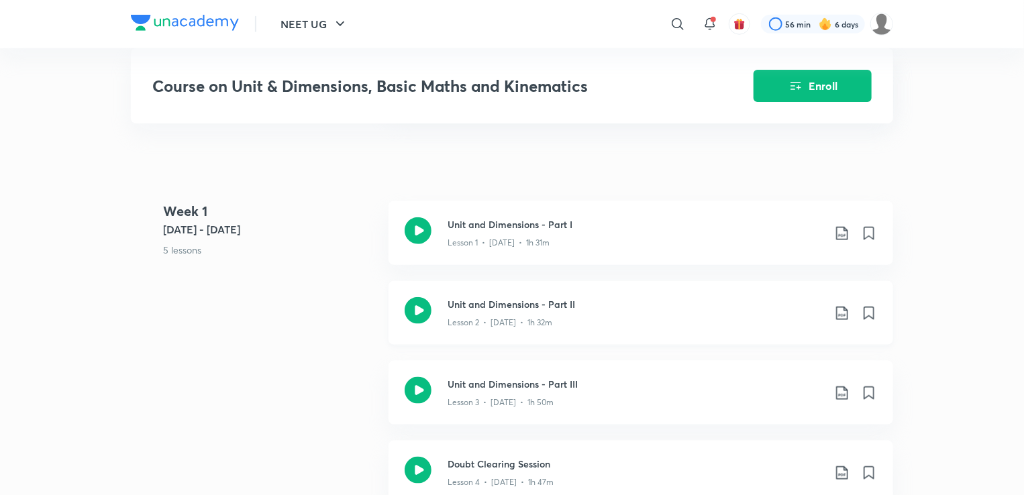
click at [499, 328] on p "Lesson 2 • Jul 21 • 1h 32m" at bounding box center [499, 323] width 105 height 12
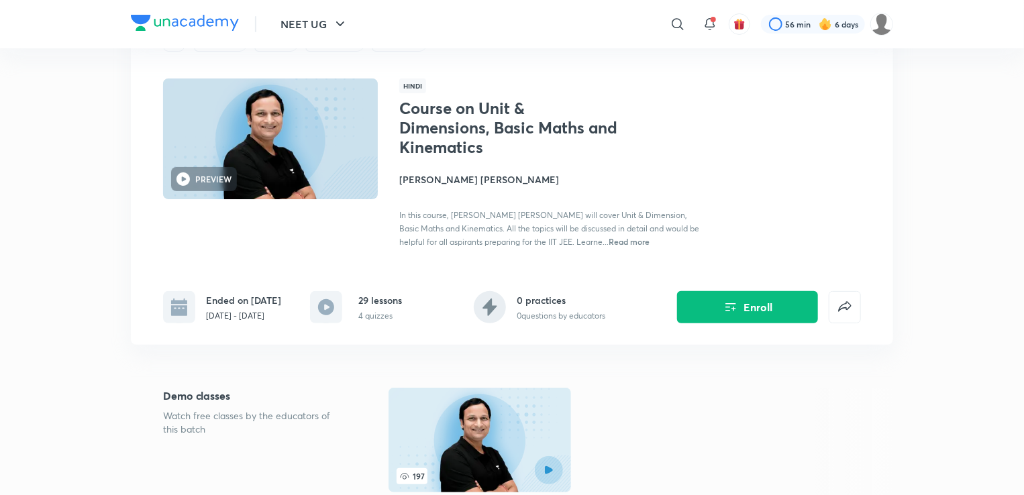
scroll to position [68, 0]
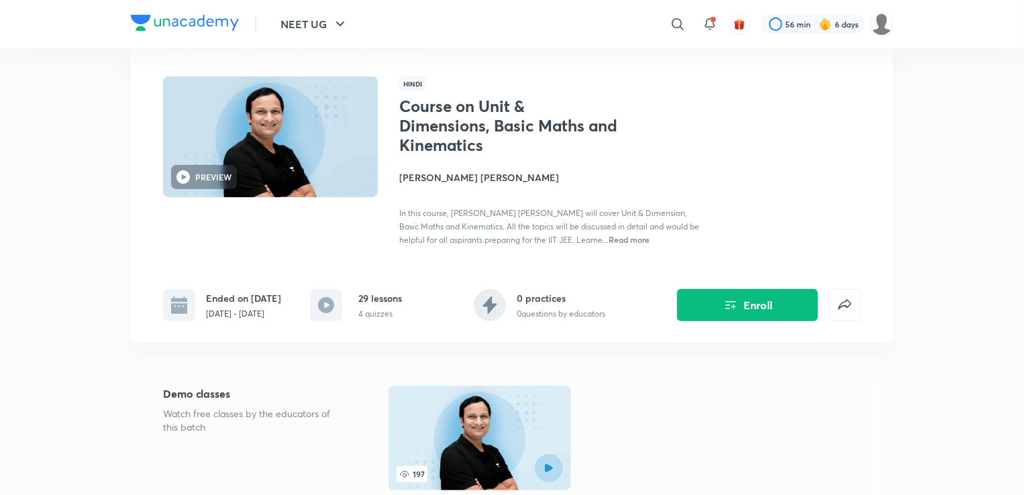
click at [225, 310] on p "Jul 20 - Aug 30, 2020" at bounding box center [243, 314] width 75 height 12
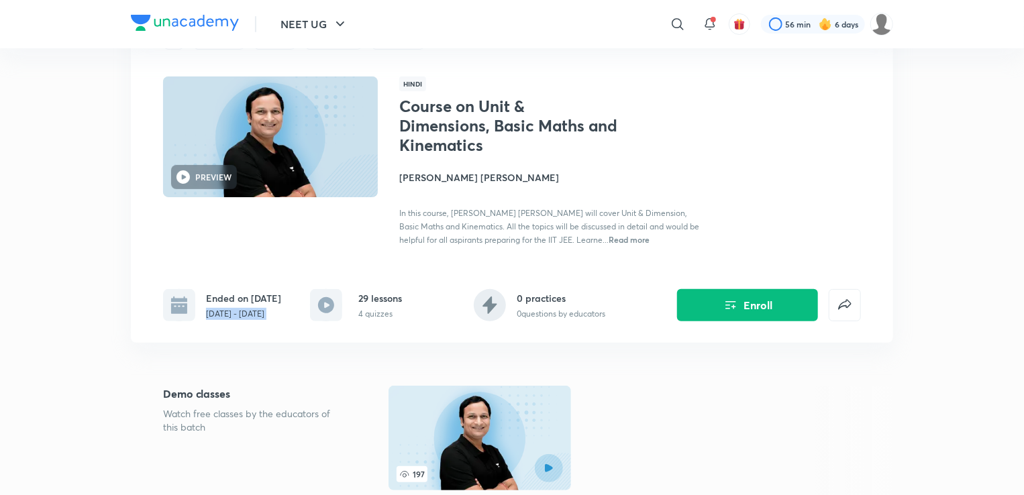
copy div "Jul 20 - Aug 30, 2020"
click at [366, 366] on div "Course on Unit & Dimensions, Basic Maths and Kinematics Enroll IIT JEE Plus Syl…" at bounding box center [512, 191] width 762 height 368
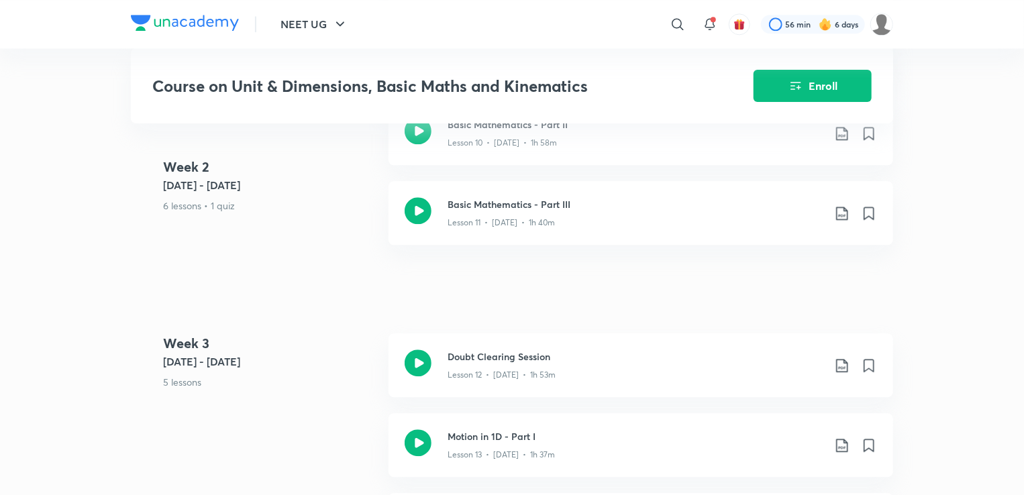
scroll to position [1649, 0]
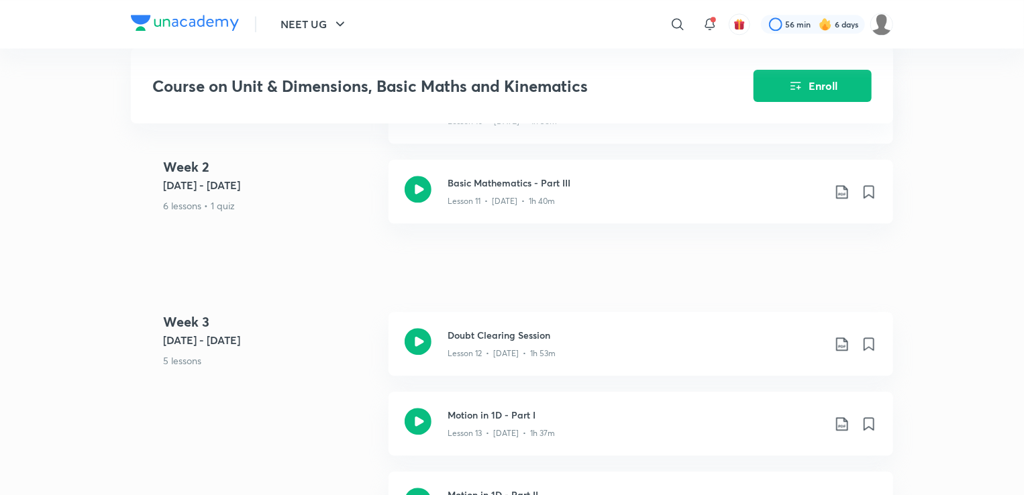
click at [412, 18] on div "NEET UG ​ 56 min 6 days" at bounding box center [512, 24] width 762 height 48
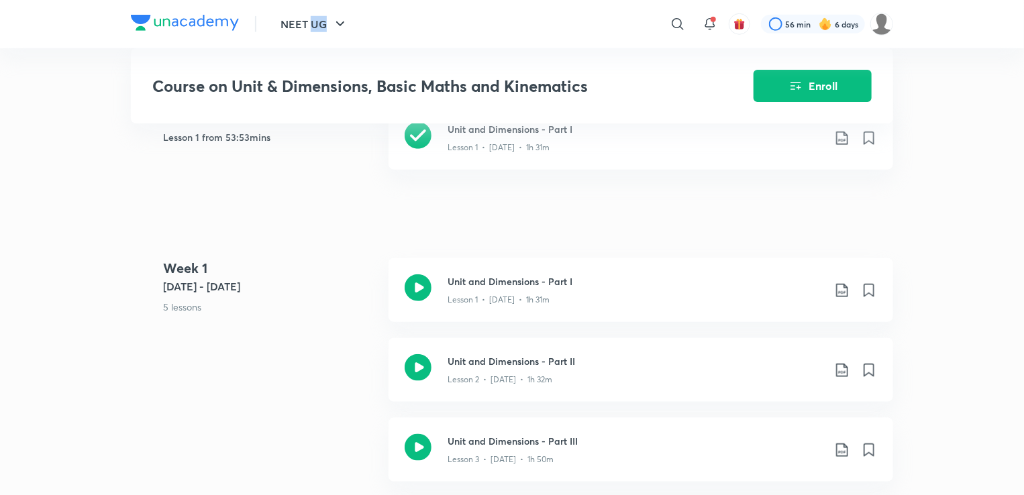
scroll to position [588, 0]
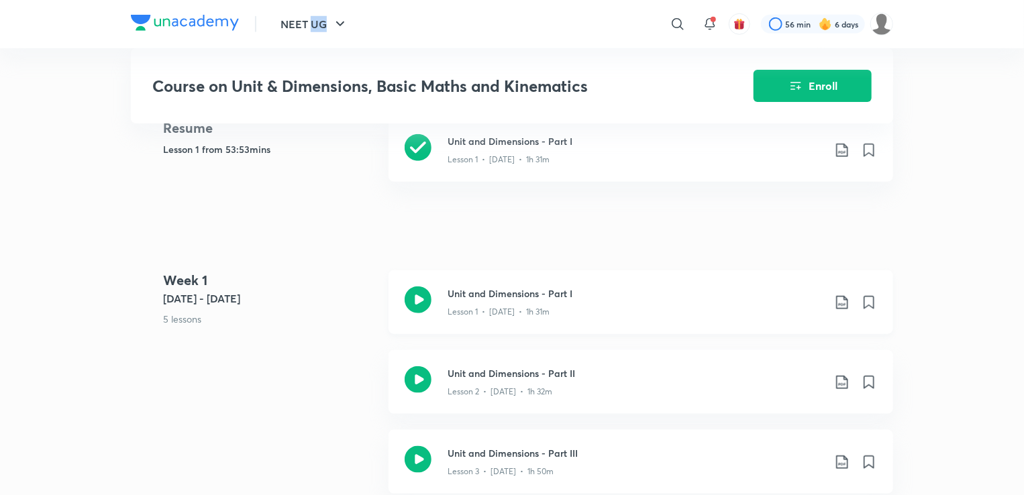
click at [415, 312] on icon at bounding box center [417, 299] width 27 height 27
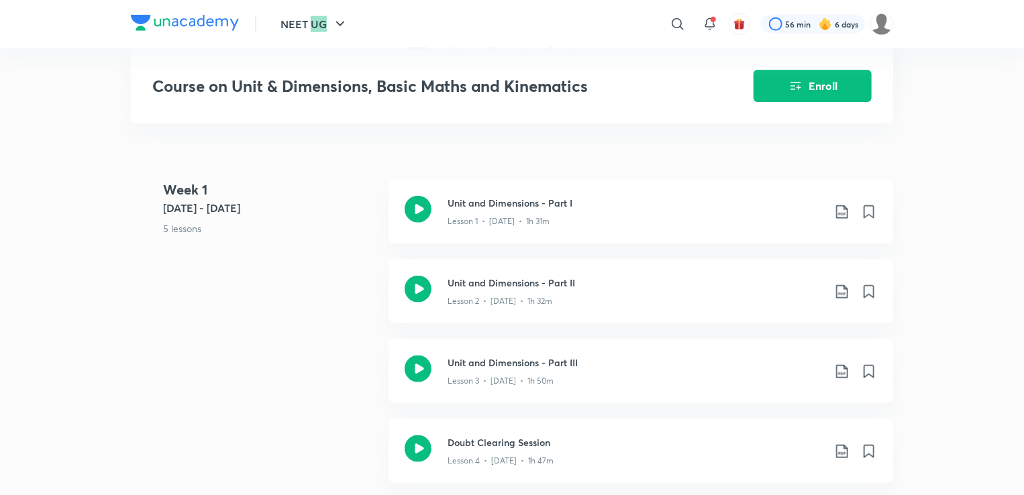
scroll to position [682, 0]
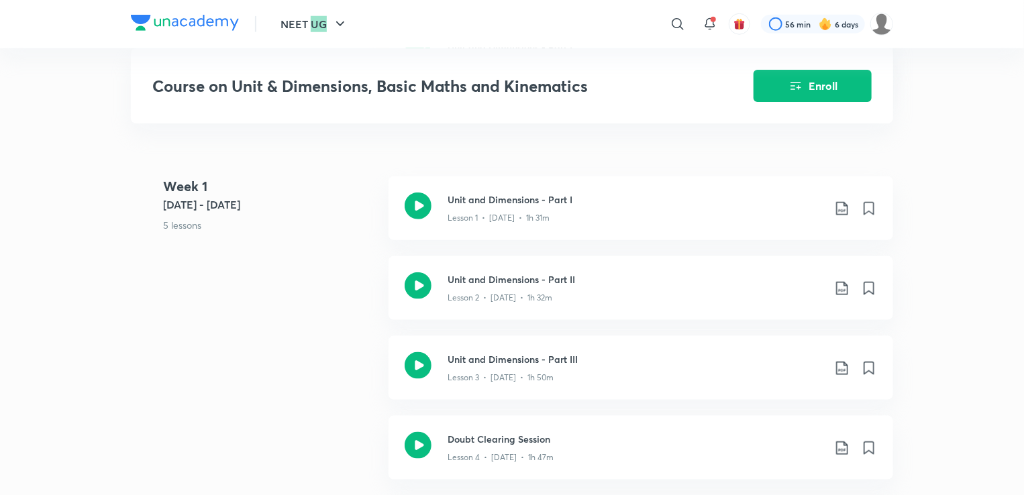
click at [478, 304] on p "Lesson 2 • [DATE] • 1h 32m" at bounding box center [499, 298] width 105 height 12
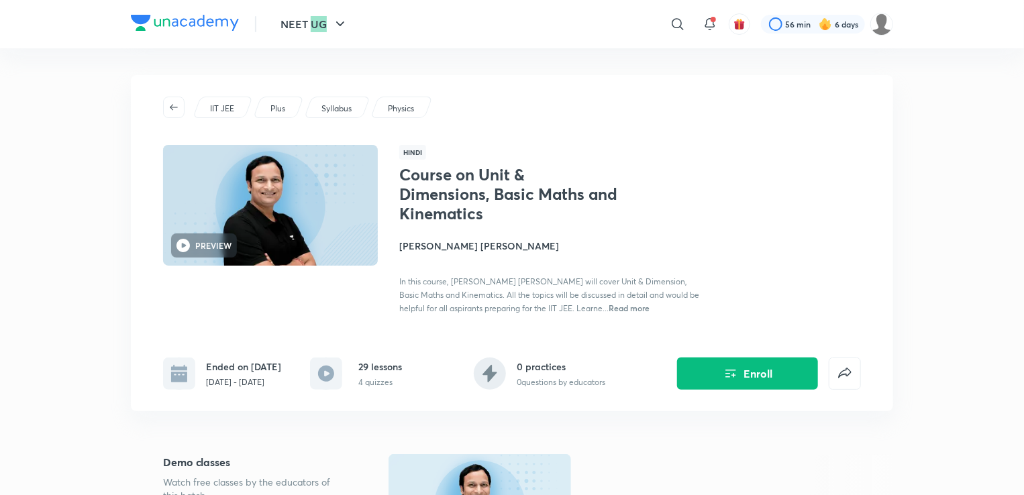
click at [553, 15] on div "​" at bounding box center [567, 24] width 247 height 32
click at [673, 14] on div at bounding box center [677, 24] width 27 height 27
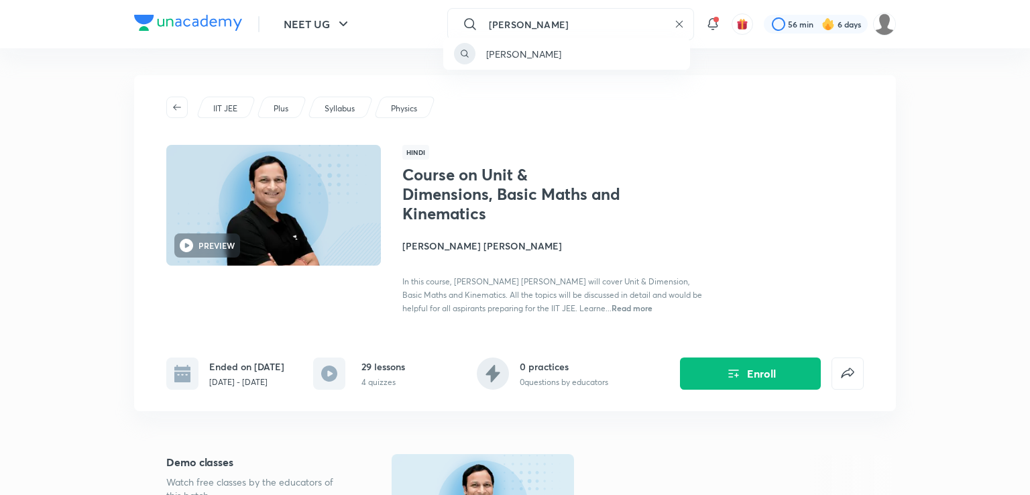
type input "pavven kumar pachuri"
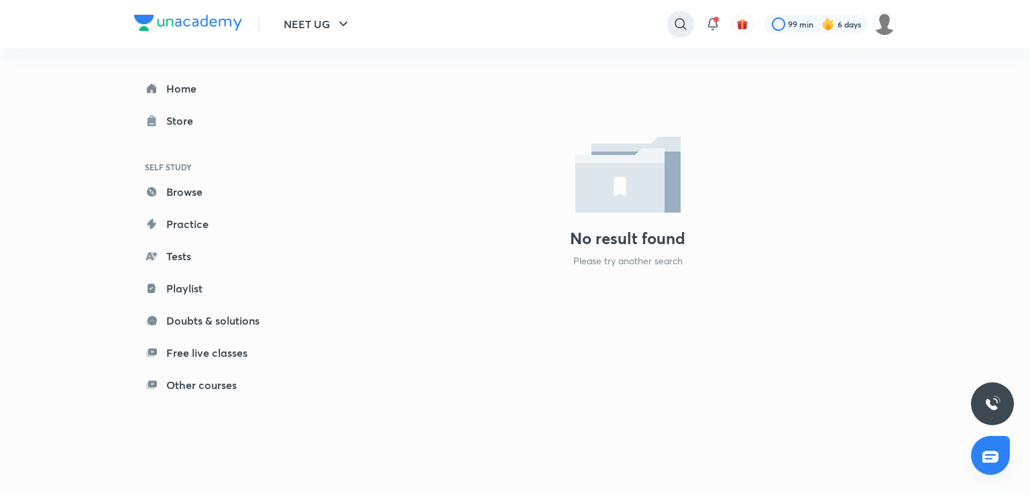
click at [669, 22] on div at bounding box center [680, 24] width 27 height 27
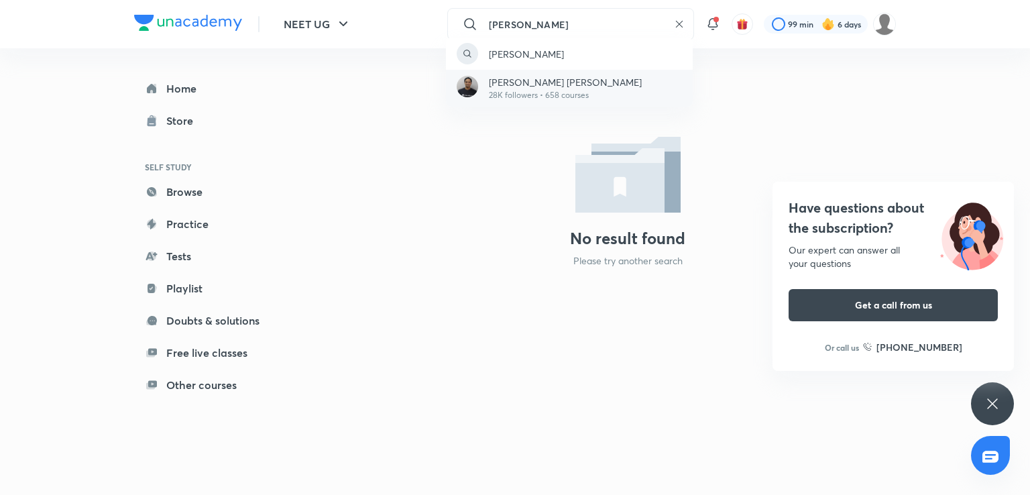
type input "praveen kumar pachur"
click at [638, 91] on div "Praveen Kumar Pachauri 28K followers • 658 courses" at bounding box center [569, 88] width 247 height 37
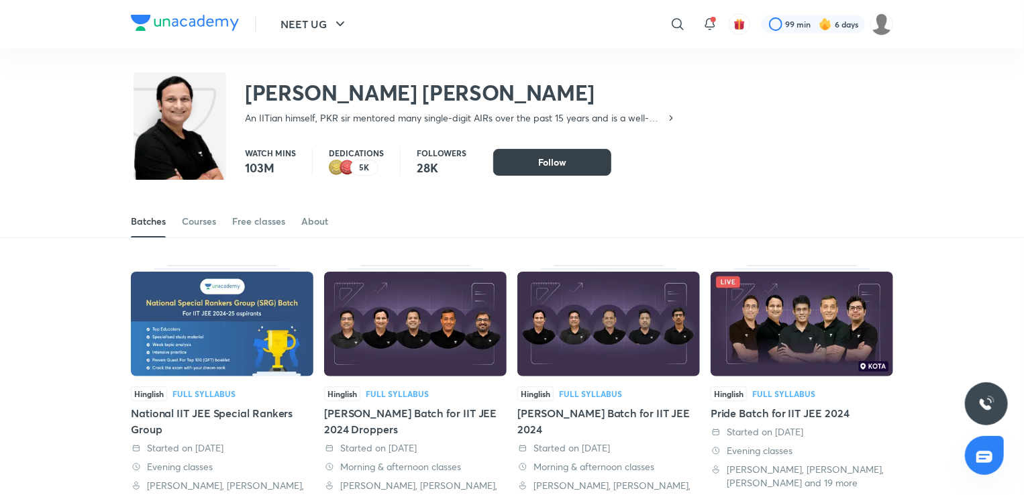
click at [587, 157] on button "Follow" at bounding box center [552, 162] width 118 height 27
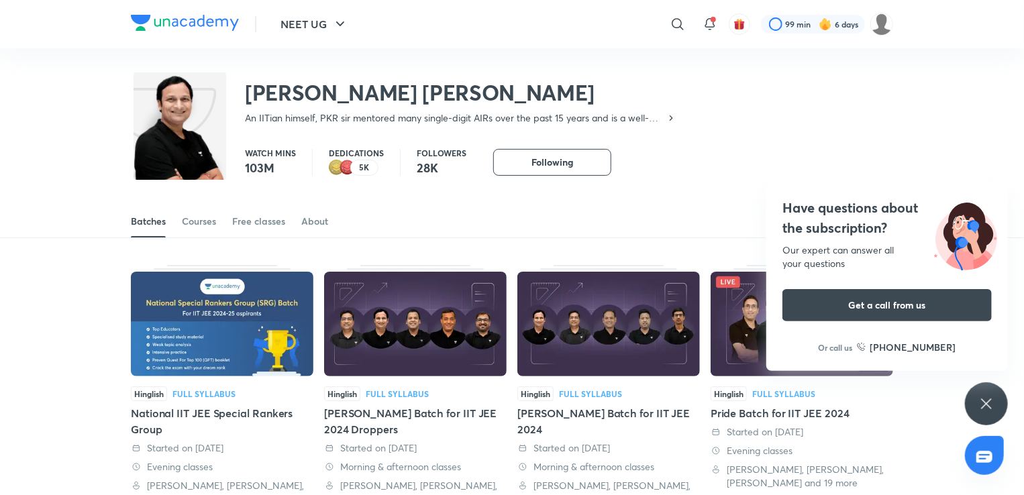
click at [374, 191] on div "Batches Courses Free classes About" at bounding box center [512, 207] width 1024 height 62
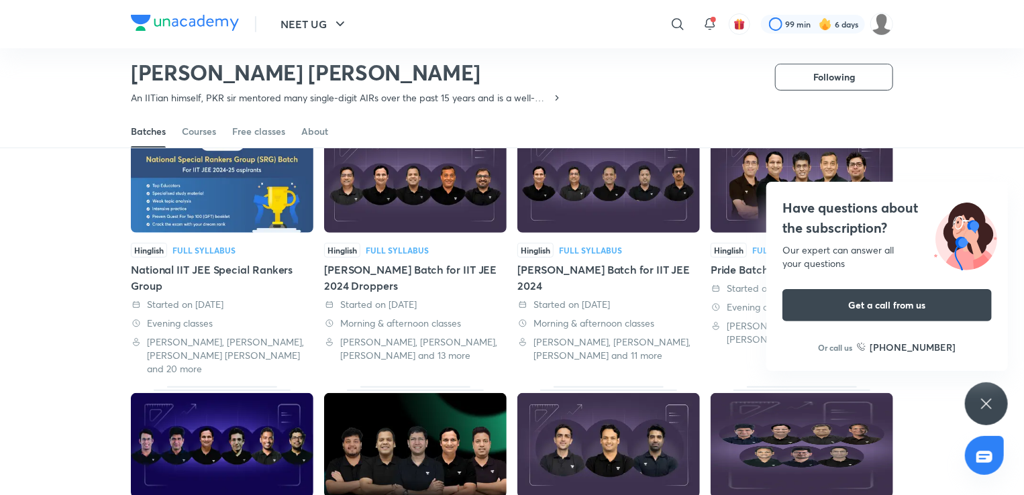
scroll to position [102, 0]
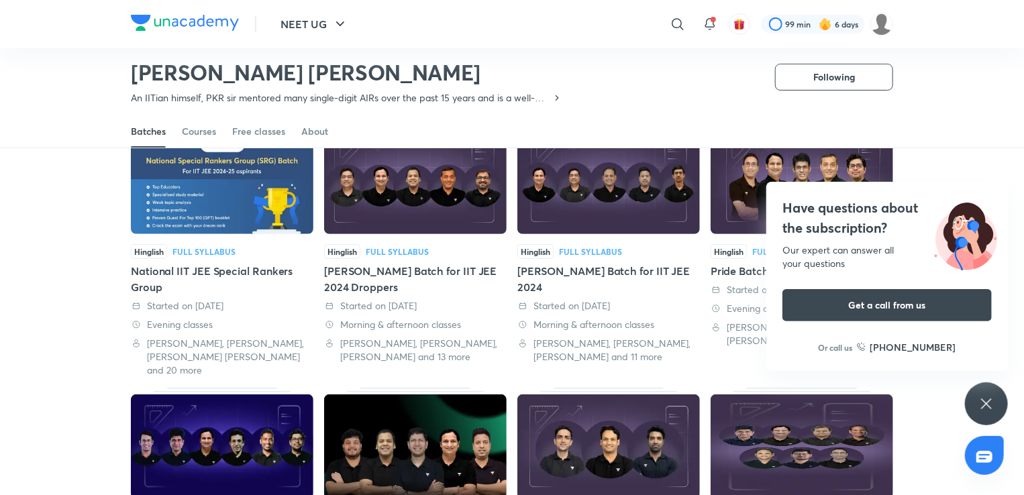
click at [193, 198] on img at bounding box center [222, 181] width 182 height 105
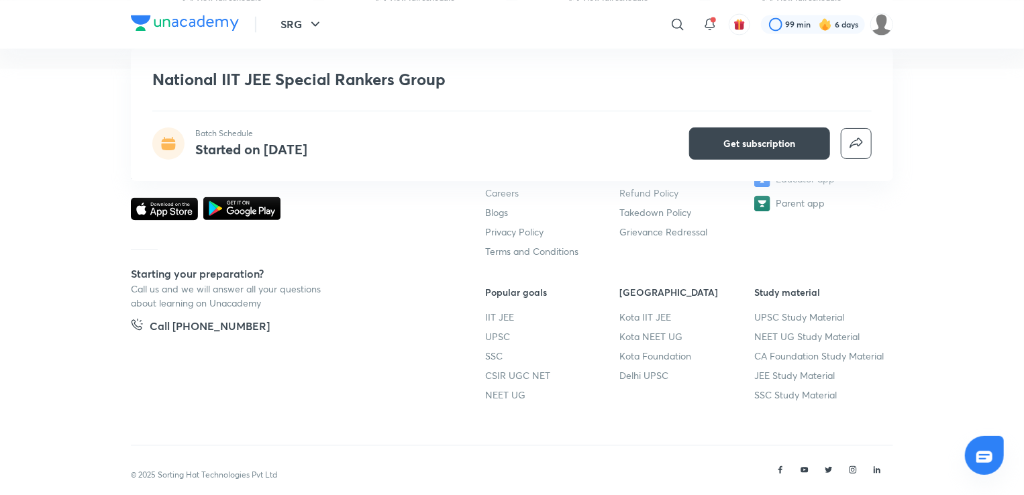
scroll to position [3868, 0]
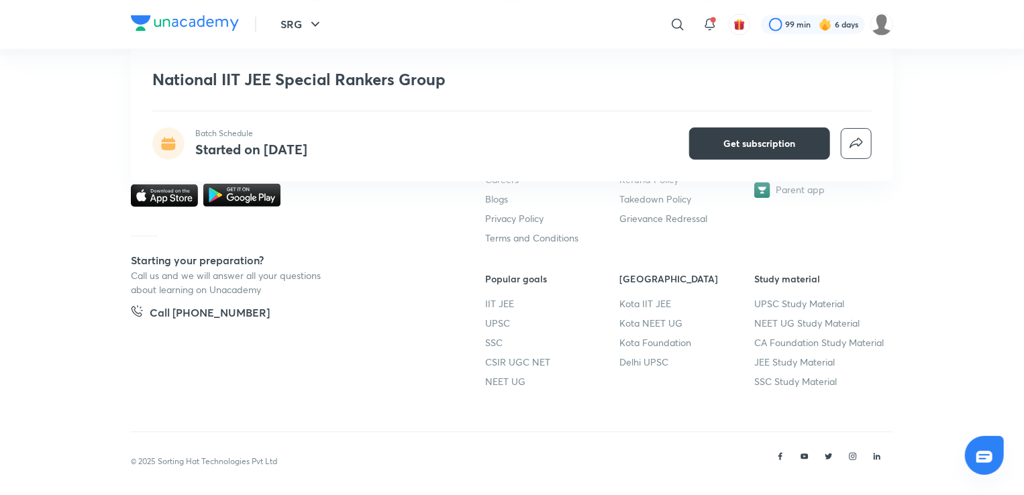
click at [729, 152] on button "Get subscription" at bounding box center [759, 143] width 141 height 32
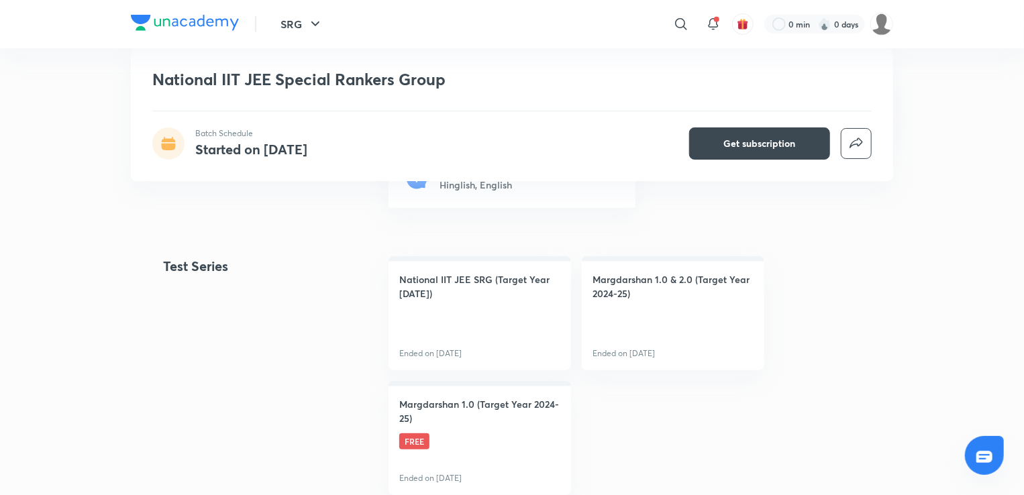
scroll to position [340, 0]
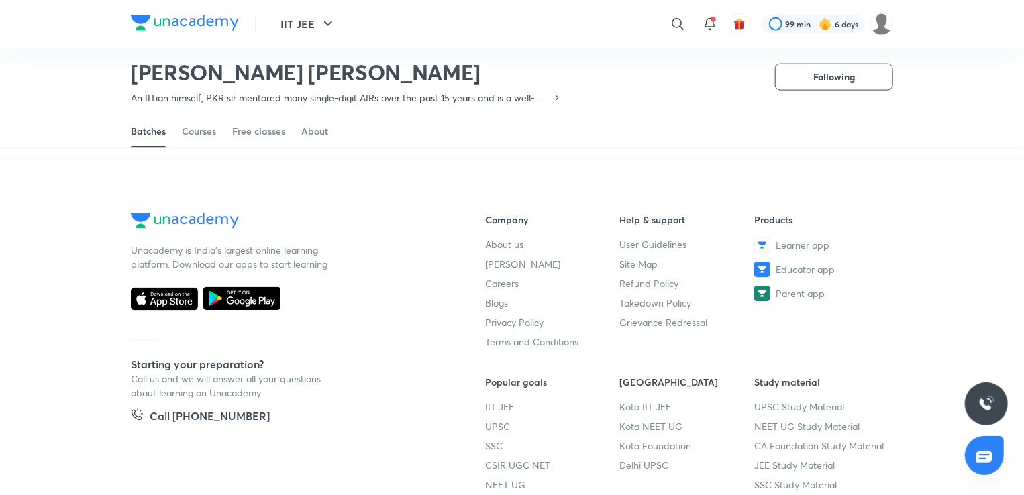
scroll to position [926, 0]
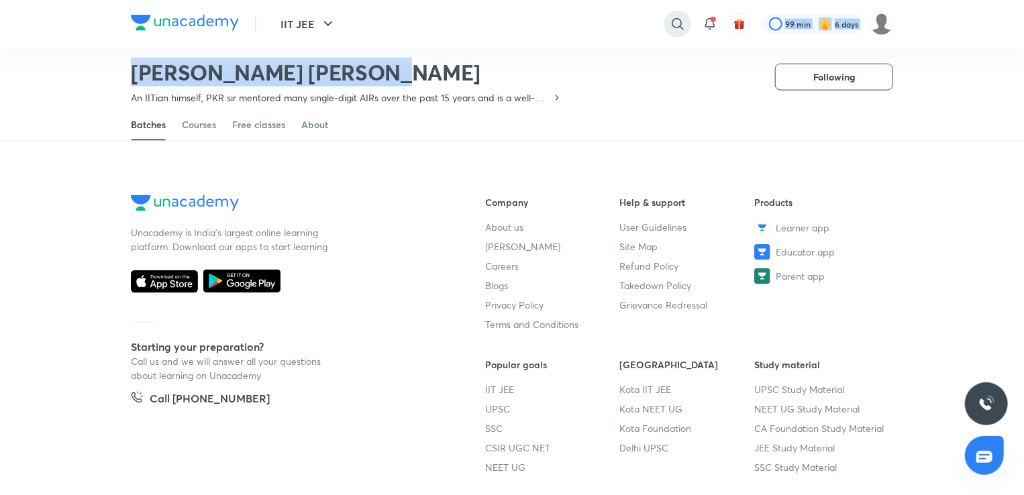
drag, startPoint x: 666, startPoint y: 30, endPoint x: 666, endPoint y: 21, distance: 8.0
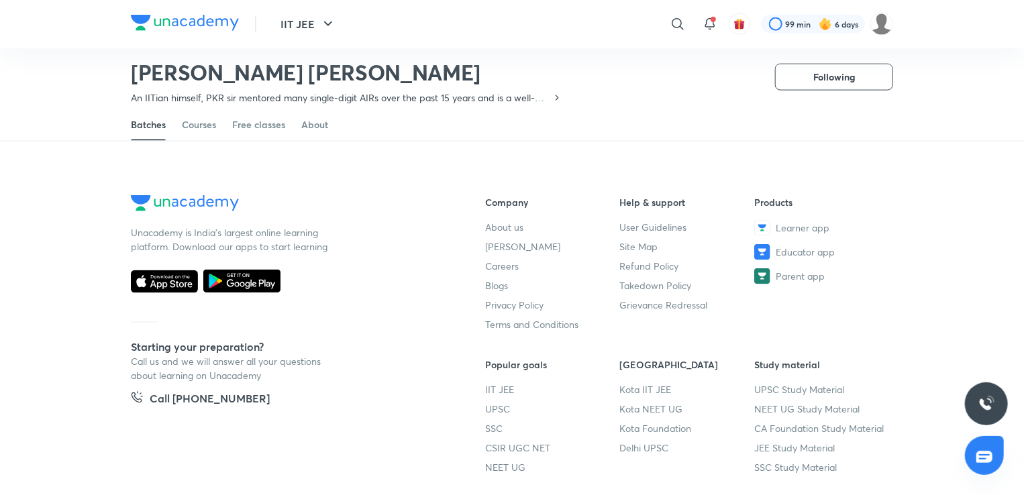
click at [676, 78] on div "Praveen Kumar Pachauri An IITian himself, PKR sir mentored many single-digit AI…" at bounding box center [512, 71] width 762 height 87
click at [672, 20] on icon at bounding box center [676, 23] width 11 height 11
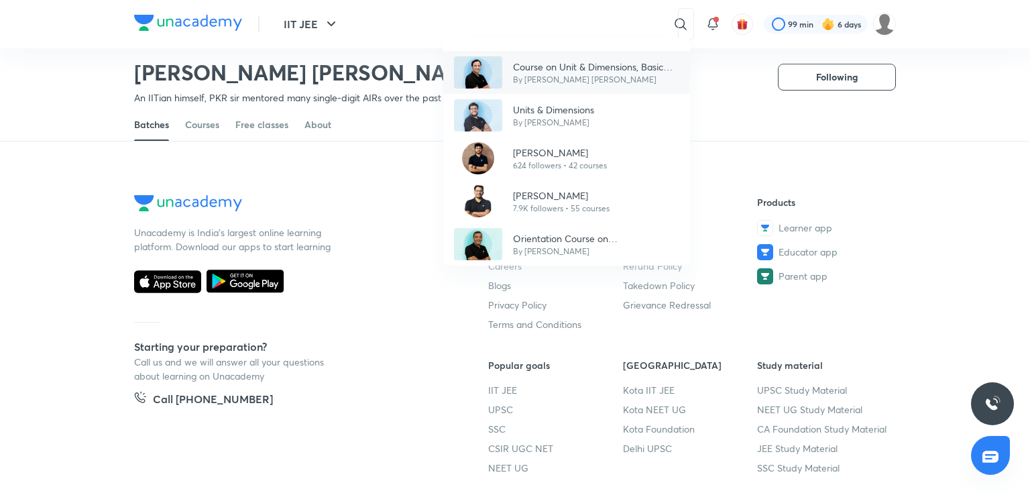
click at [556, 66] on p "Course on Unit & Dimensions, Basic Maths and Kinematics" at bounding box center [596, 67] width 166 height 14
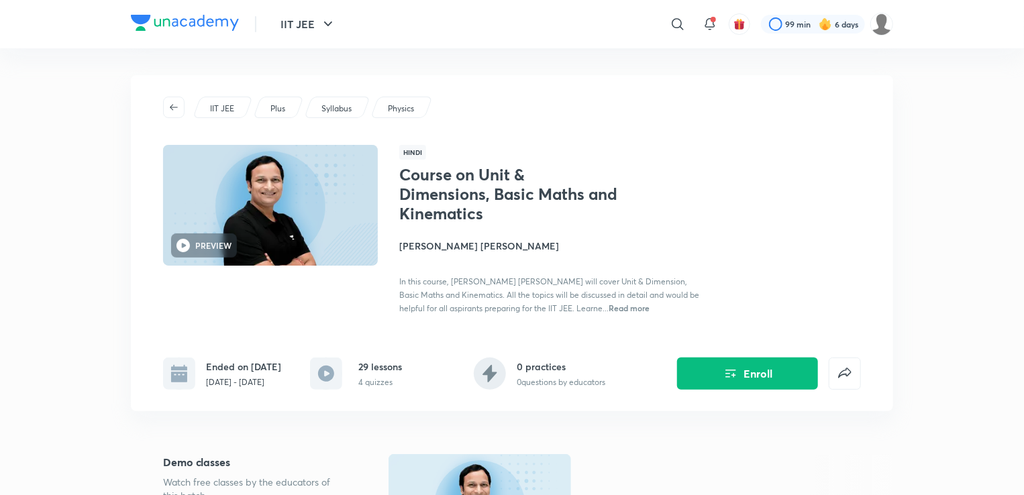
click at [203, 372] on div "Ended on Aug 30 Jul 20 - Aug 30, 2020" at bounding box center [222, 374] width 118 height 32
click at [210, 370] on div "Ended on Aug 30 Jul 20 - Aug 30, 2020" at bounding box center [222, 374] width 118 height 32
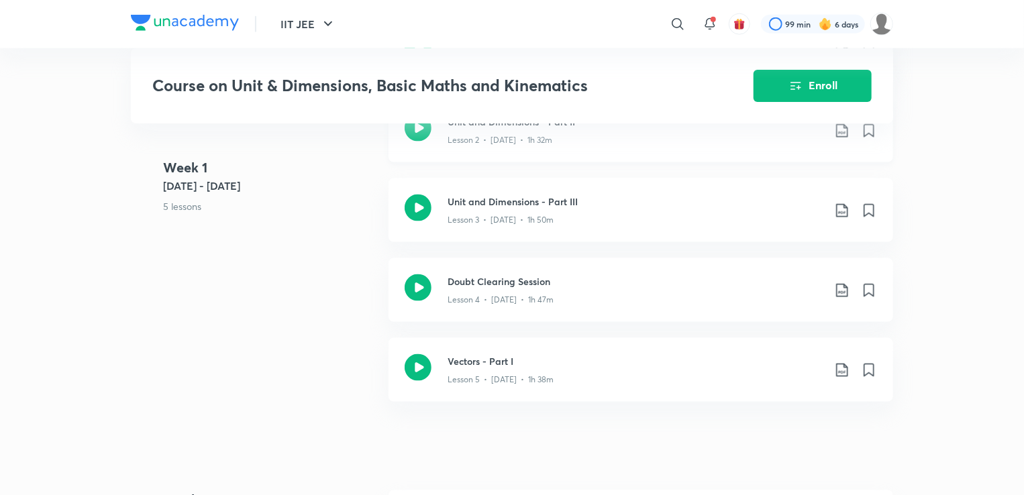
scroll to position [872, 0]
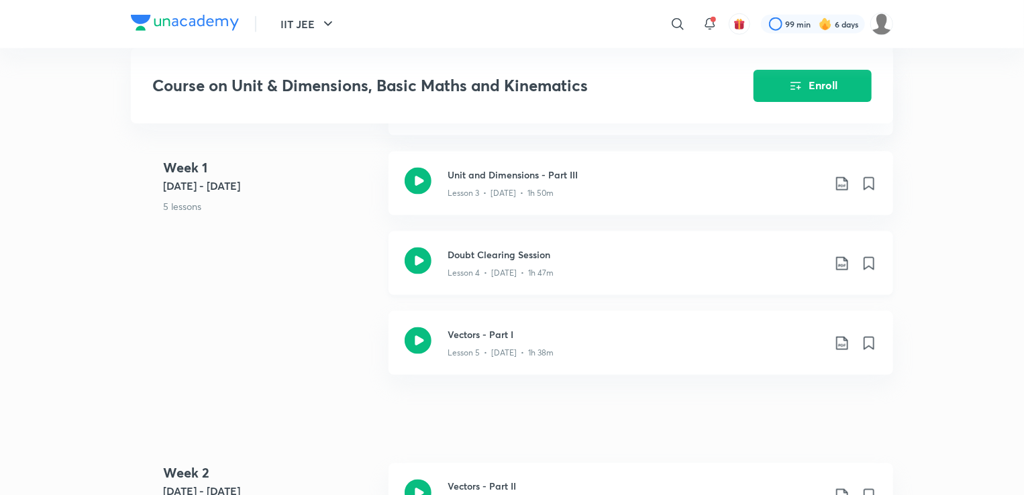
click at [492, 274] on div "Lesson 4 • Jul 24 • 1h 47m" at bounding box center [635, 270] width 376 height 17
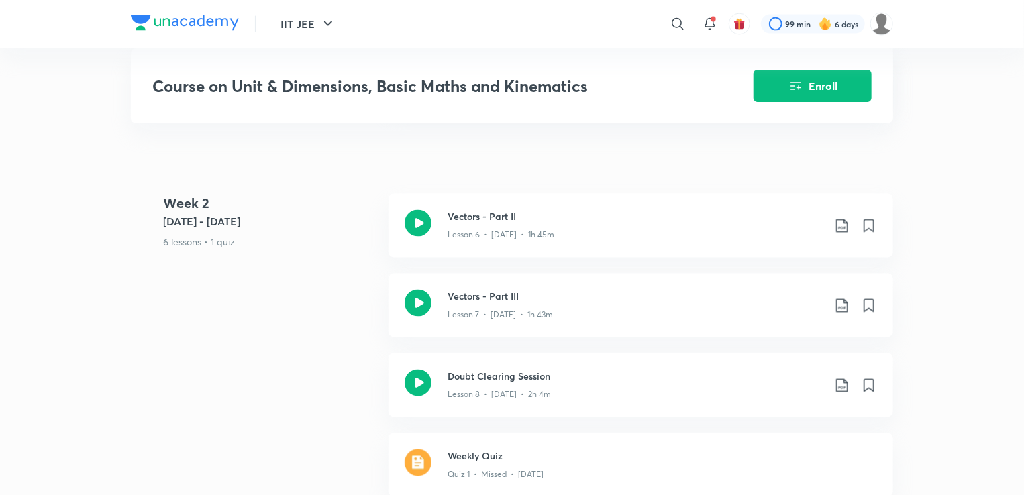
scroll to position [1141, 0]
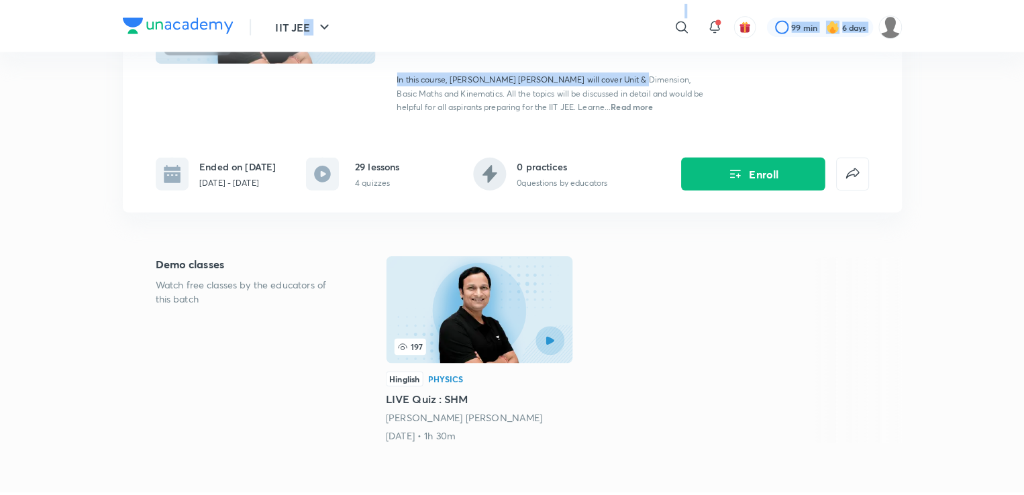
scroll to position [199, 0]
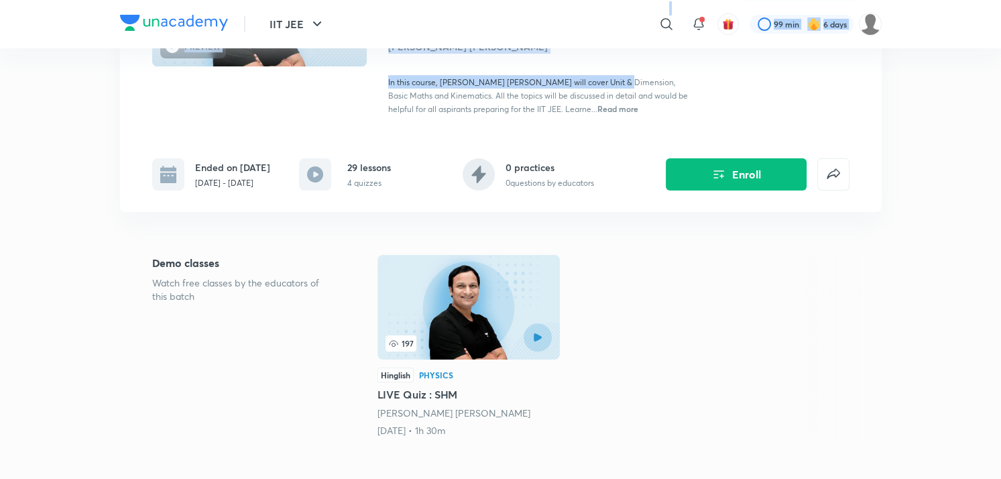
drag, startPoint x: 618, startPoint y: 68, endPoint x: 341, endPoint y: 17, distance: 282.3
click at [341, 17] on div "IIT JEE ​ 99 min 6 days" at bounding box center [501, 24] width 762 height 48
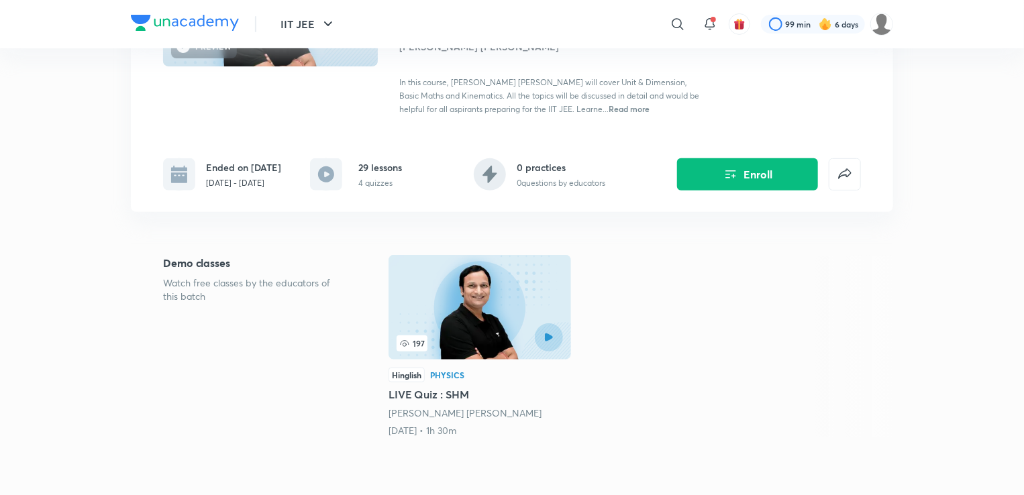
click at [488, 331] on img at bounding box center [479, 307] width 182 height 105
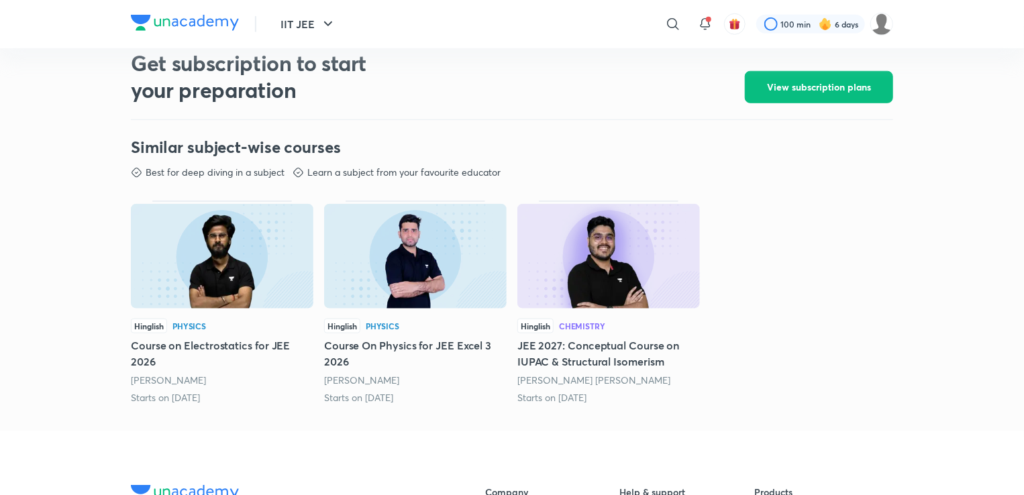
scroll to position [589, 0]
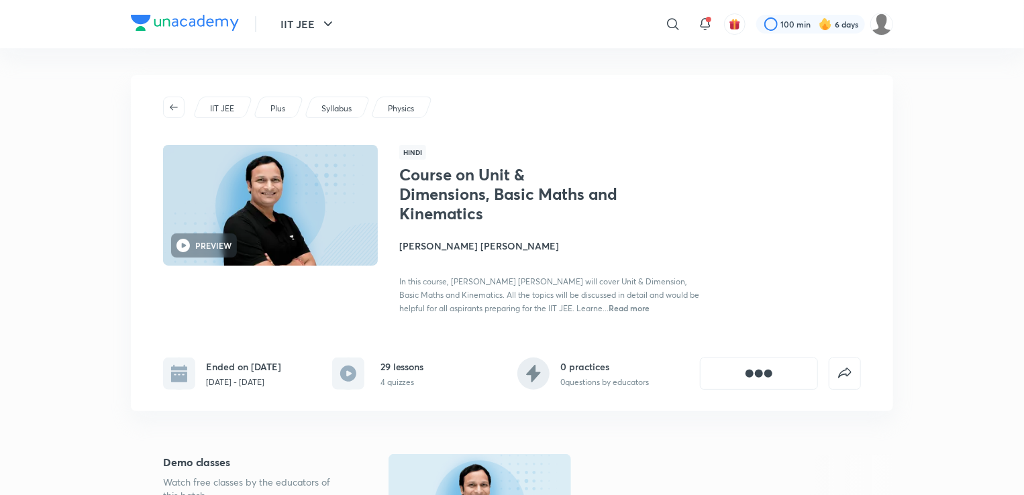
drag, startPoint x: 314, startPoint y: 146, endPoint x: 322, endPoint y: 404, distance: 258.4
click at [322, 404] on div "IIT JEE Plus Syllabus Physics PREVIEW Hindi Course on Unit & Dimensions, Basic …" at bounding box center [512, 243] width 762 height 336
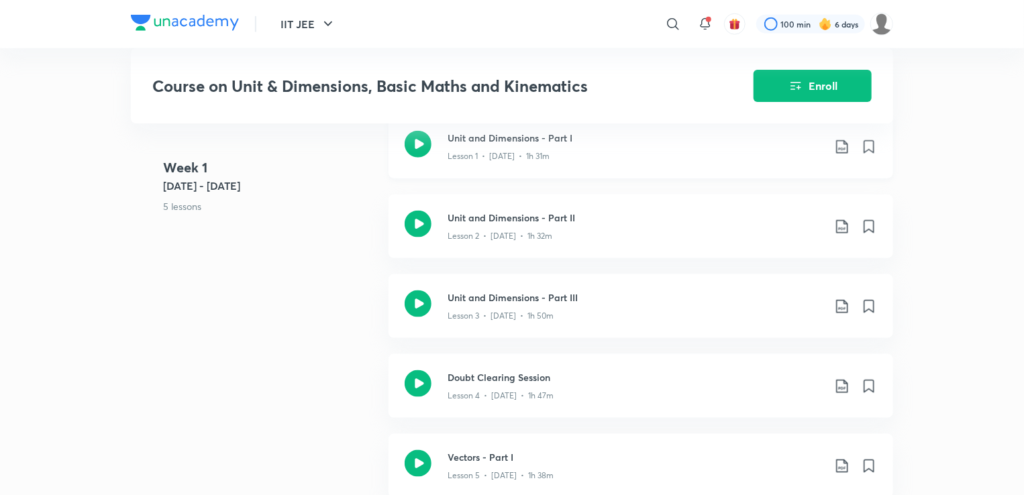
scroll to position [751, 0]
click at [572, 218] on div "Unit and Dimensions - Part II Lesson 2 • Jul 21 • 1h 32m" at bounding box center [640, 225] width 504 height 64
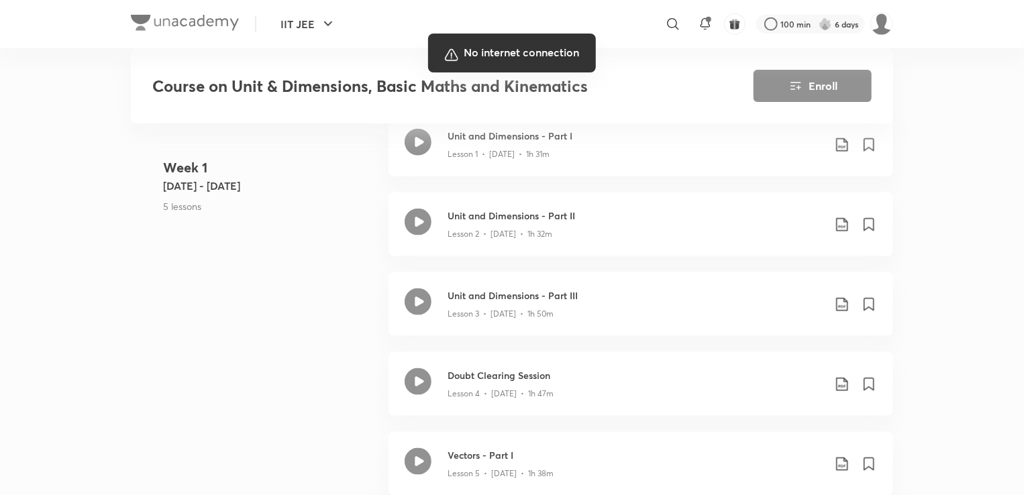
click at [513, 70] on div "No internet connection" at bounding box center [512, 53] width 168 height 39
click at [718, 442] on div at bounding box center [512, 247] width 1024 height 495
click at [724, 402] on div at bounding box center [512, 247] width 1024 height 495
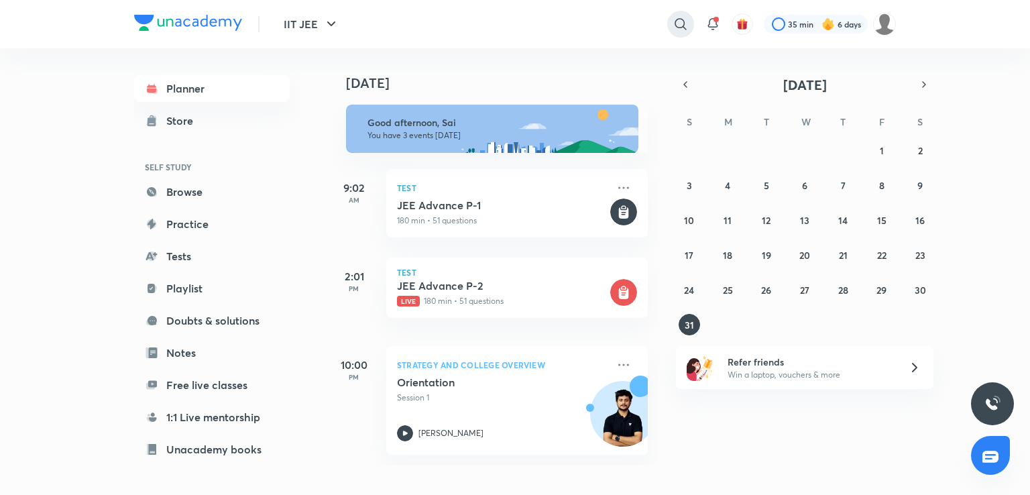
click at [677, 17] on icon at bounding box center [681, 24] width 16 height 16
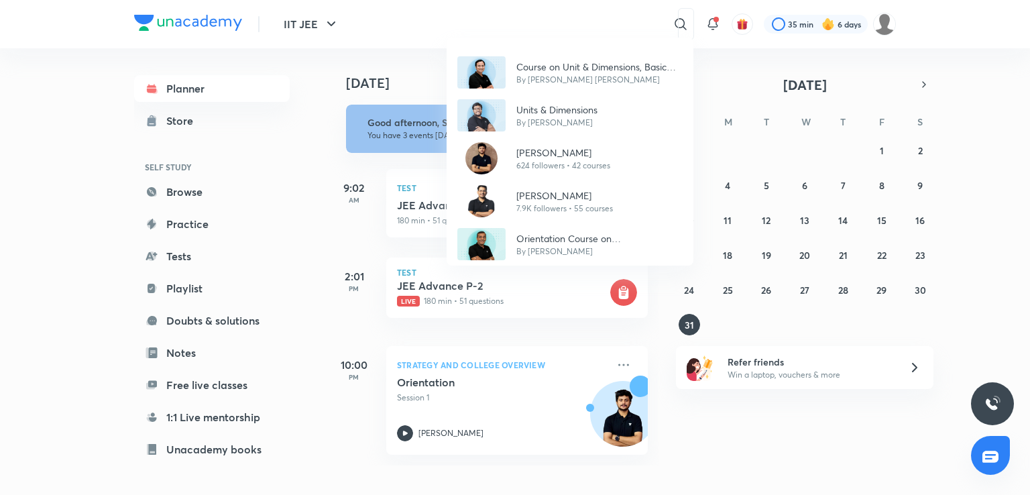
click at [598, 22] on div "Course on Unit & Dimensions, Basic Maths and Kinematics By [PERSON_NAME] [PERSO…" at bounding box center [515, 247] width 1030 height 495
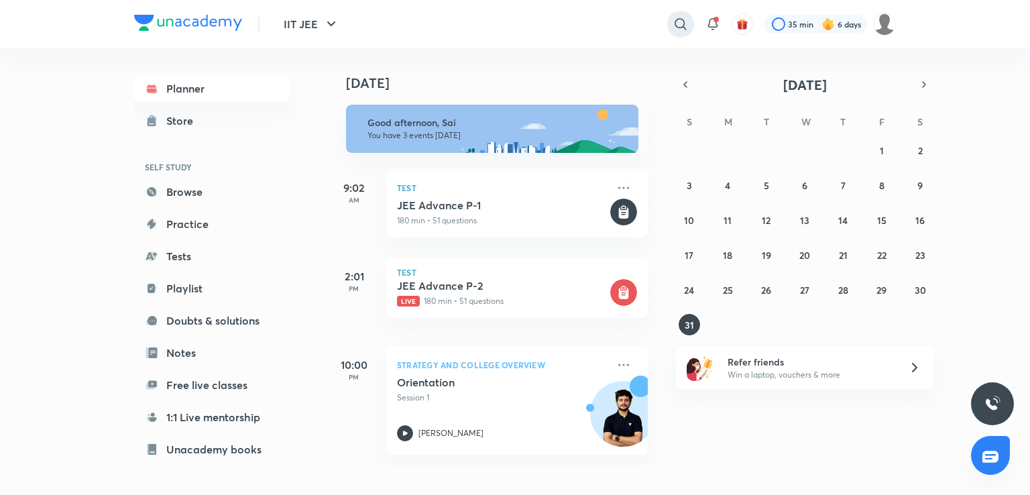
click at [677, 26] on icon at bounding box center [681, 24] width 16 height 16
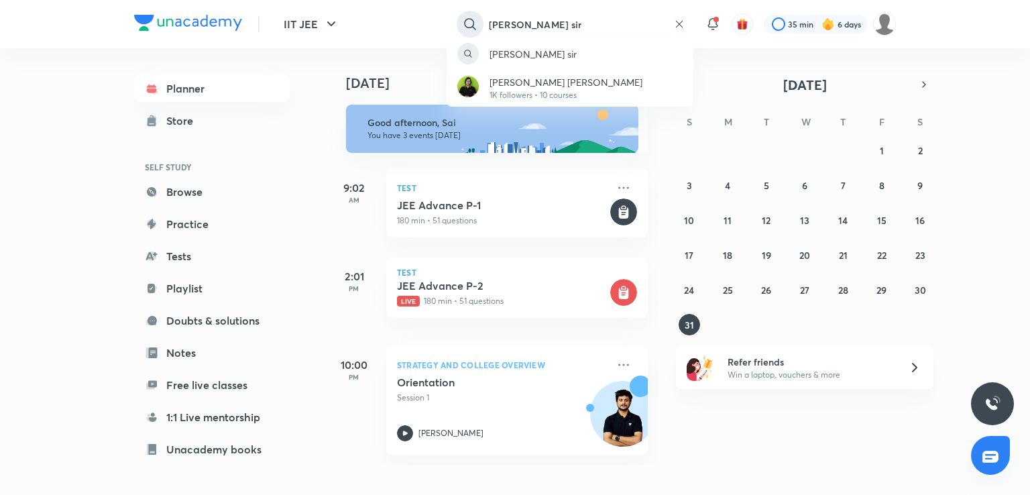
type input "[PERSON_NAME] sir"
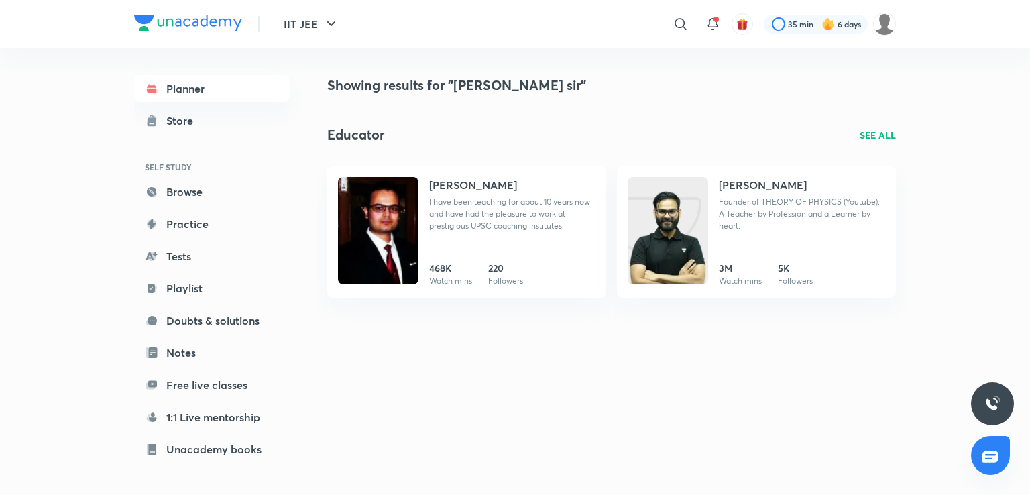
click at [502, 135] on div "Educator SEE ALL" at bounding box center [611, 135] width 569 height 20
click at [692, 211] on img at bounding box center [668, 243] width 80 height 107
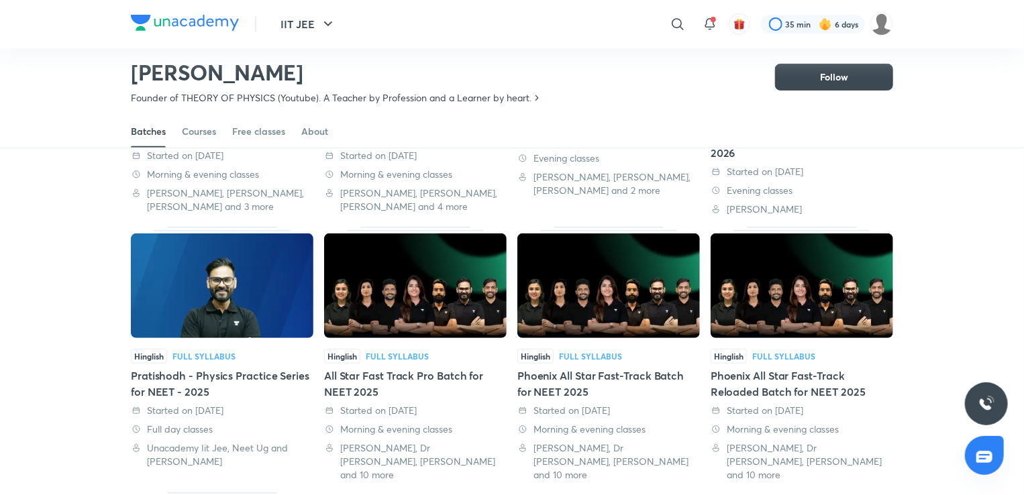
click at [329, 319] on img at bounding box center [415, 285] width 182 height 105
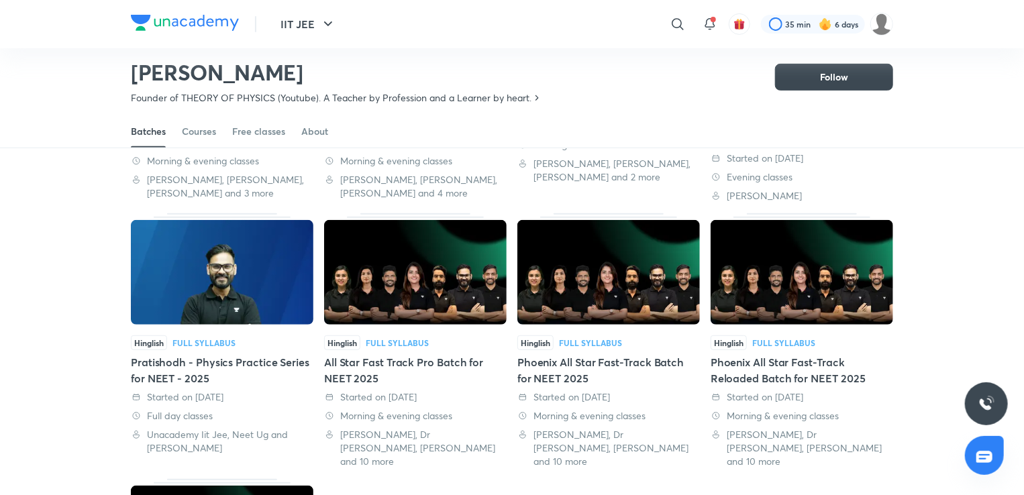
click at [329, 319] on img at bounding box center [415, 272] width 182 height 105
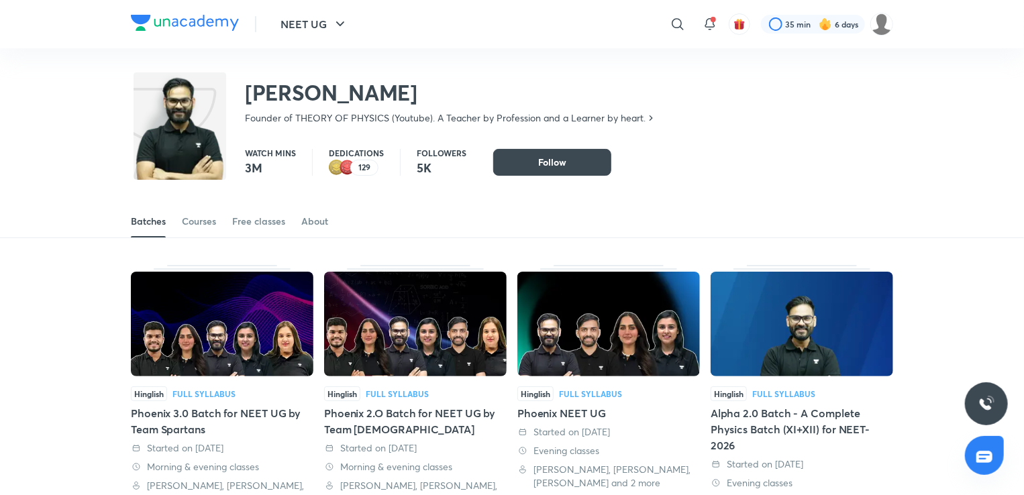
click at [816, 323] on img at bounding box center [801, 324] width 182 height 105
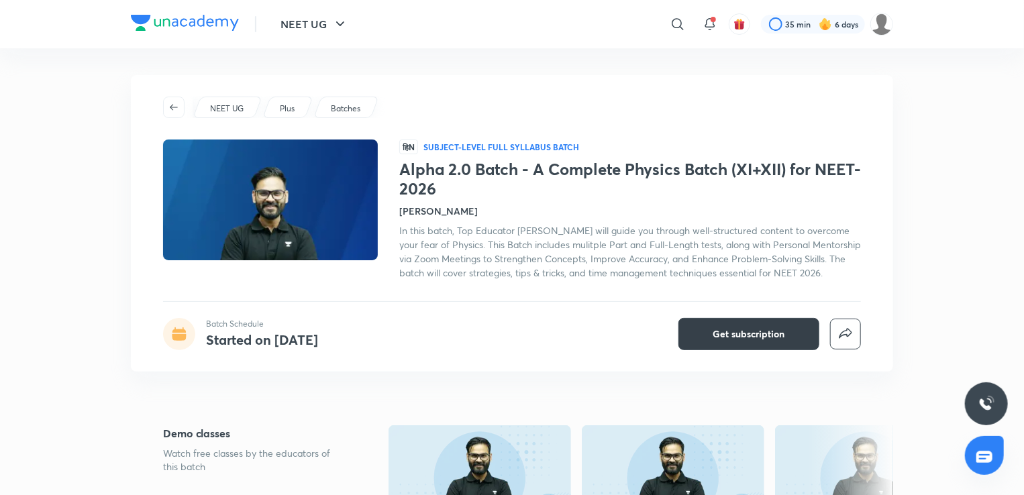
click at [704, 341] on button "Get subscription" at bounding box center [748, 334] width 141 height 32
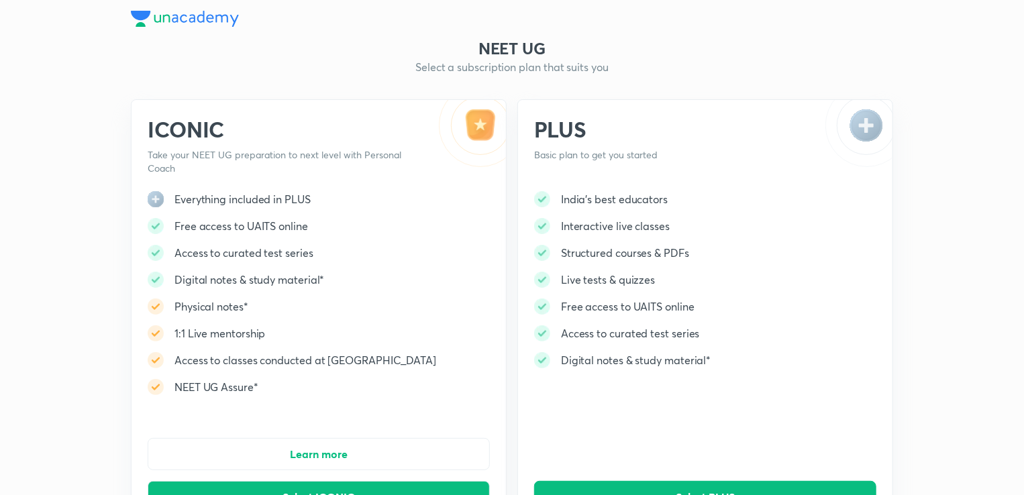
click at [301, 260] on h5 "Access to curated test series" at bounding box center [243, 253] width 139 height 16
click at [398, 247] on div "Access to curated test series" at bounding box center [292, 253] width 288 height 16
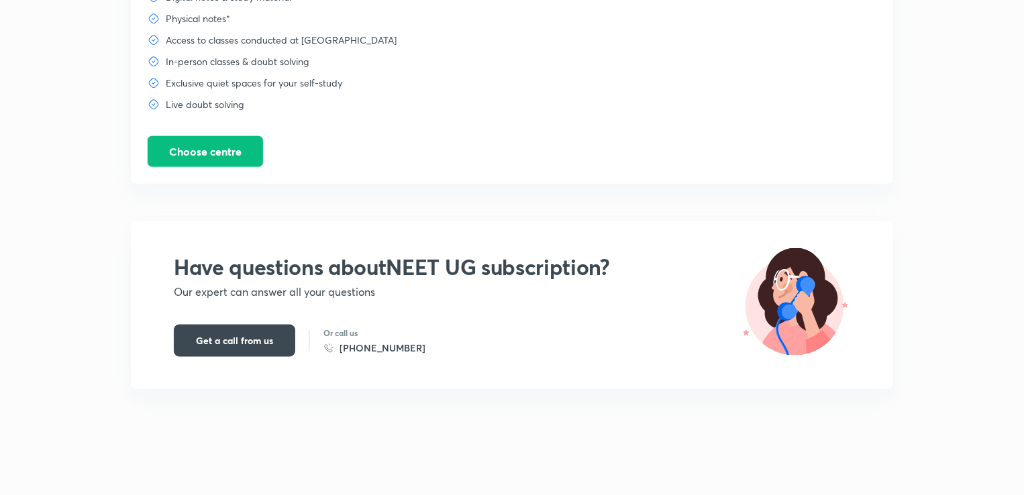
scroll to position [745, 0]
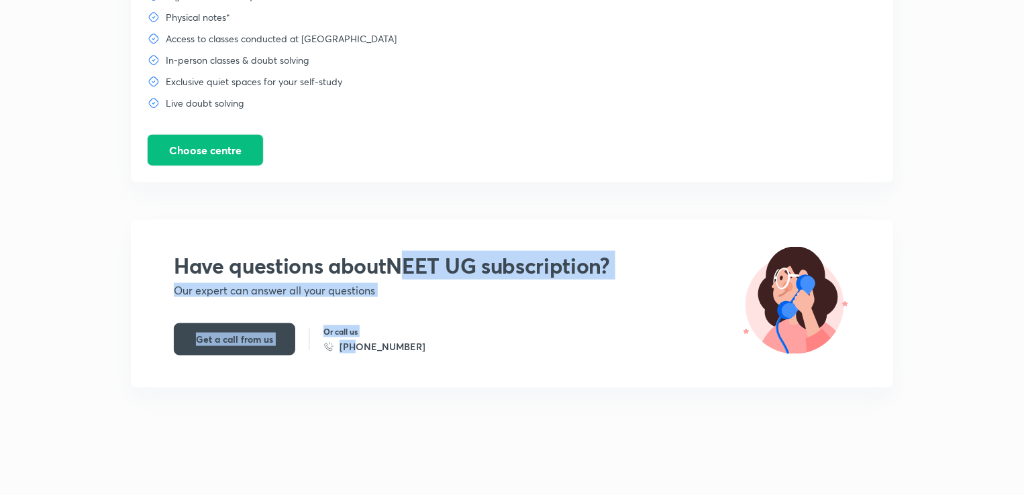
drag, startPoint x: 398, startPoint y: 247, endPoint x: 384, endPoint y: -58, distance: 305.5
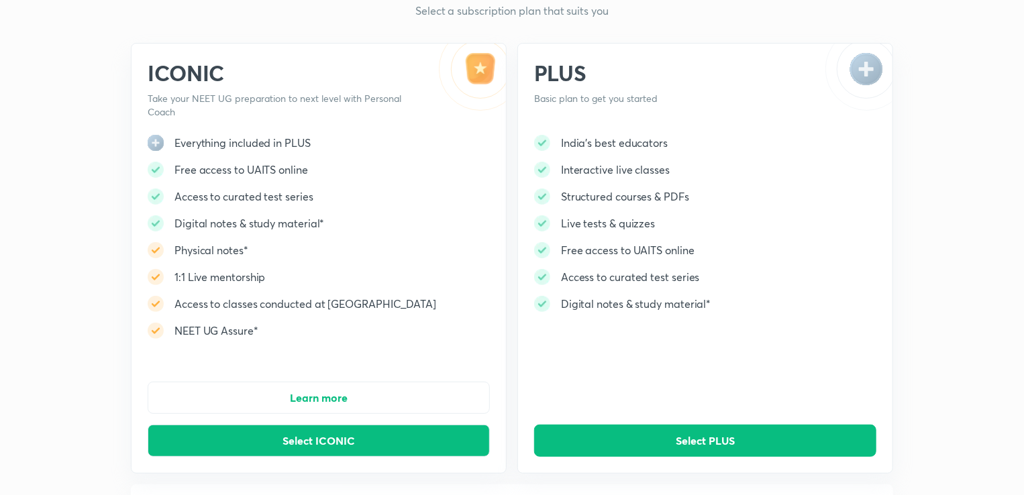
scroll to position [0, 0]
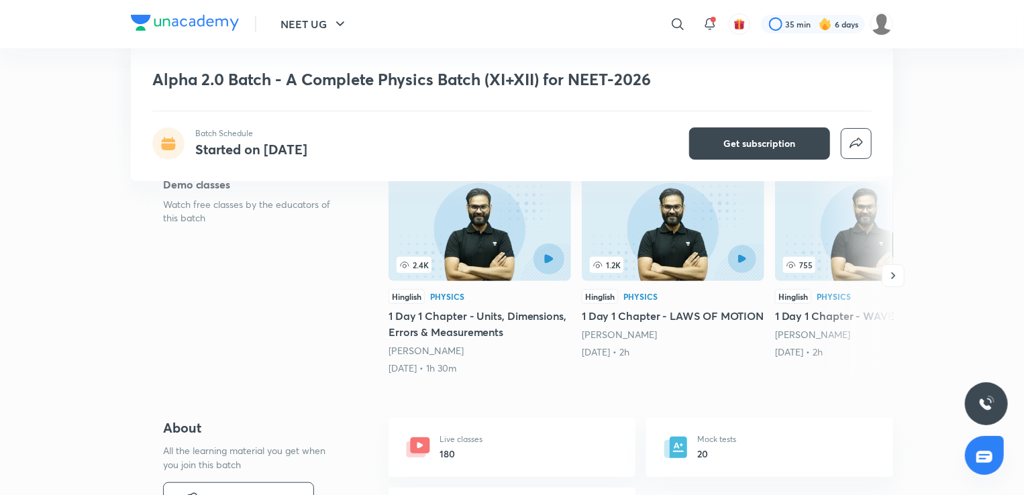
scroll to position [228, 0]
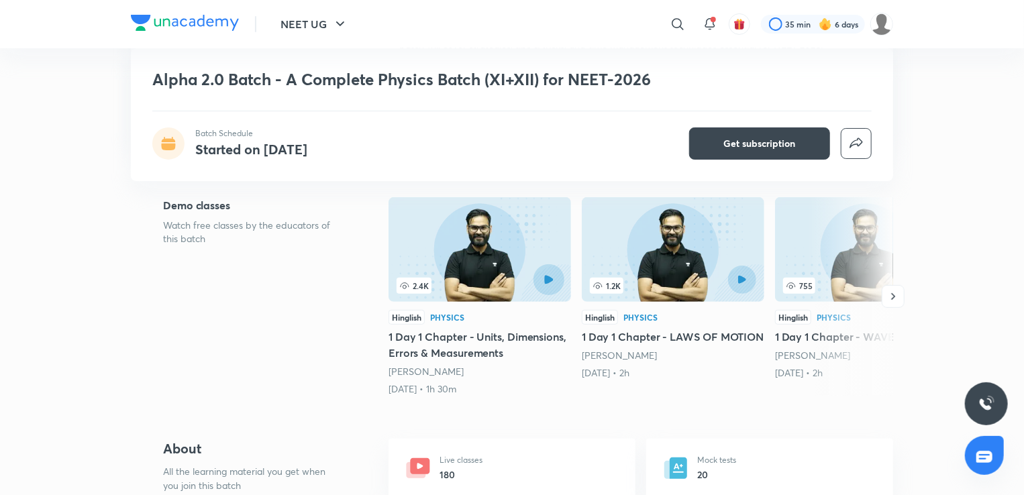
click at [535, 294] on button "button" at bounding box center [548, 279] width 31 height 31
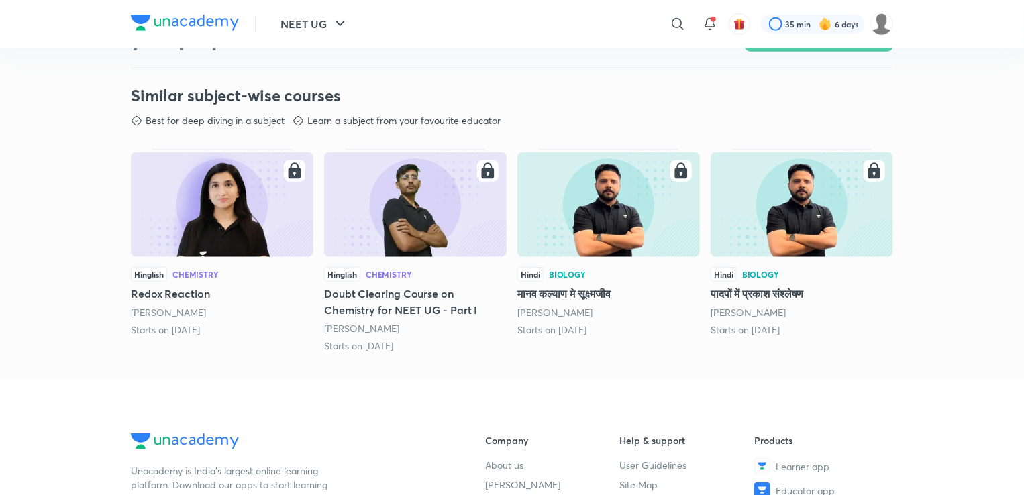
click at [329, 365] on div "NEET UG ​ 35 min 6 days NEET UG Free classes & tests More free classes Similar …" at bounding box center [512, 94] width 1024 height 1464
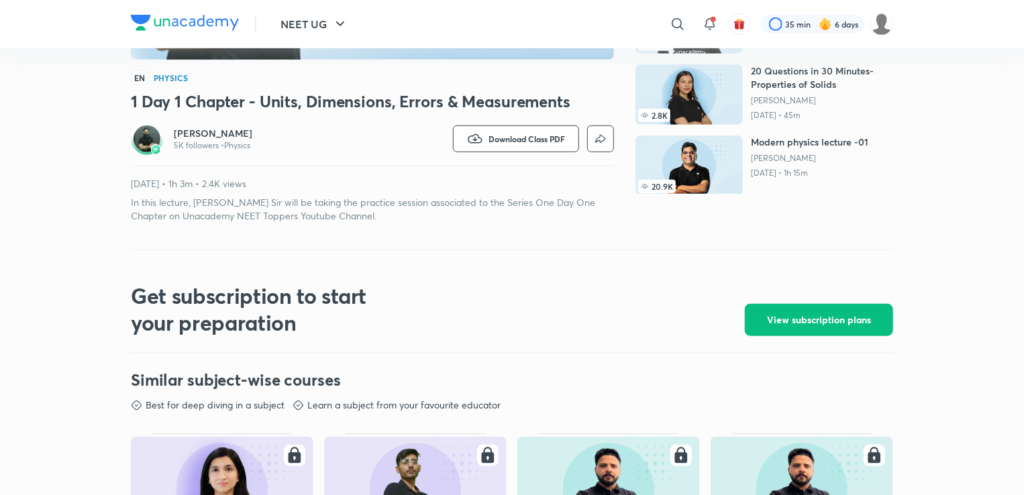
scroll to position [348, 0]
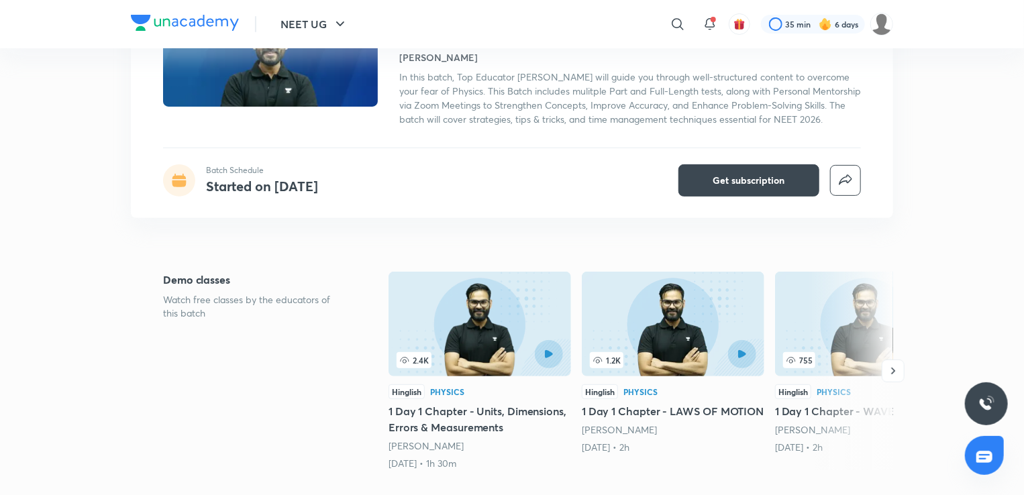
scroll to position [1, 0]
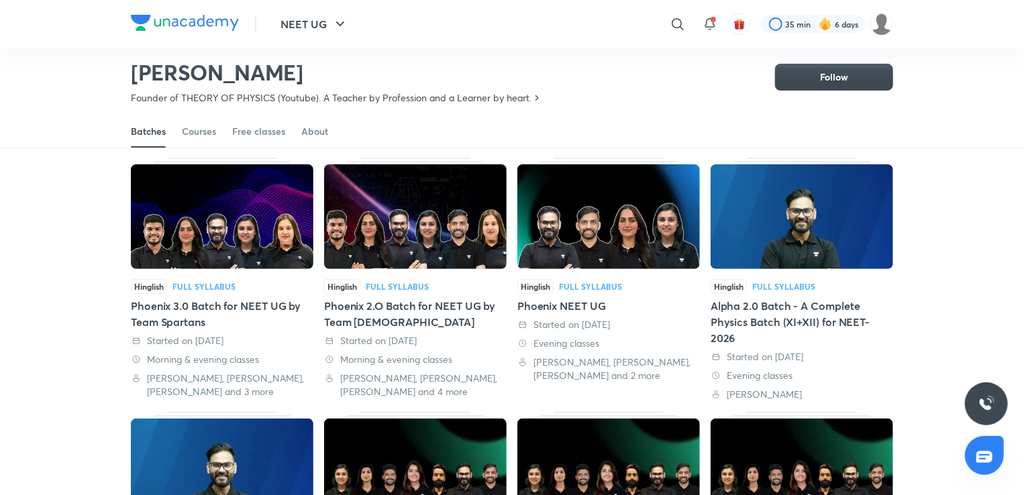
scroll to position [62, 0]
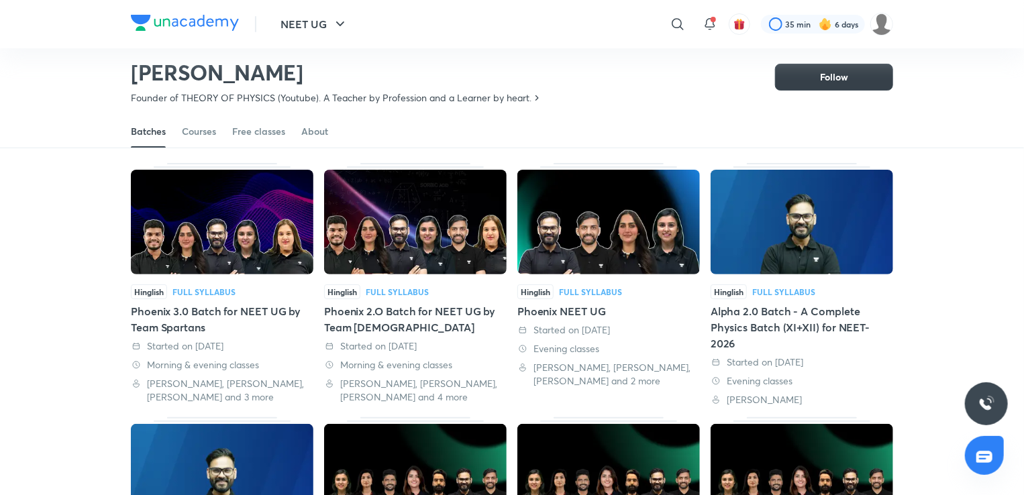
click at [800, 67] on button "Follow" at bounding box center [834, 77] width 118 height 27
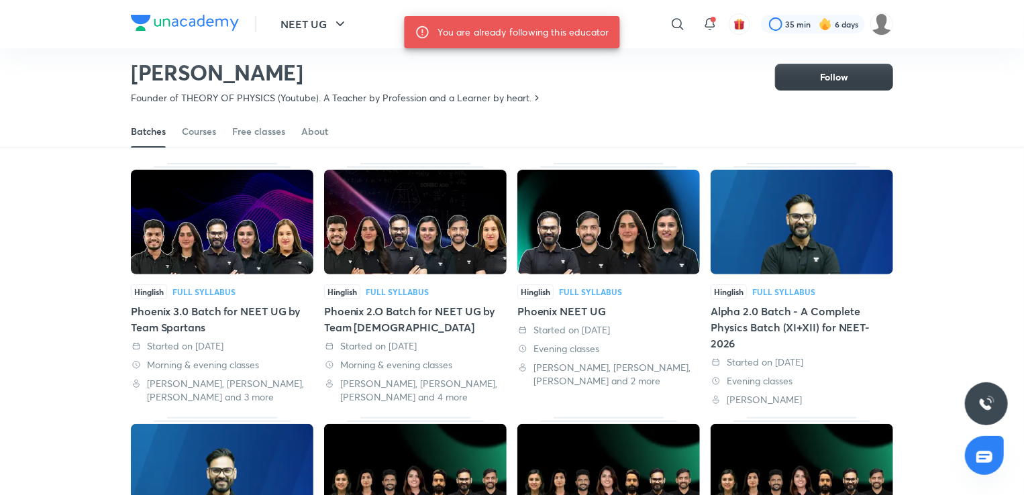
click at [789, 74] on button "Follow" at bounding box center [834, 77] width 118 height 27
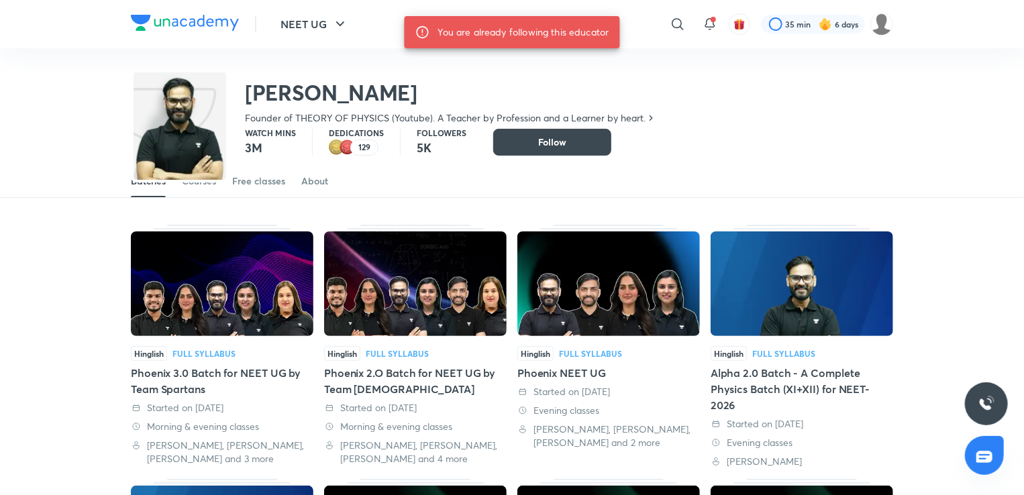
scroll to position [40, 0]
drag, startPoint x: 583, startPoint y: 159, endPoint x: 569, endPoint y: 140, distance: 24.0
click at [569, 140] on button "Follow" at bounding box center [552, 142] width 118 height 27
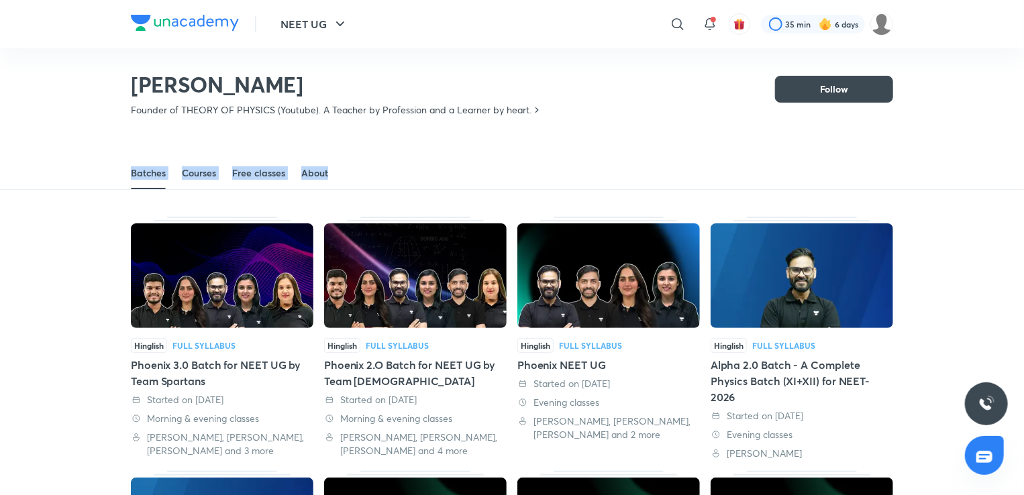
scroll to position [0, 0]
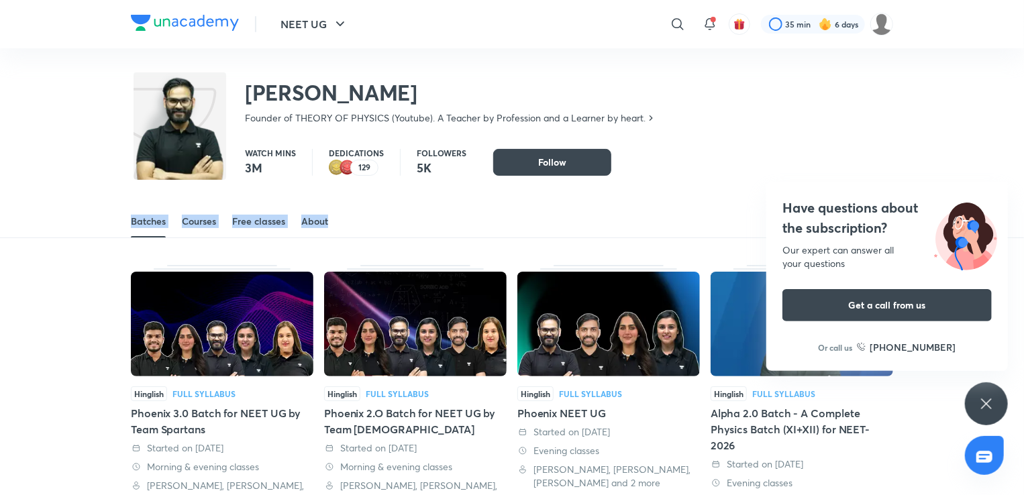
click at [724, 339] on img at bounding box center [801, 324] width 182 height 105
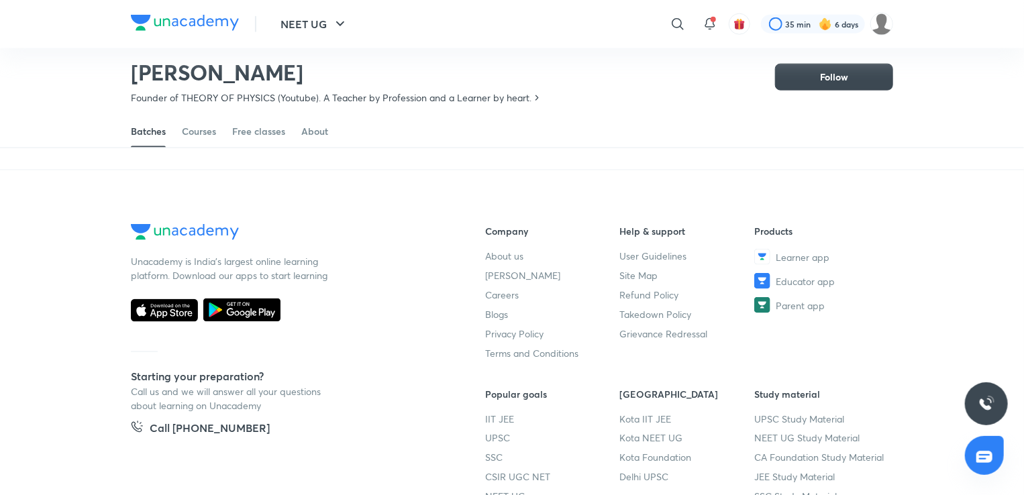
scroll to position [947, 0]
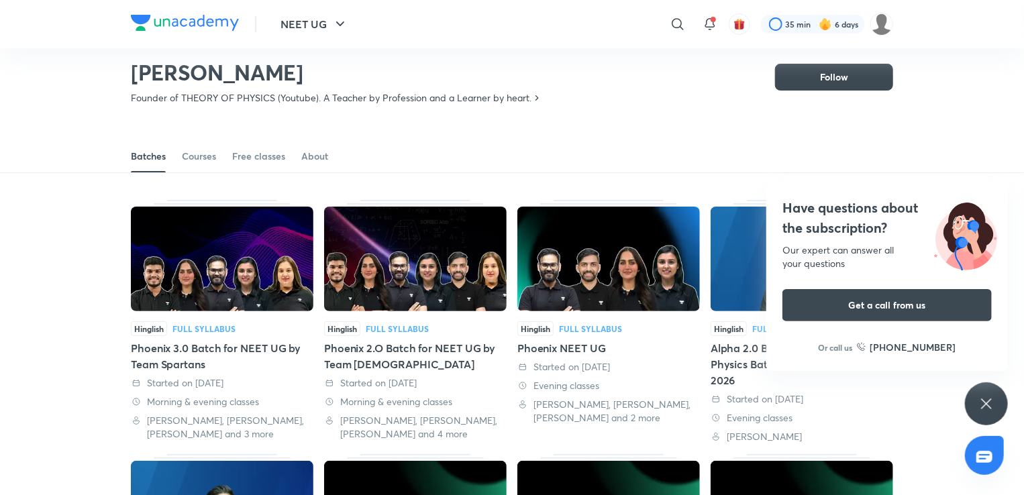
scroll to position [26, 0]
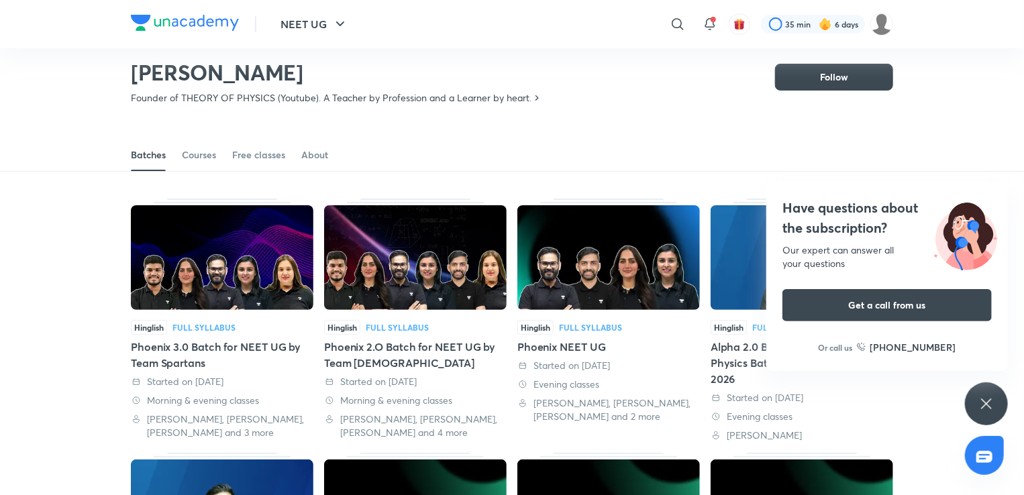
click at [268, 92] on p "Founder of THEORY OF PHYSICS (Youtube). A Teacher by Profession and a Learner b…" at bounding box center [331, 97] width 400 height 13
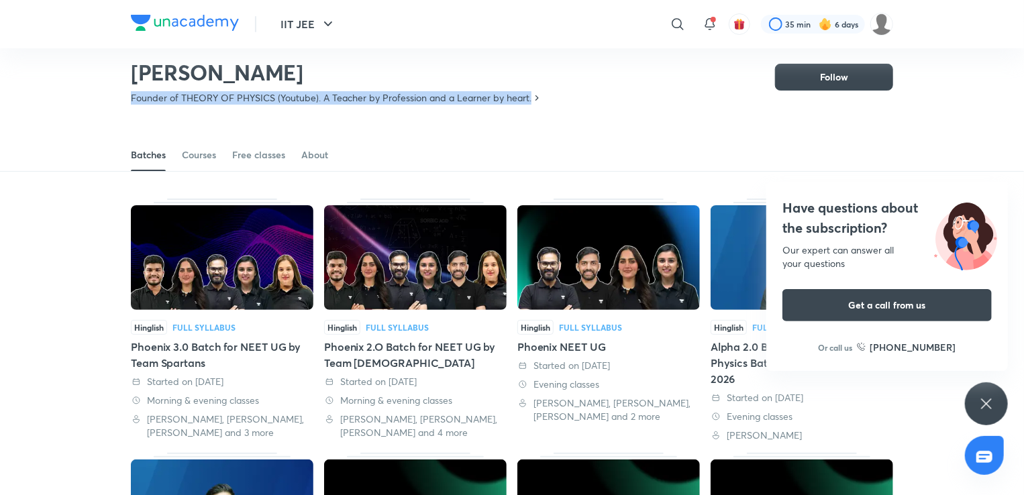
click at [268, 92] on p "Founder of THEORY OF PHYSICS (Youtube). A Teacher by Profession and a Learner b…" at bounding box center [331, 97] width 400 height 13
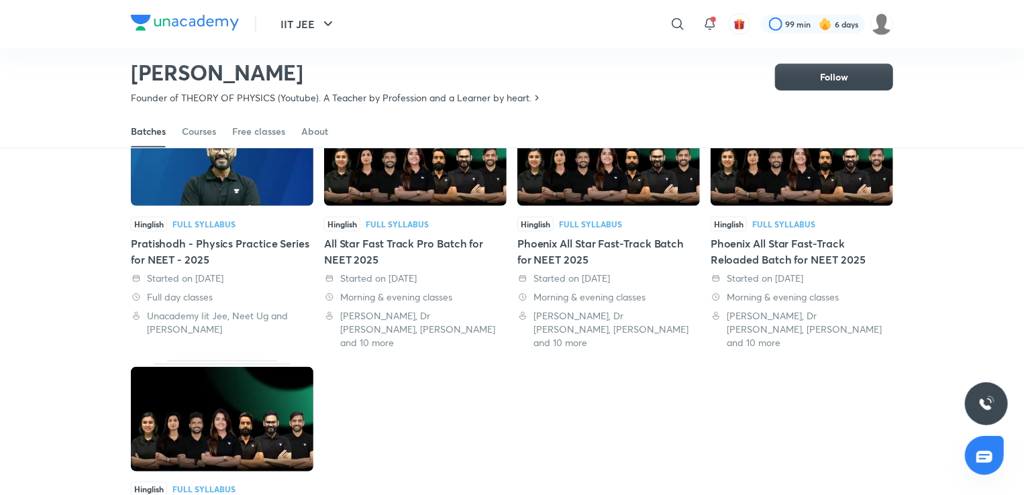
scroll to position [374, 0]
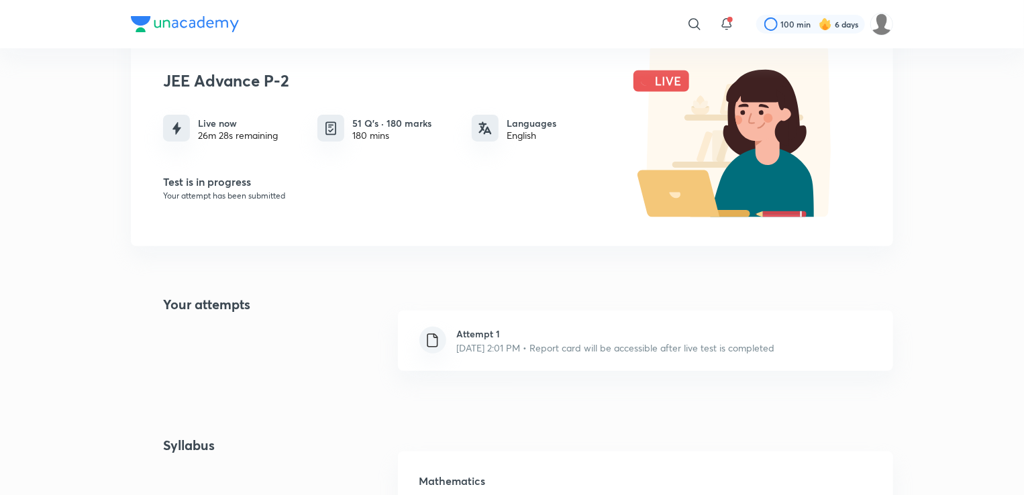
scroll to position [142, 0]
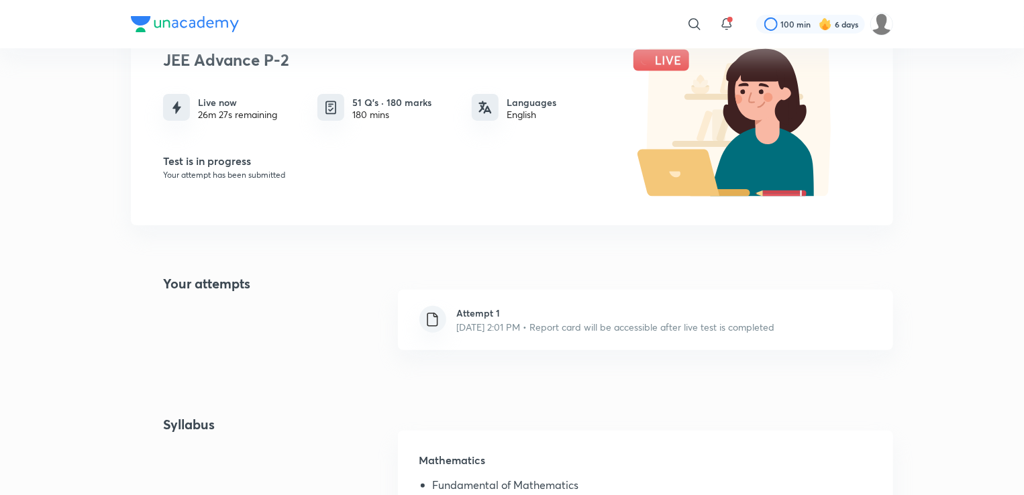
click at [553, 306] on h6 "Attempt 1" at bounding box center [616, 313] width 318 height 14
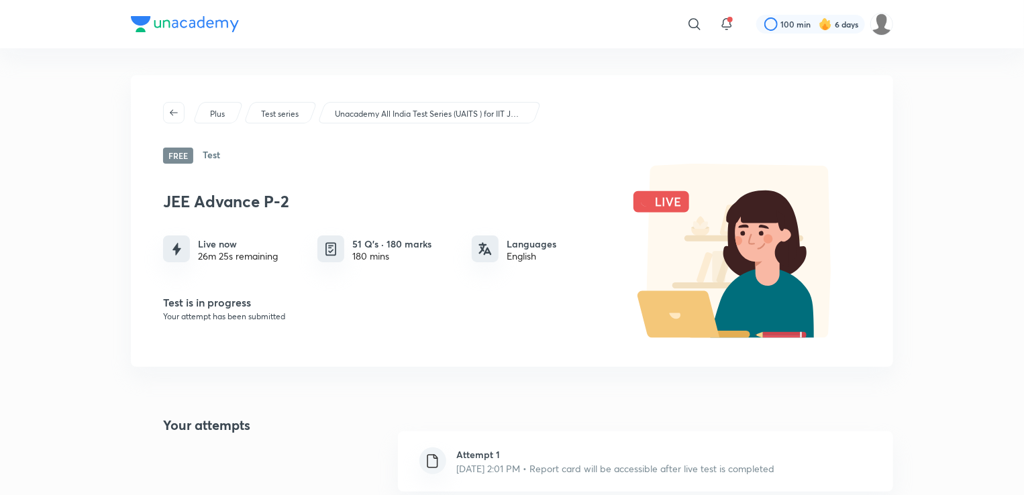
scroll to position [59, 0]
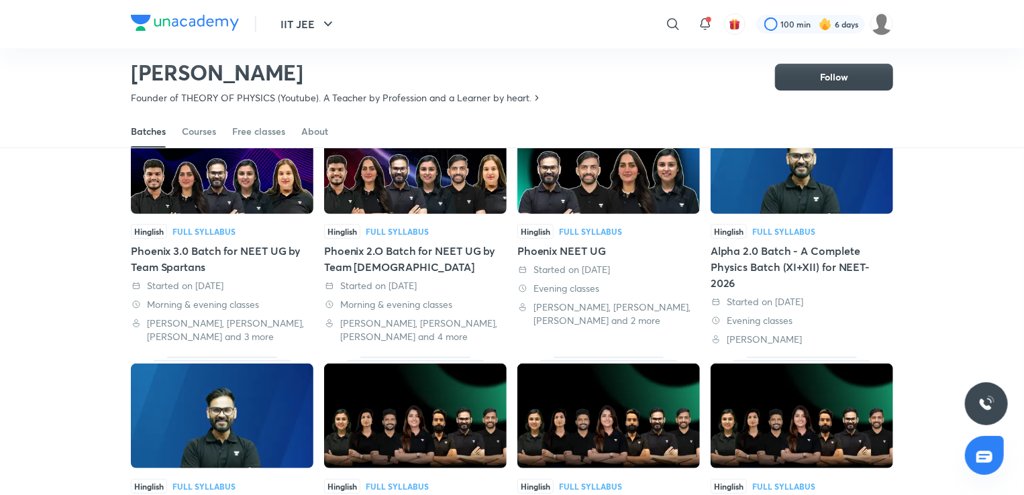
scroll to position [121, 0]
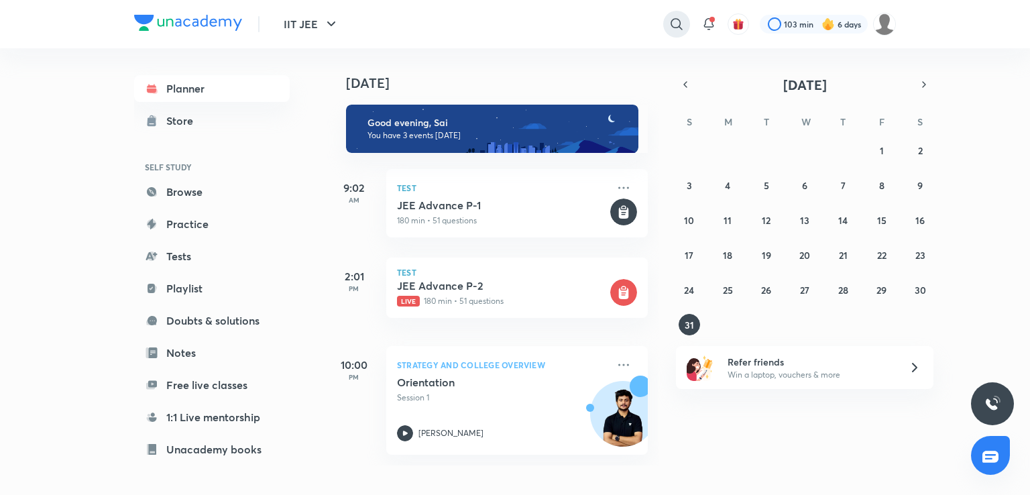
click at [684, 21] on icon at bounding box center [677, 24] width 16 height 16
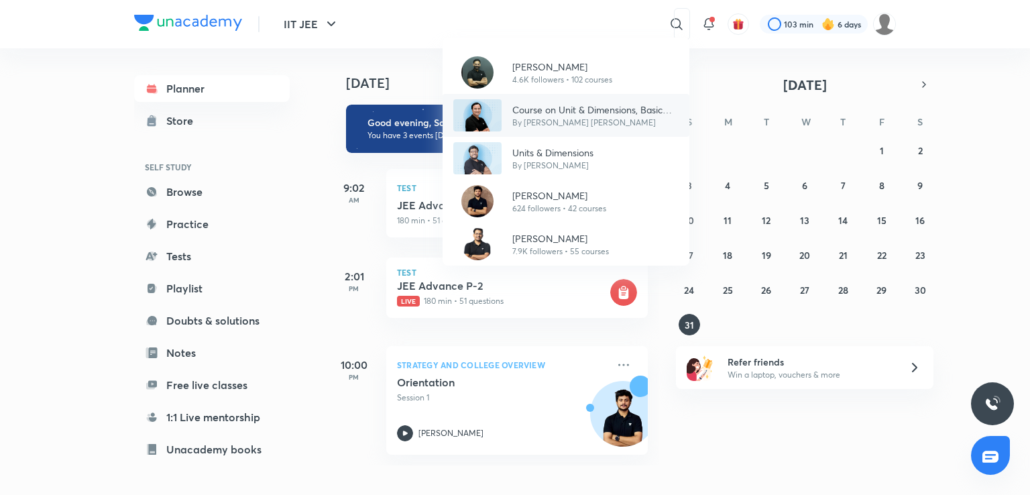
click at [565, 111] on p "Course on Unit & Dimensions, Basic Maths and Kinematics" at bounding box center [595, 110] width 166 height 14
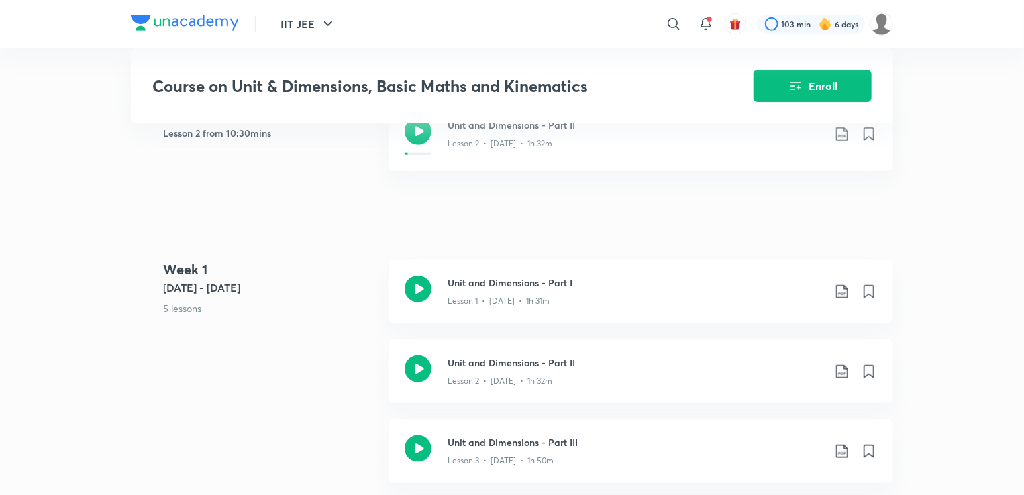
scroll to position [606, 0]
click at [484, 368] on h3 "Unit and Dimensions - Part II" at bounding box center [635, 361] width 376 height 14
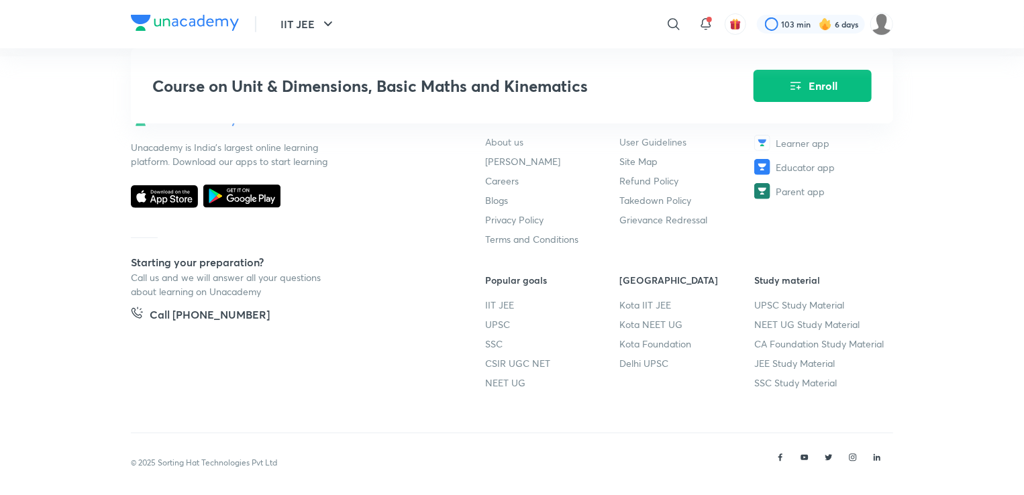
scroll to position [2751, 0]
